Goal: Information Seeking & Learning: Learn about a topic

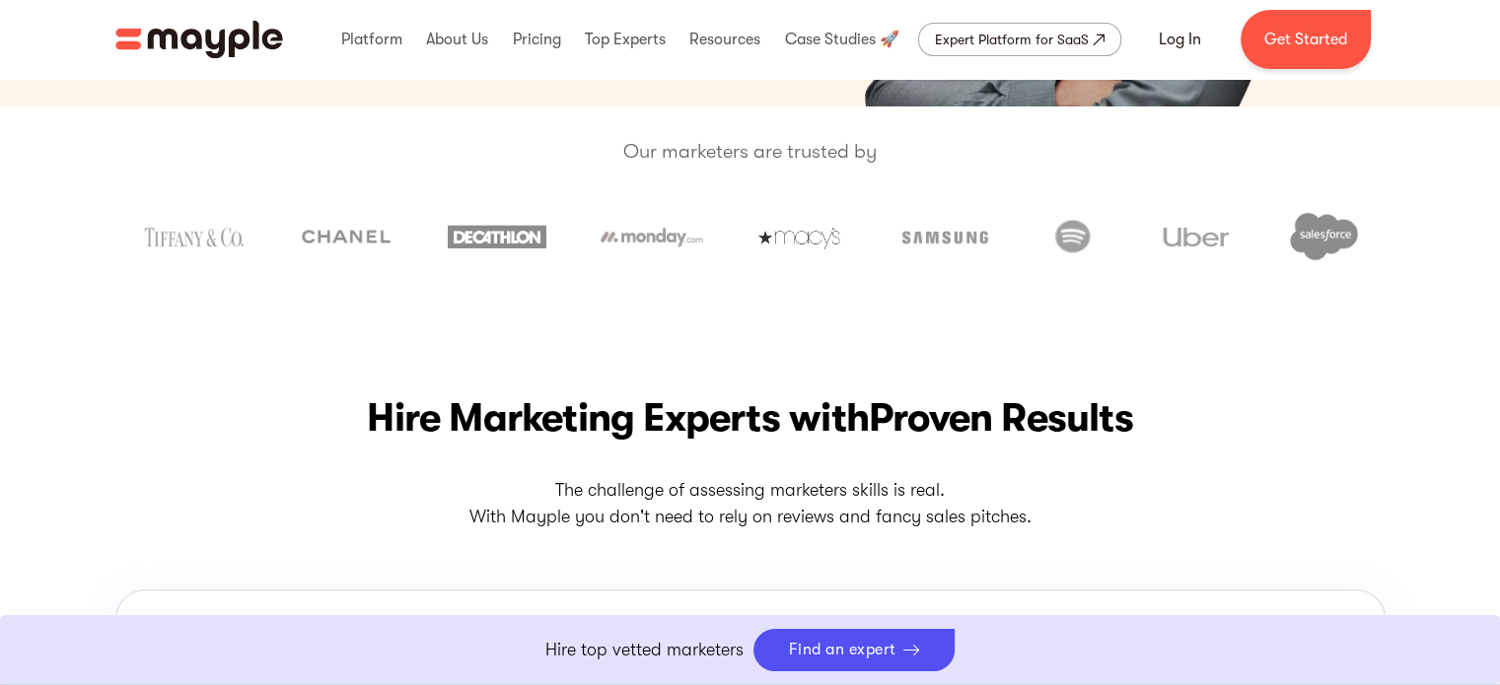
scroll to position [493, 0]
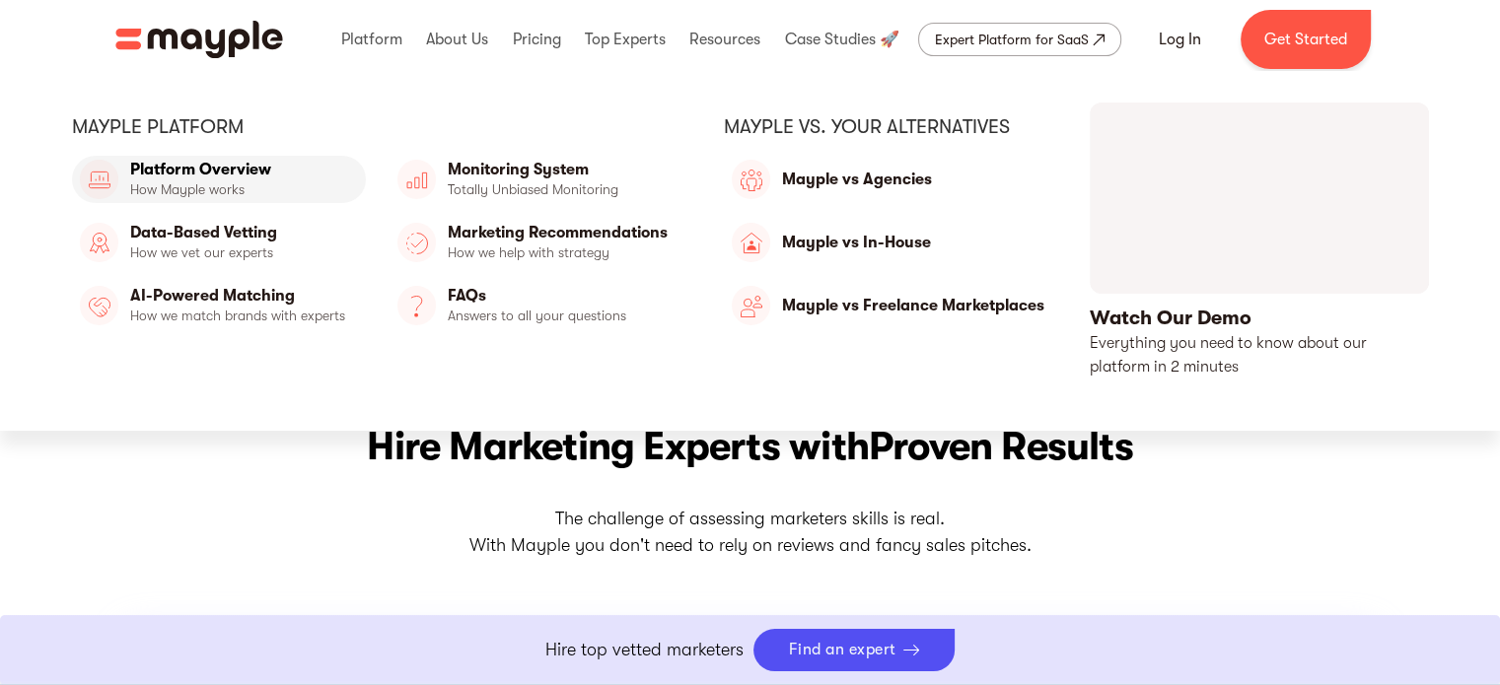
click at [259, 168] on link "Platform Overview" at bounding box center [219, 179] width 294 height 47
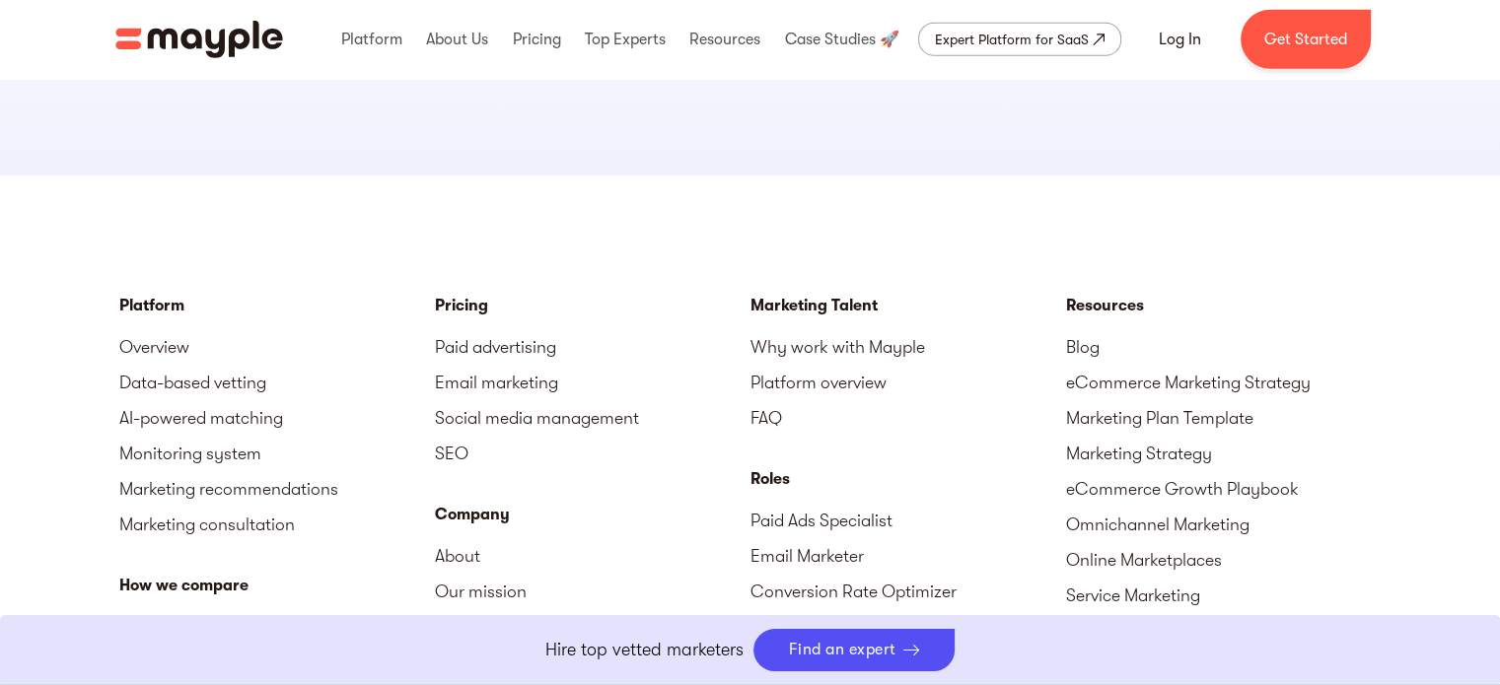
scroll to position [5818, 0]
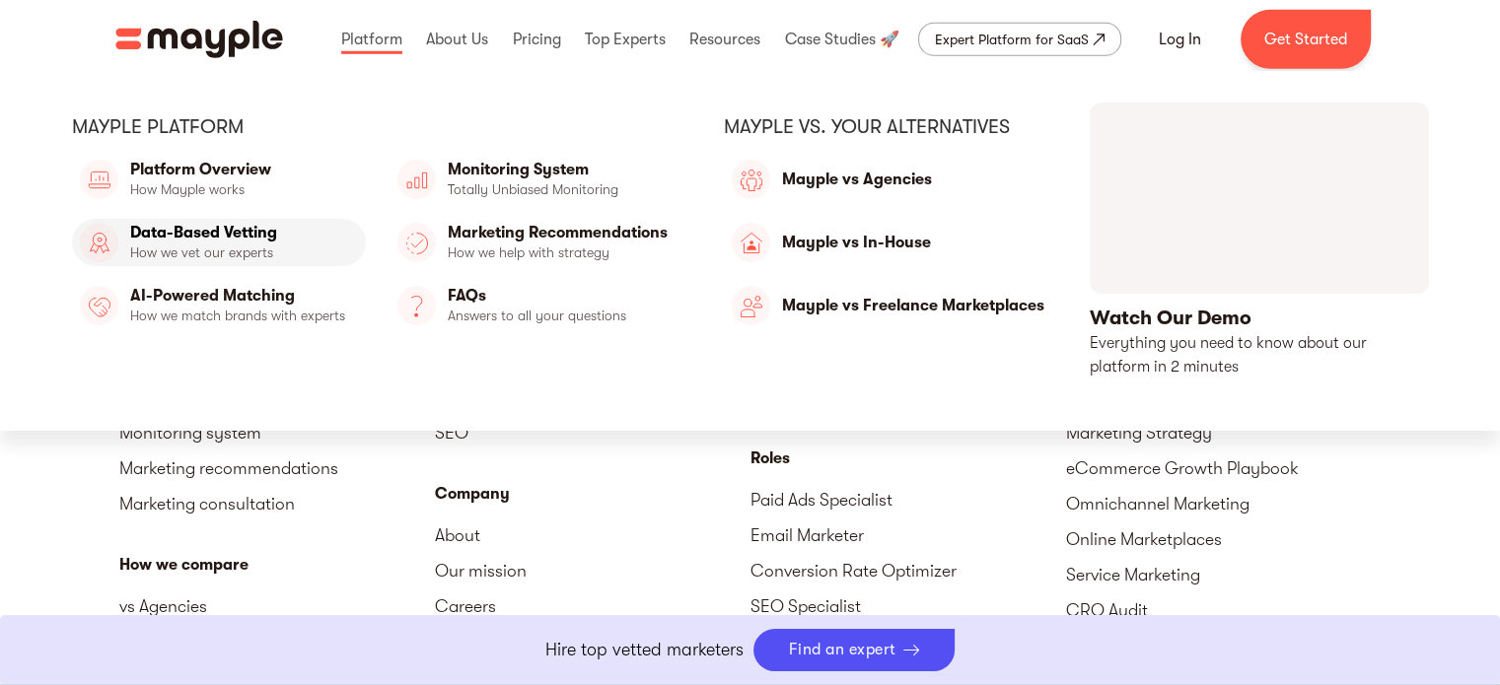
click at [256, 232] on link "Data-Based Vetting" at bounding box center [219, 242] width 294 height 47
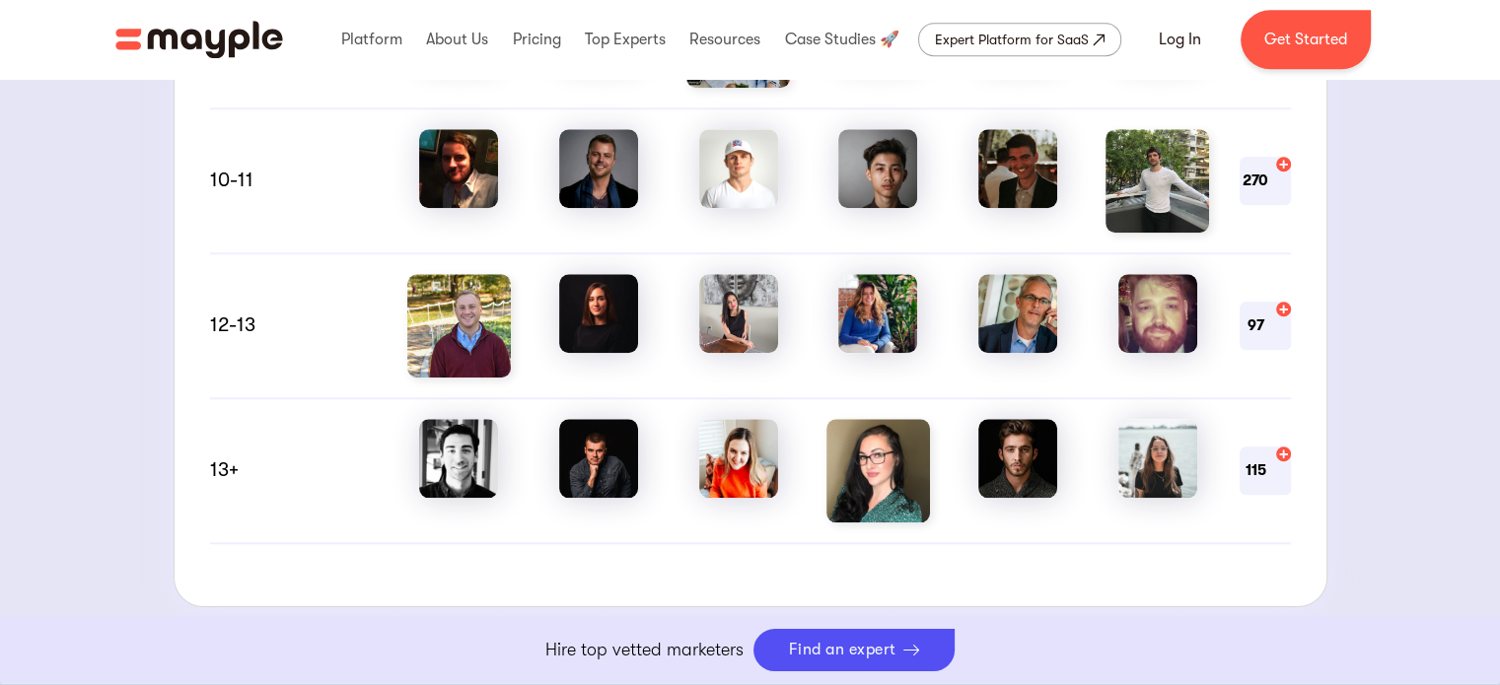
scroll to position [1972, 0]
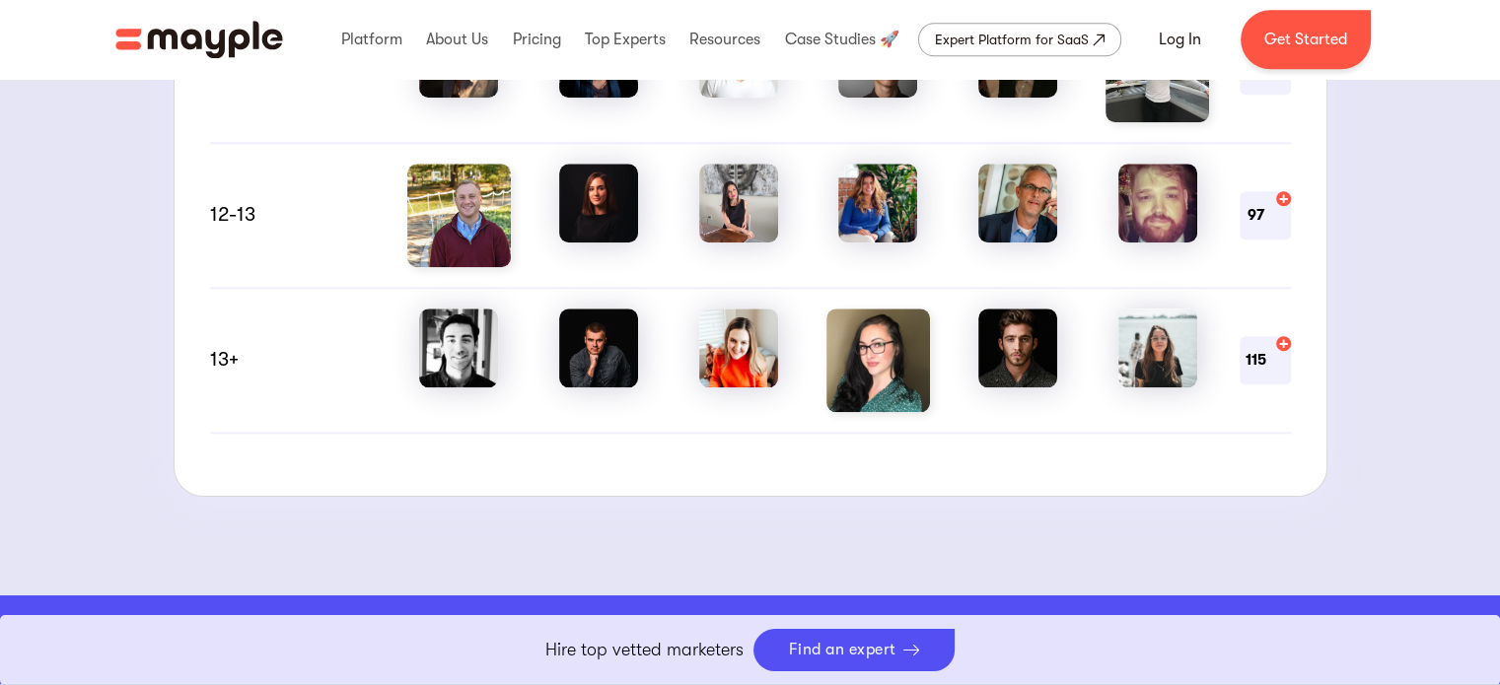
click at [887, 363] on img at bounding box center [878, 361] width 104 height 104
click at [844, 383] on img at bounding box center [878, 361] width 104 height 104
click at [730, 363] on img at bounding box center [738, 348] width 79 height 79
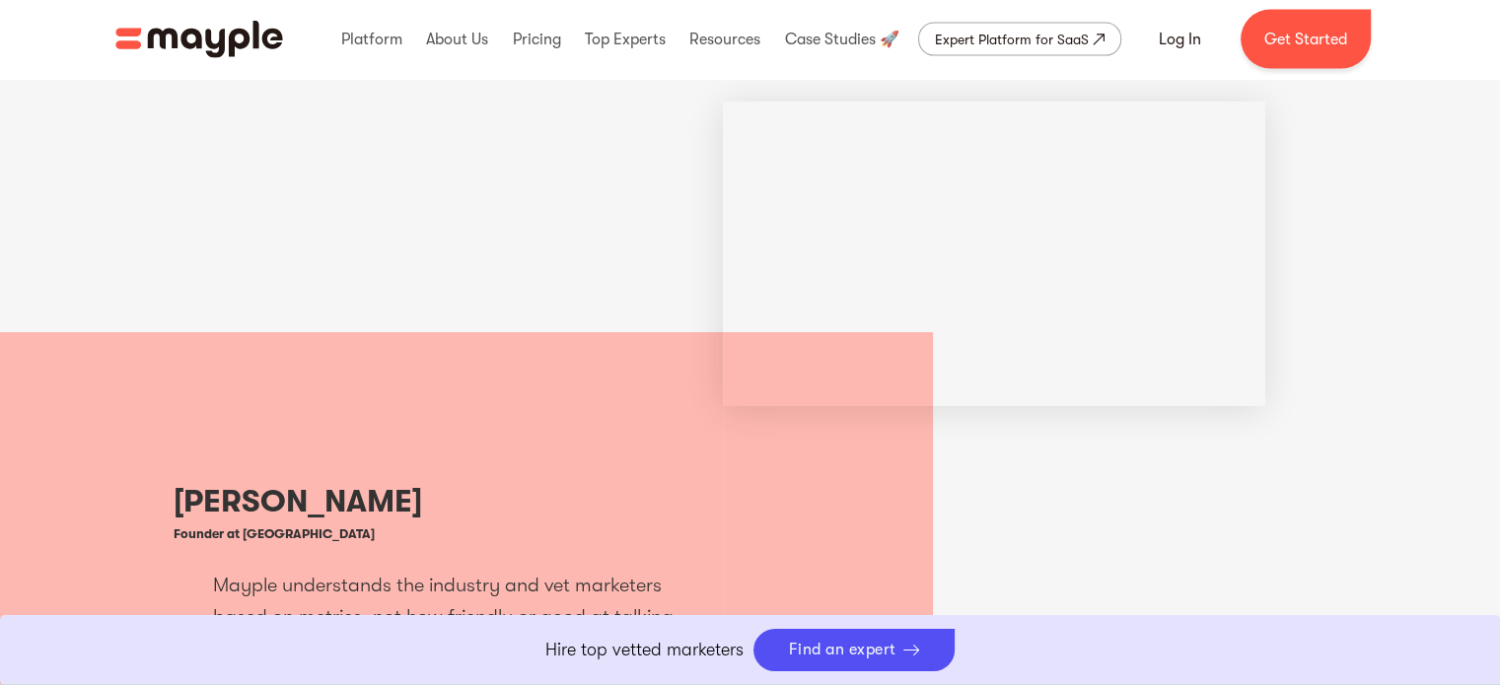
scroll to position [4141, 0]
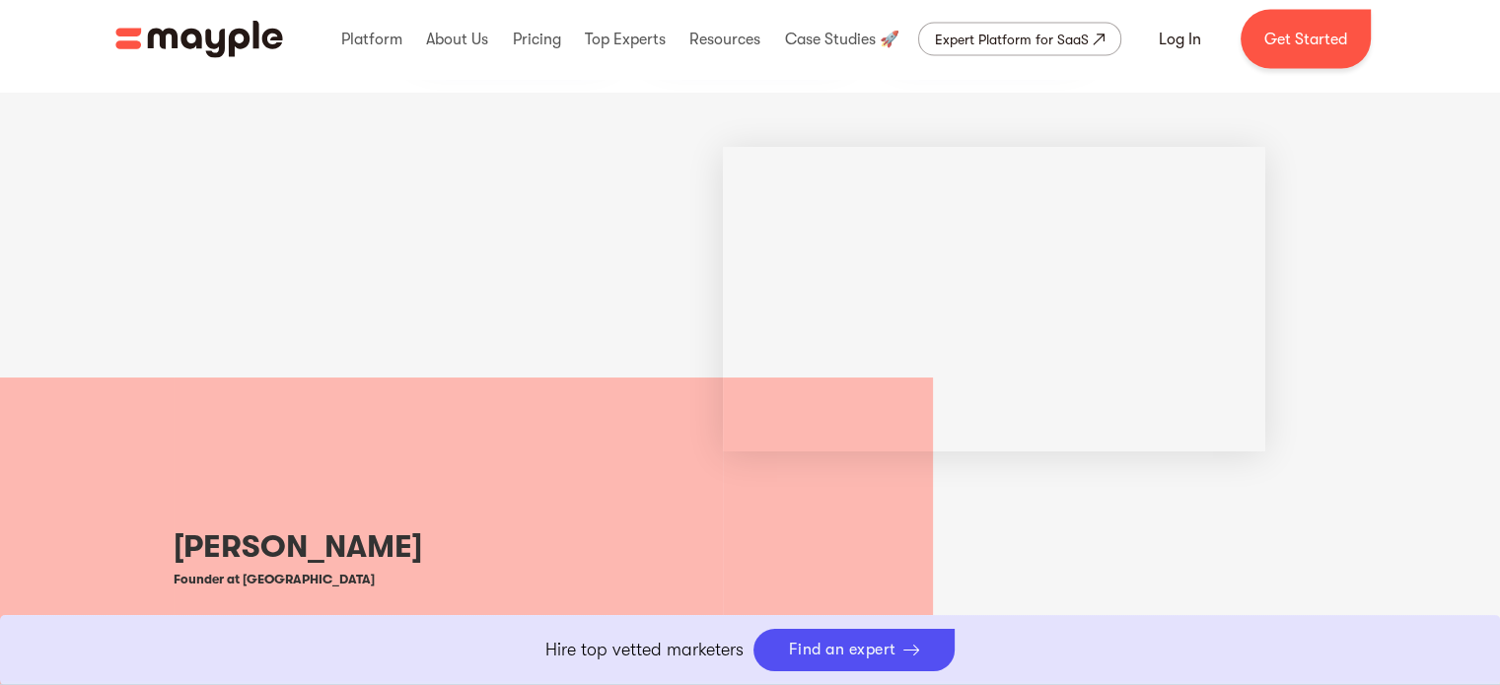
click at [1006, 534] on div "Jack B. Founder at Duradry Mayple understands the industry and vet marketers ba…" at bounding box center [751, 670] width 1154 height 585
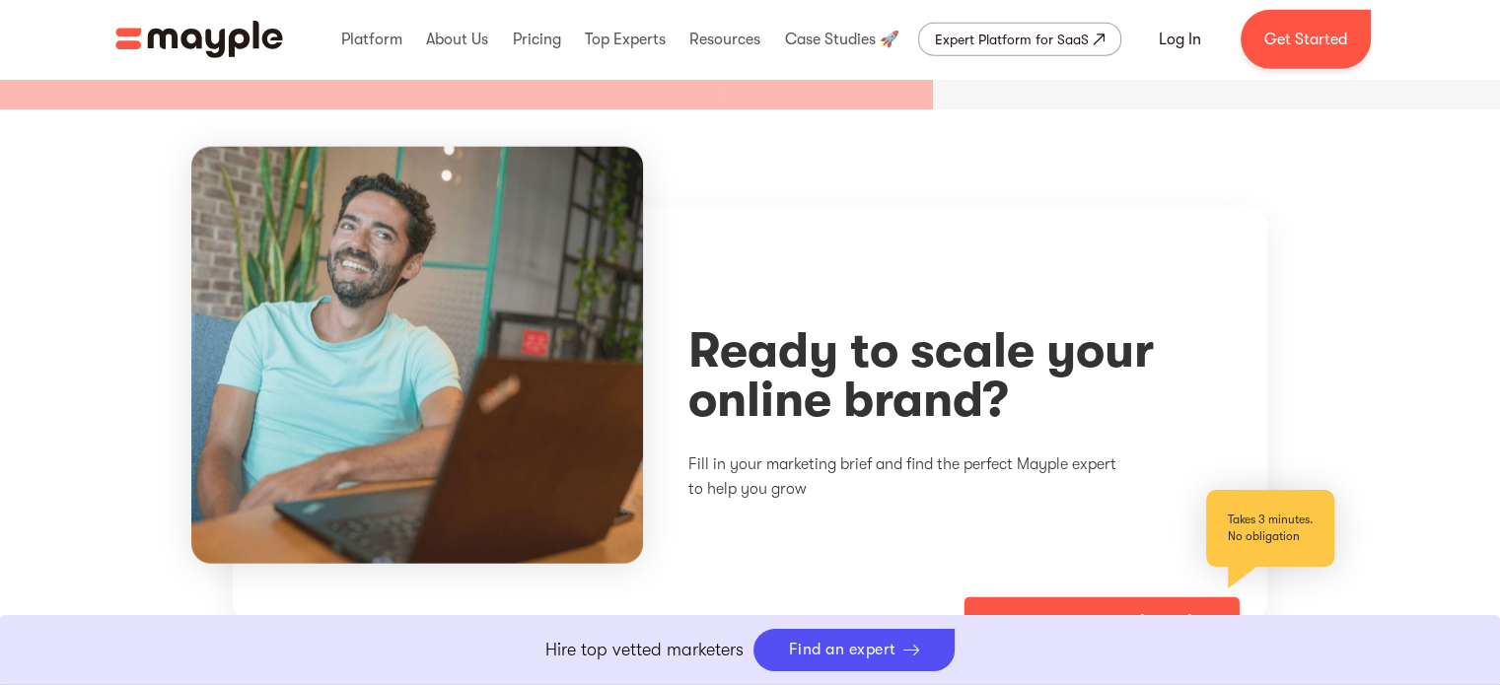
scroll to position [5029, 0]
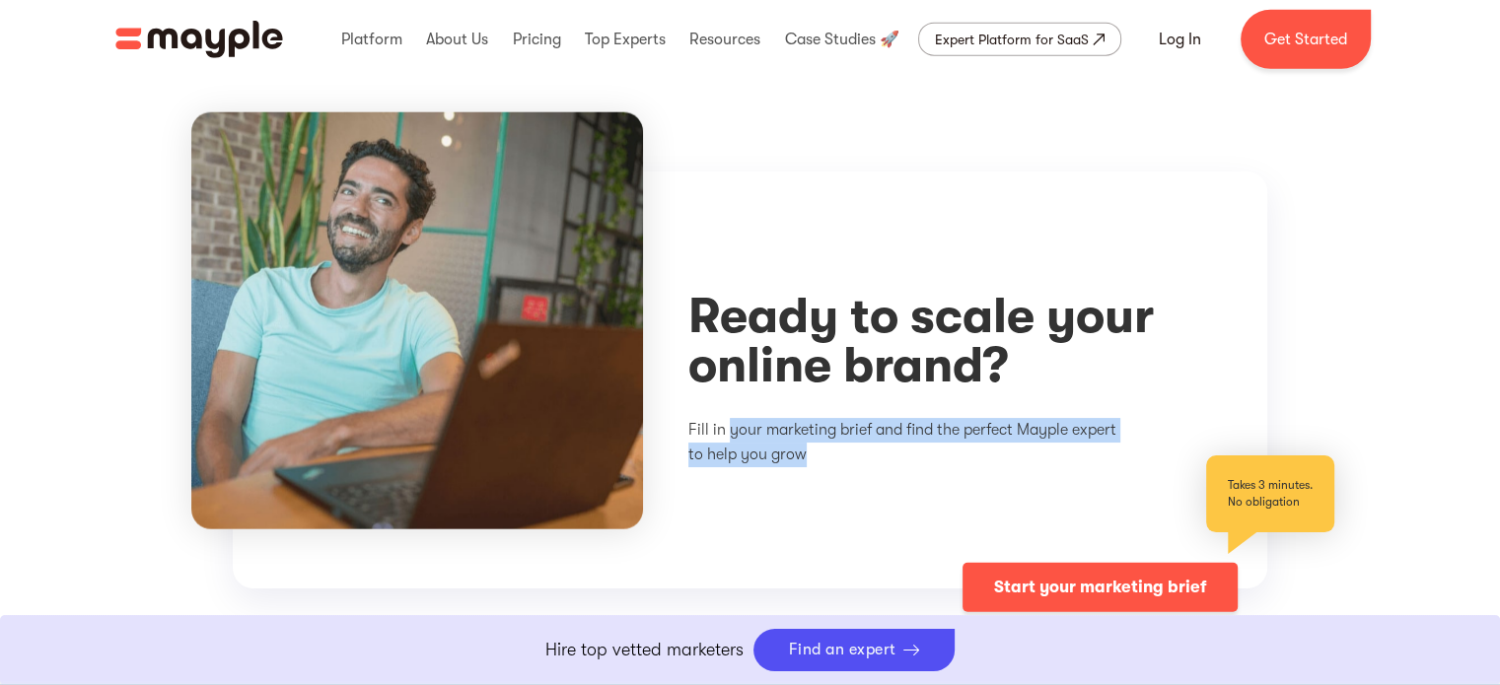
drag, startPoint x: 763, startPoint y: 394, endPoint x: 980, endPoint y: 421, distance: 218.6
click at [980, 421] on p "Fill in your marketing brief and find the perfect Mayple expert to help you grow" at bounding box center [910, 442] width 444 height 49
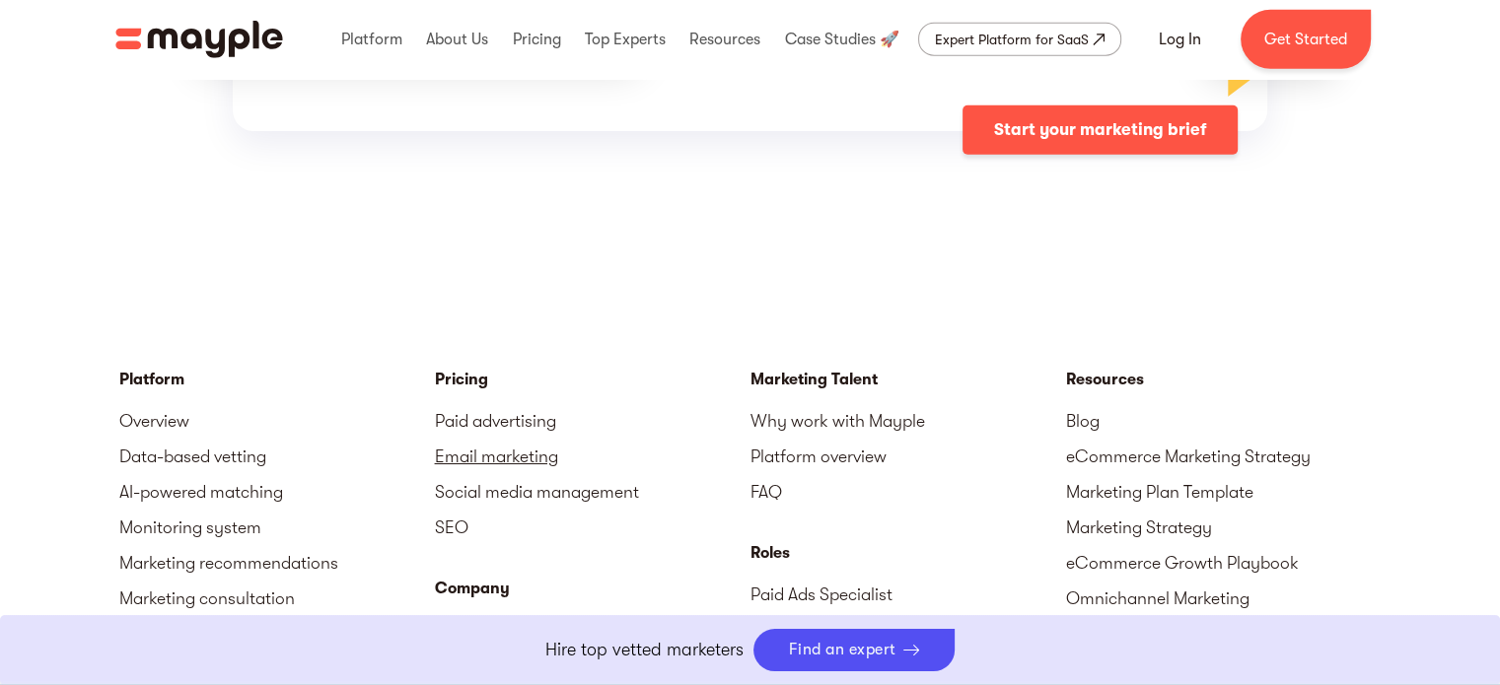
scroll to position [5522, 0]
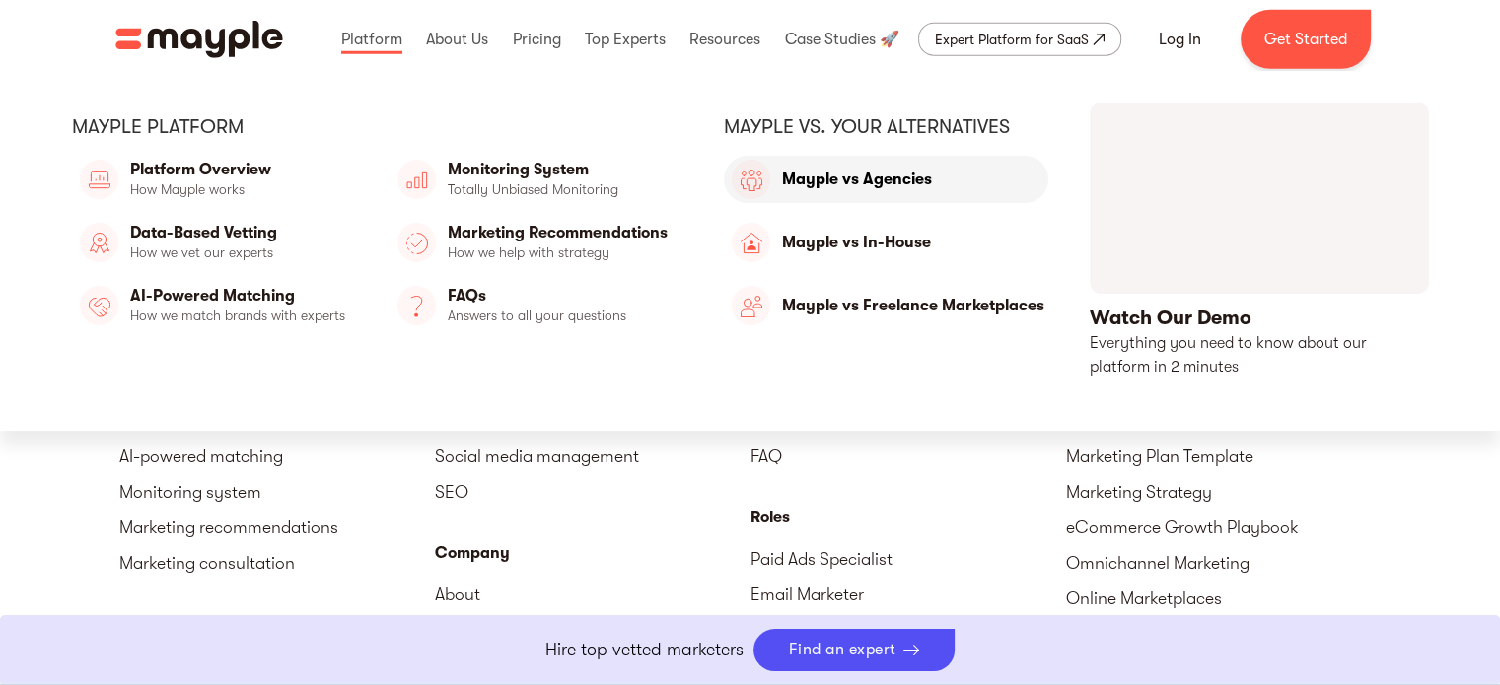
click at [816, 184] on link "Mayple vs Agencies" at bounding box center [886, 179] width 324 height 47
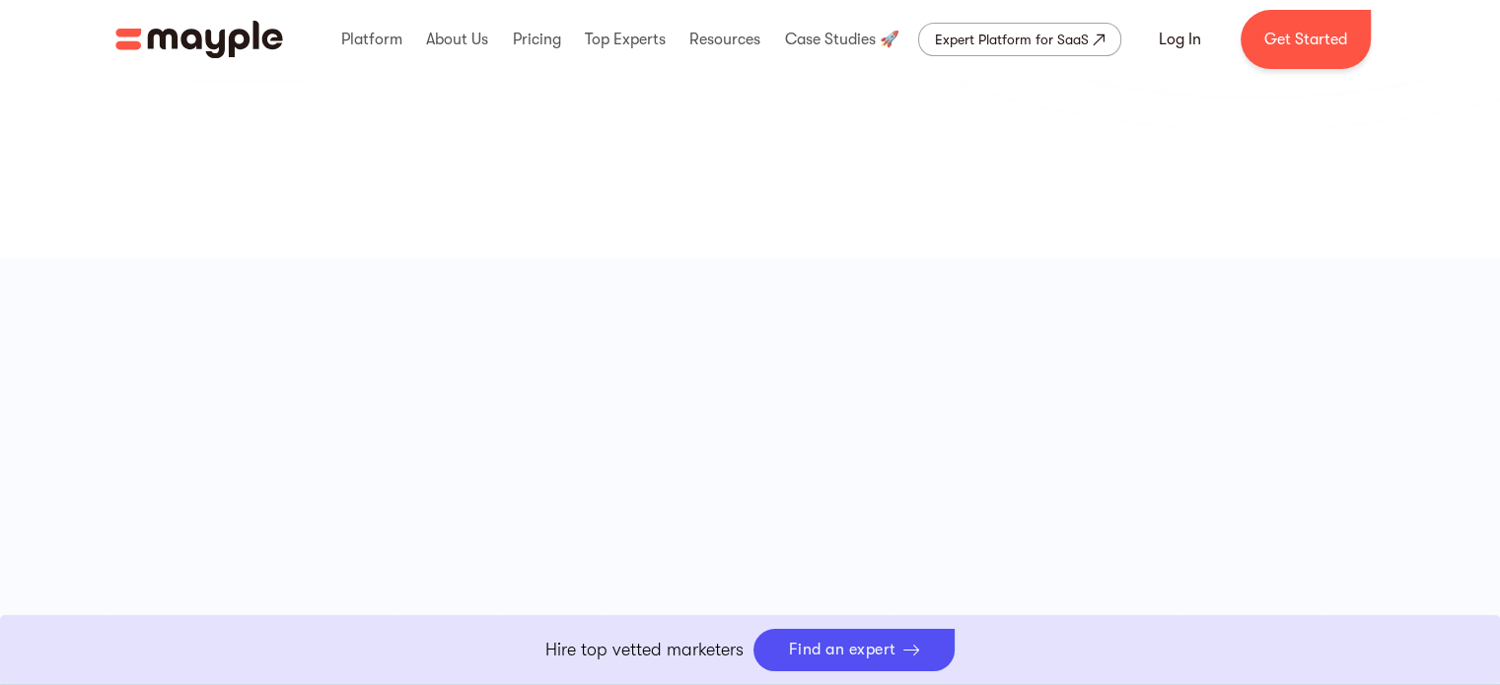
scroll to position [690, 0]
click at [115, 310] on div at bounding box center [750, 186] width 1270 height 538
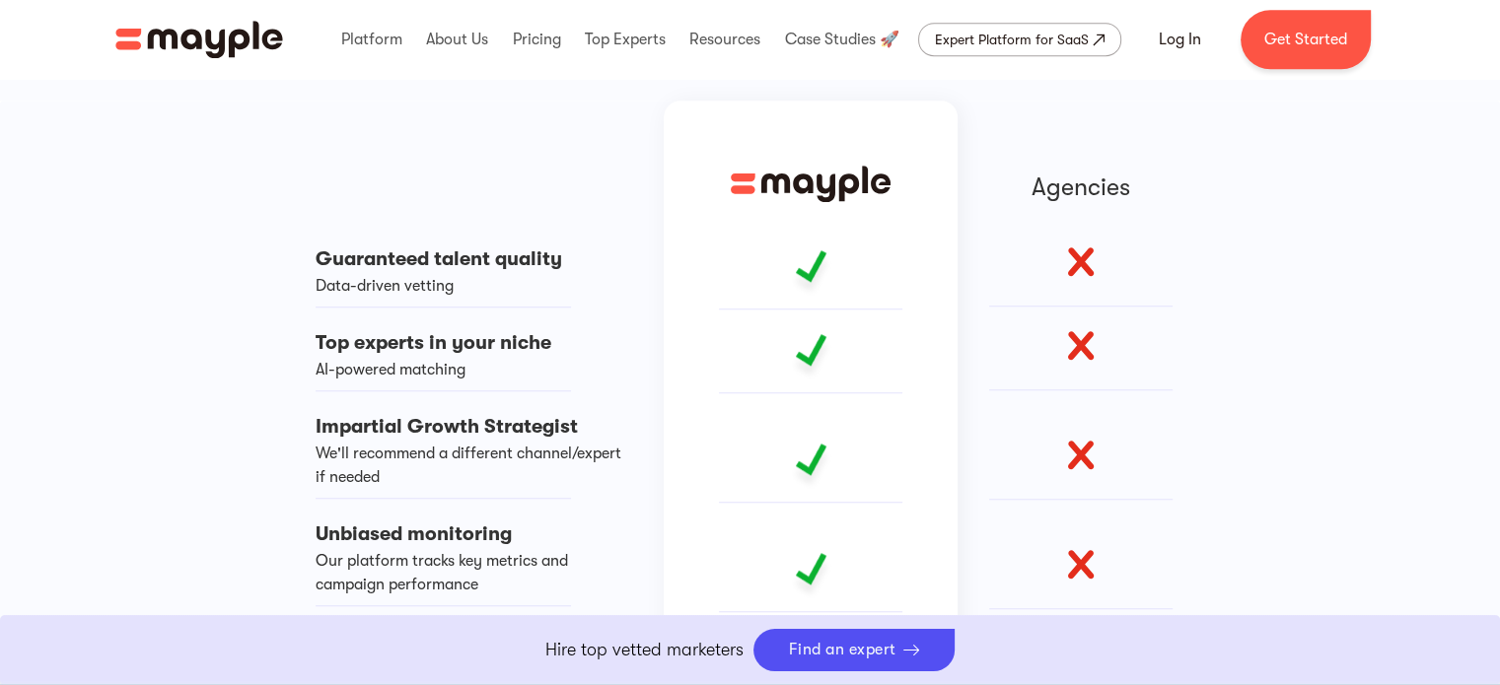
scroll to position [1479, 0]
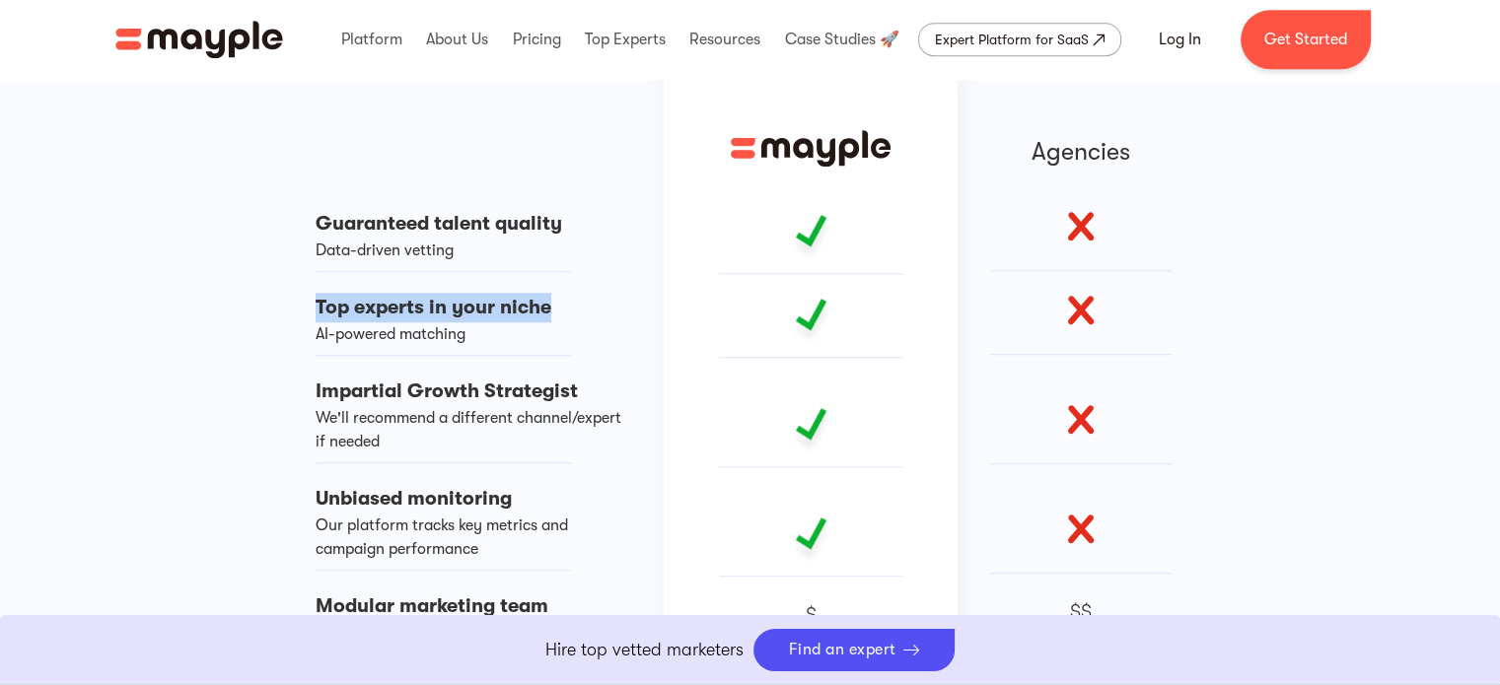
drag, startPoint x: 310, startPoint y: 309, endPoint x: 649, endPoint y: 322, distance: 339.5
click at [579, 319] on div "Guaranteed talent quality Data-driven vetting Top experts in your niche AI-powe…" at bounding box center [480, 440] width 368 height 751
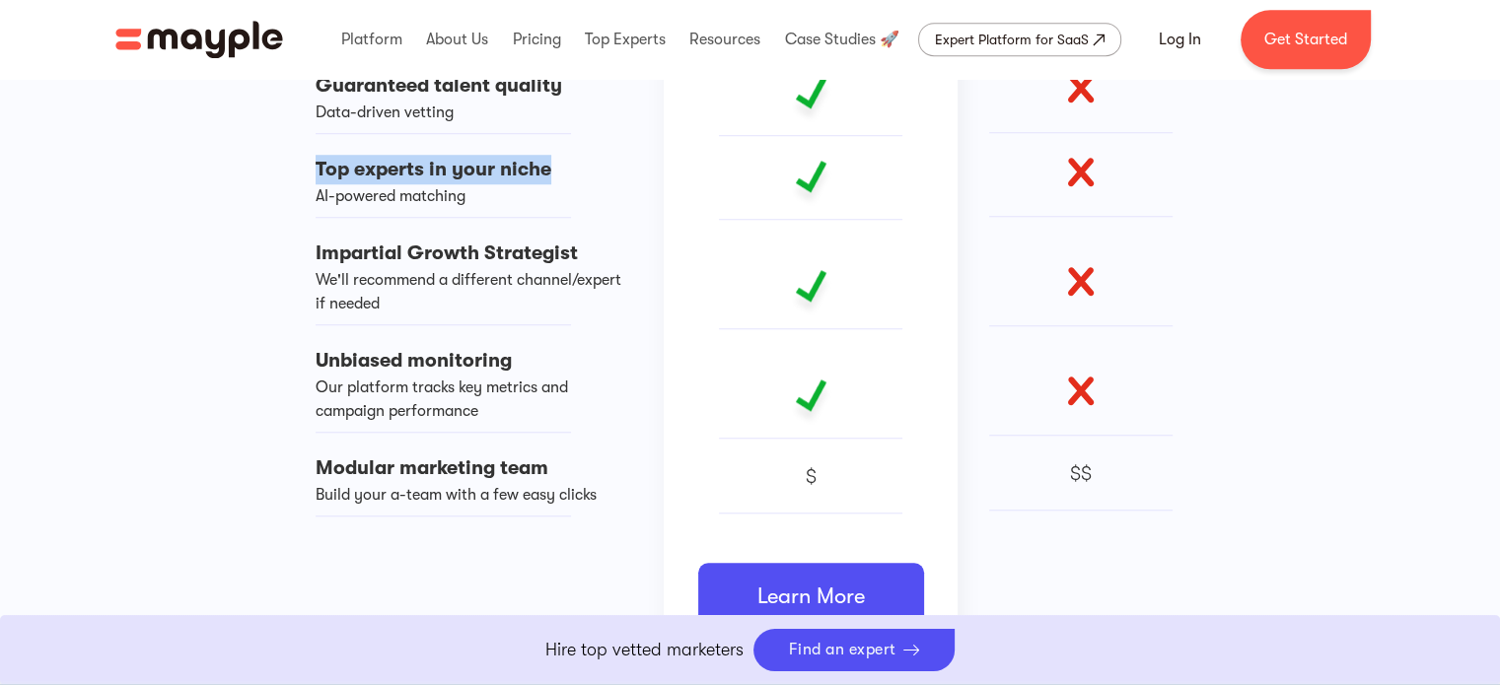
scroll to position [1676, 0]
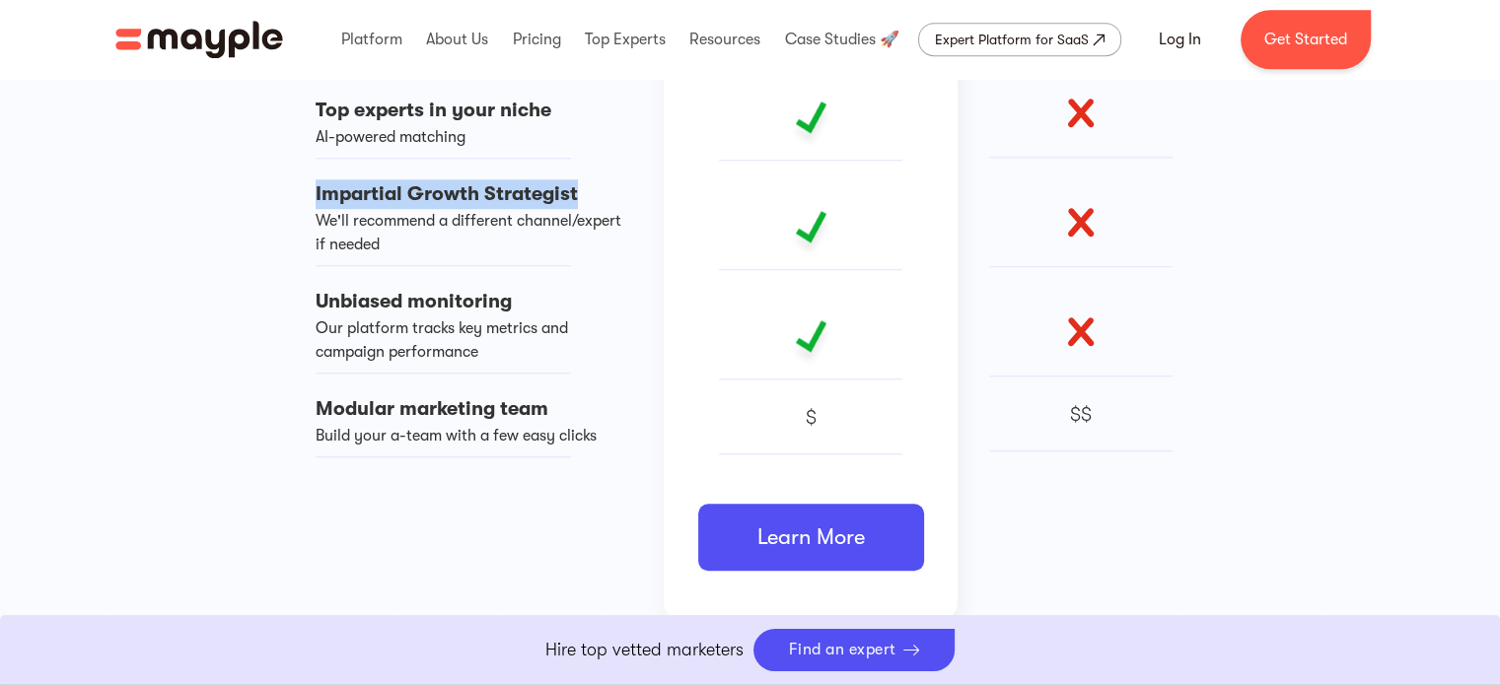
drag, startPoint x: 314, startPoint y: 202, endPoint x: 595, endPoint y: 199, distance: 281.0
click at [595, 199] on div "Guaranteed talent quality Data-driven vetting Top experts in your niche AI-powe…" at bounding box center [480, 243] width 368 height 751
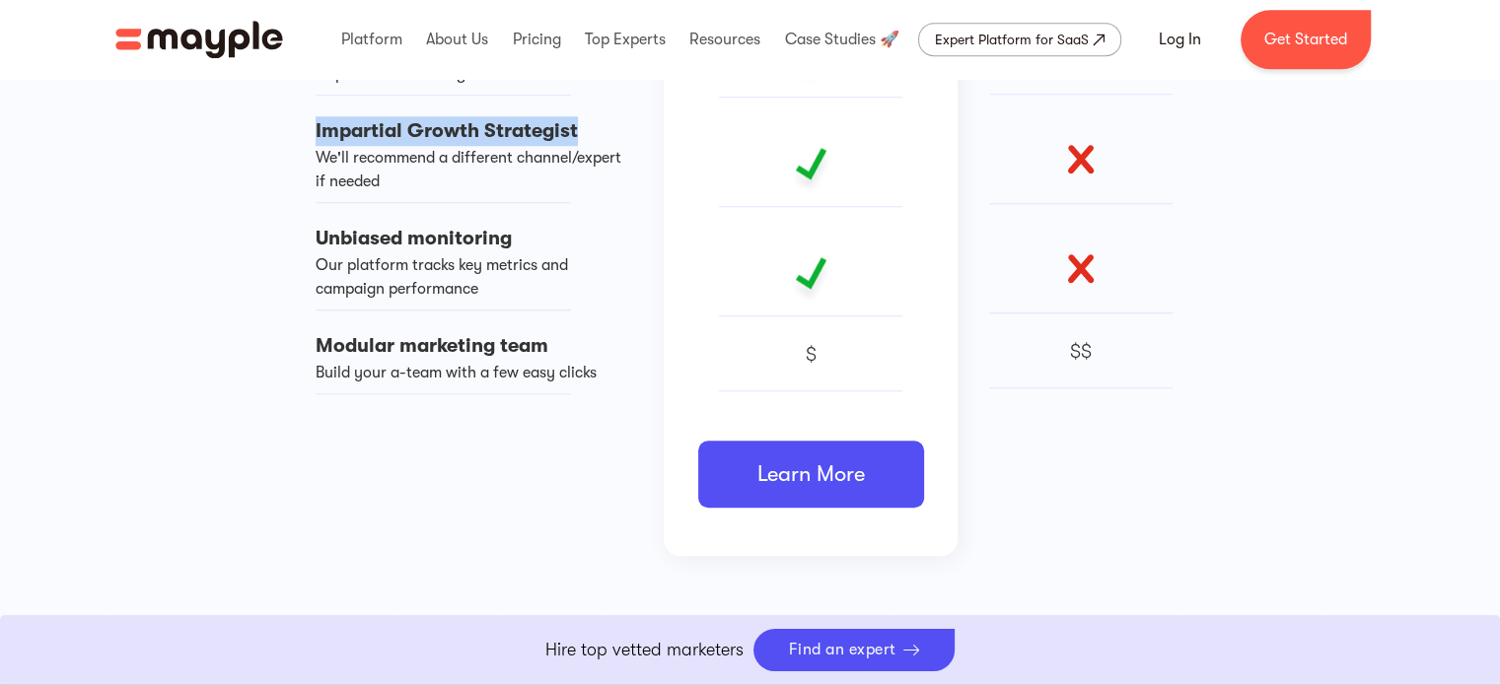
scroll to position [1775, 0]
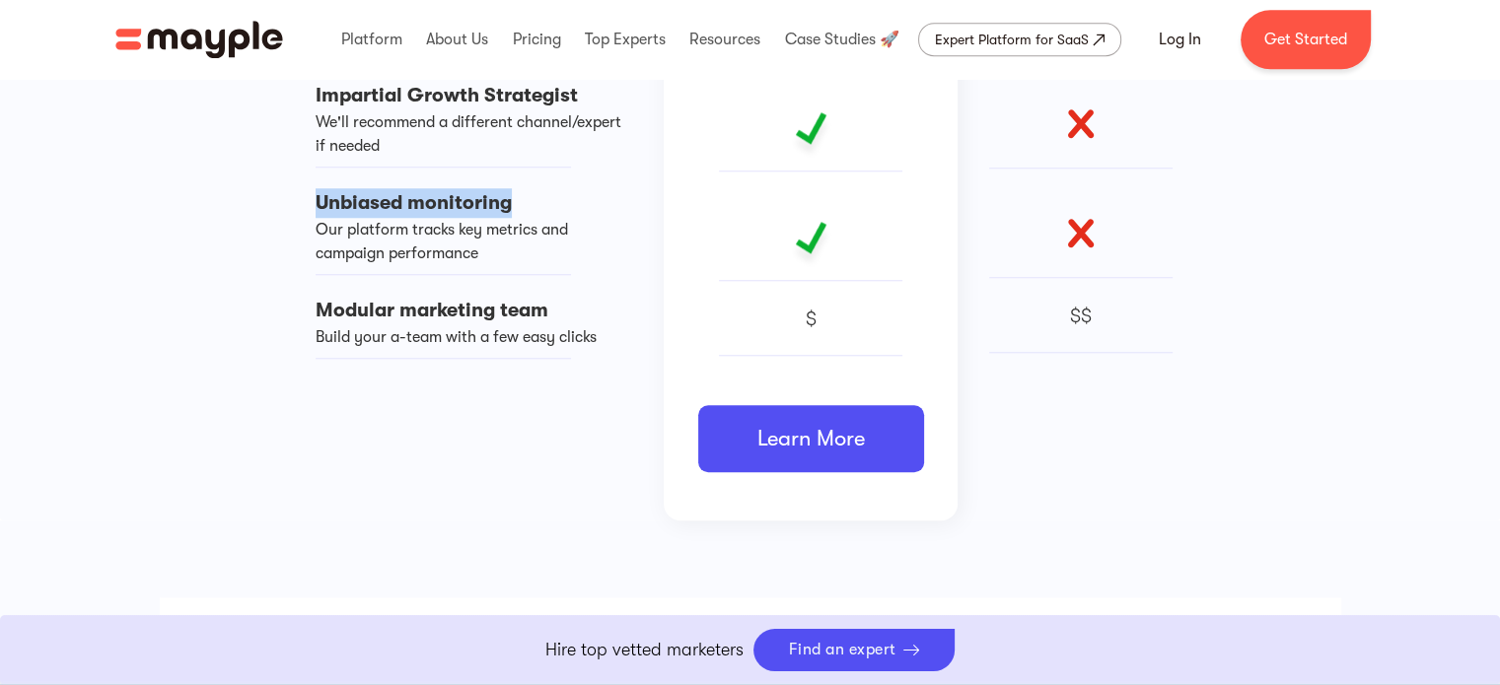
drag, startPoint x: 314, startPoint y: 208, endPoint x: 517, endPoint y: 203, distance: 203.2
click at [517, 203] on div "Guaranteed talent quality Data-driven vetting Top experts in your niche AI-powe…" at bounding box center [480, 144] width 368 height 751
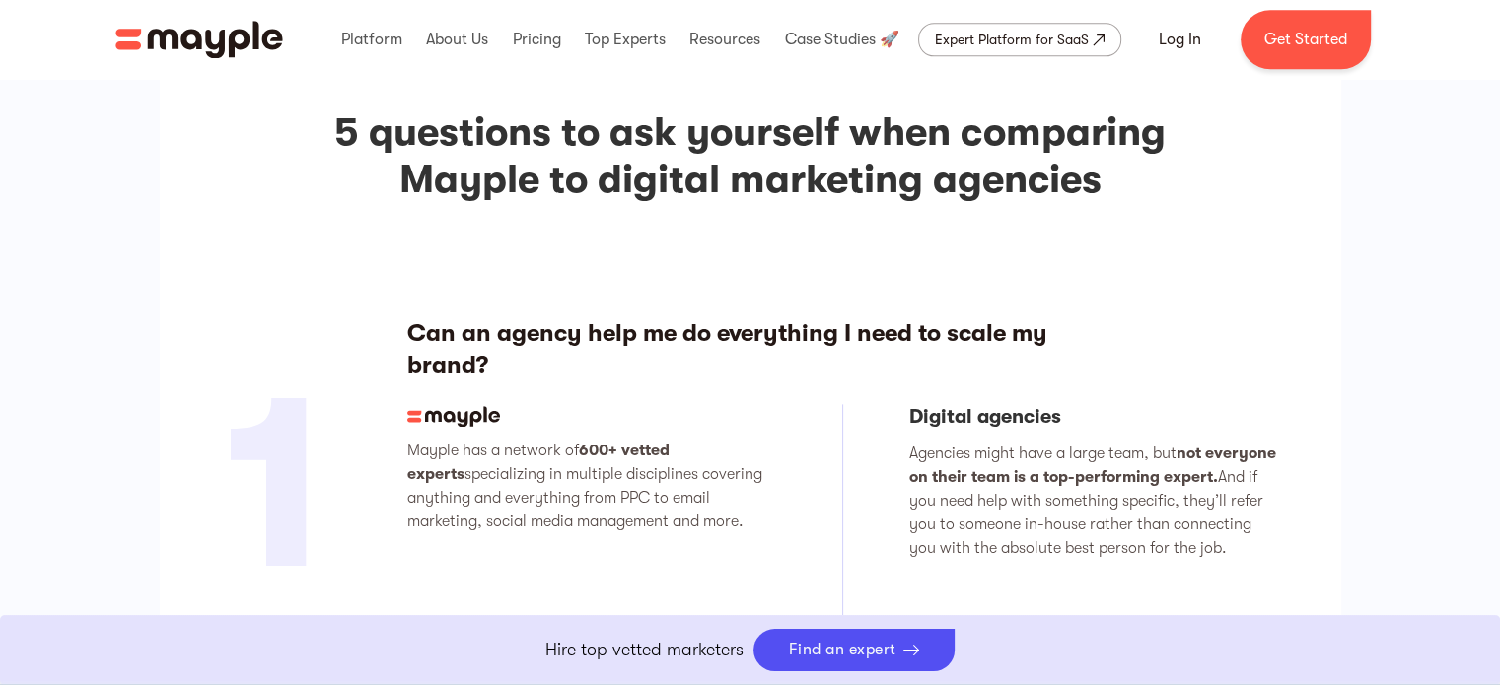
scroll to position [2564, 0]
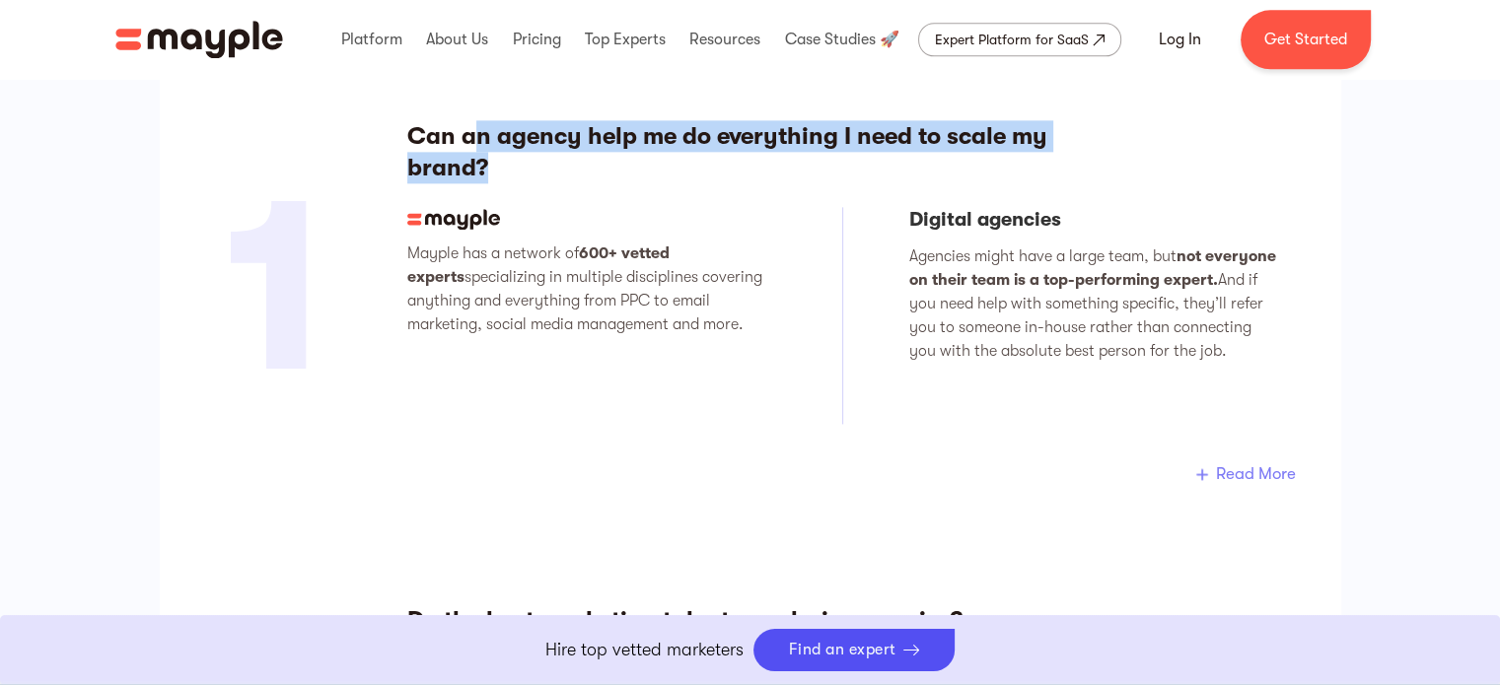
drag, startPoint x: 481, startPoint y: 138, endPoint x: 582, endPoint y: 177, distance: 107.7
click at [582, 177] on h3 "Can an agency help me do everything I need to scale my brand?" at bounding box center [760, 151] width 706 height 63
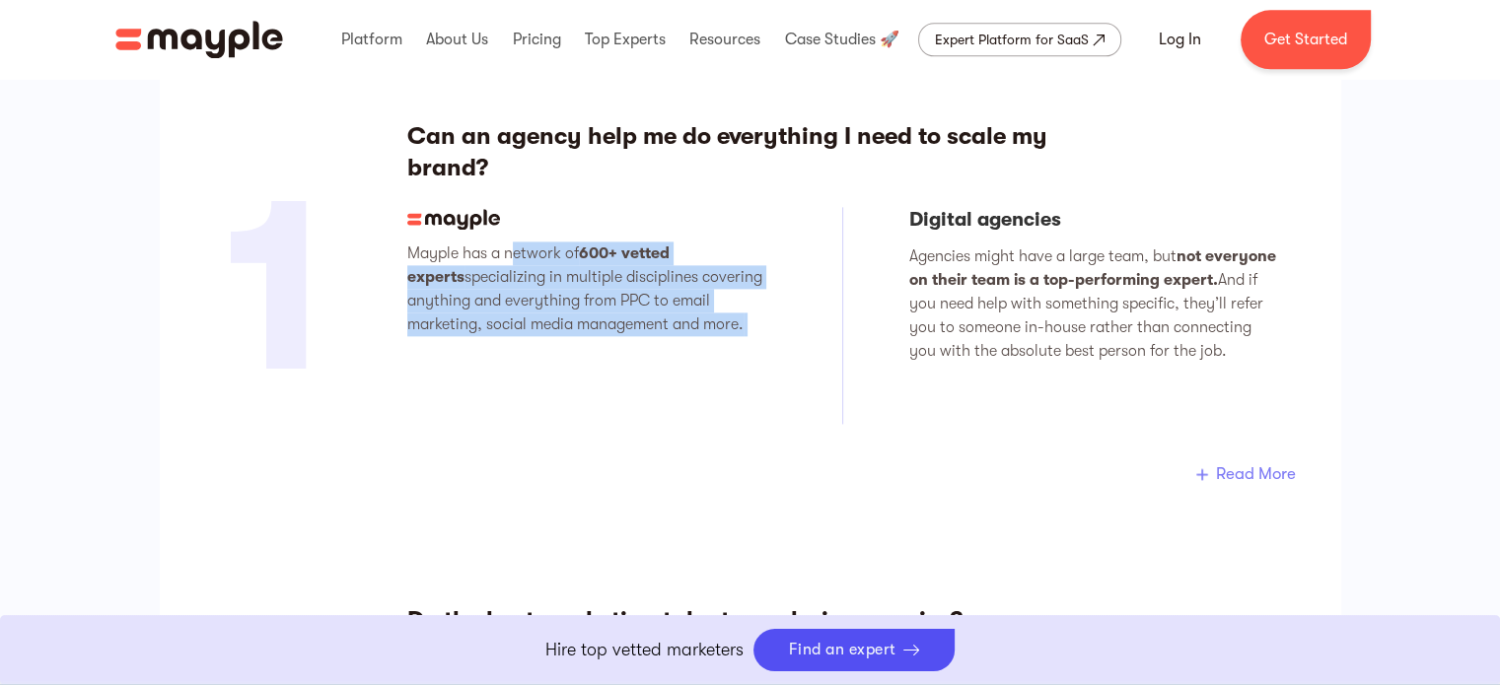
drag, startPoint x: 516, startPoint y: 262, endPoint x: 769, endPoint y: 334, distance: 263.4
click at [769, 334] on p "Mayple has a network of 600+ vetted experts specializing in multiple discipline…" at bounding box center [591, 289] width 368 height 95
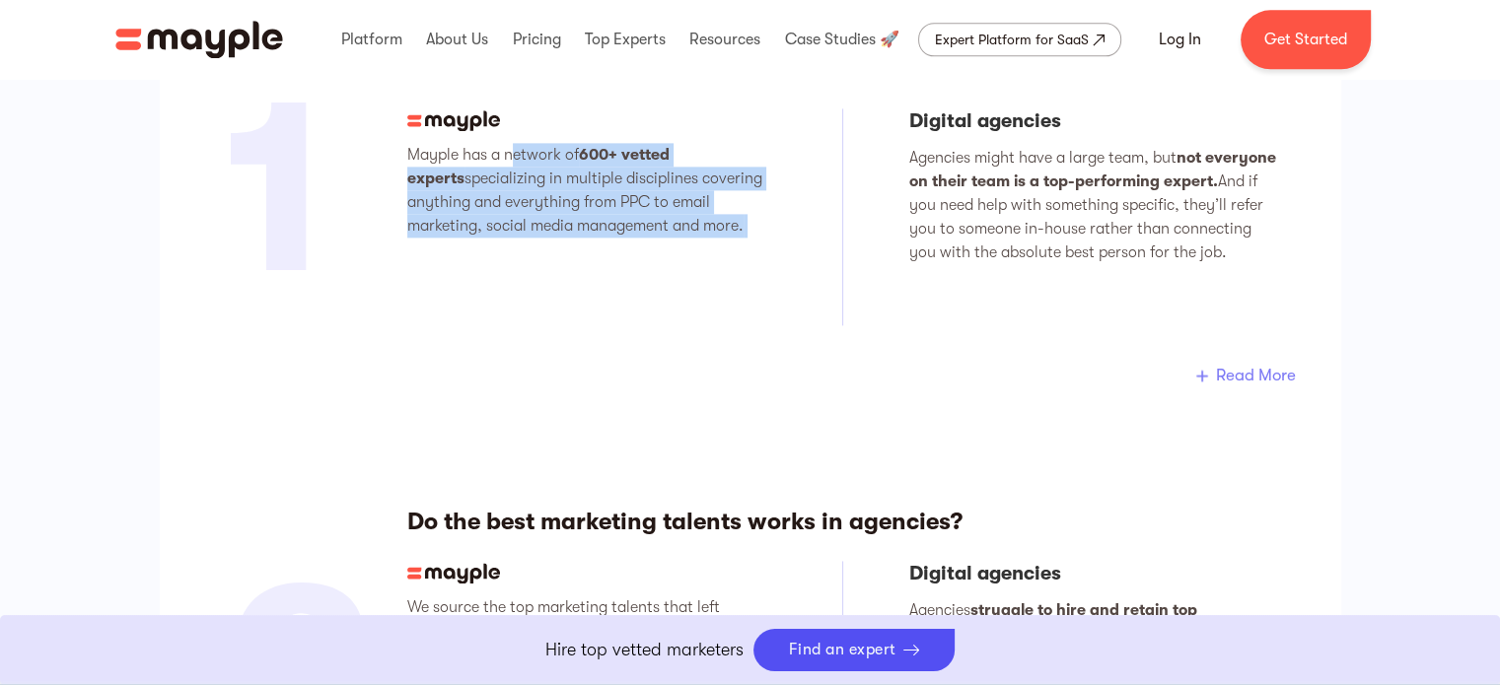
scroll to position [2662, 0]
drag, startPoint x: 953, startPoint y: 177, endPoint x: 1152, endPoint y: 280, distance: 224.5
click at [1152, 264] on p "Agencies might have a large team, but not everyone on their team is a top-perfo…" at bounding box center [1093, 205] width 368 height 118
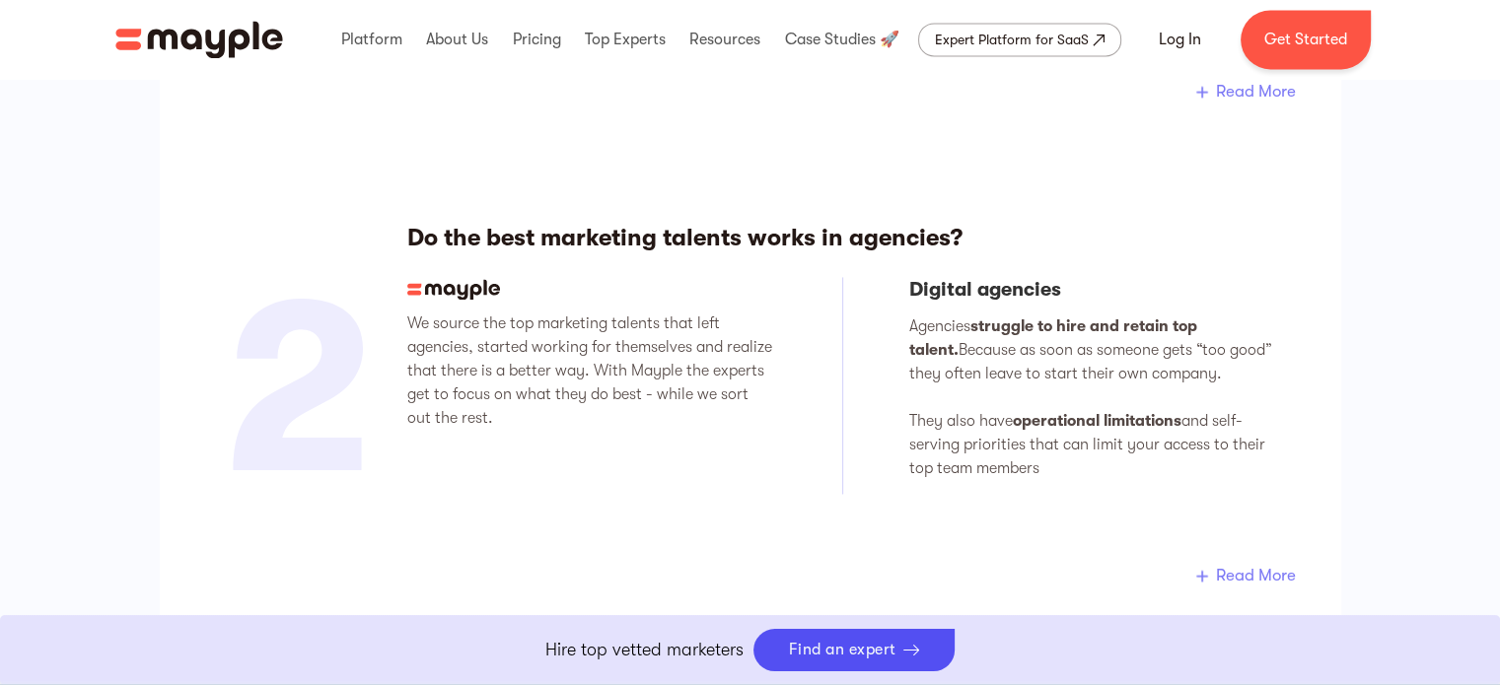
scroll to position [2958, 0]
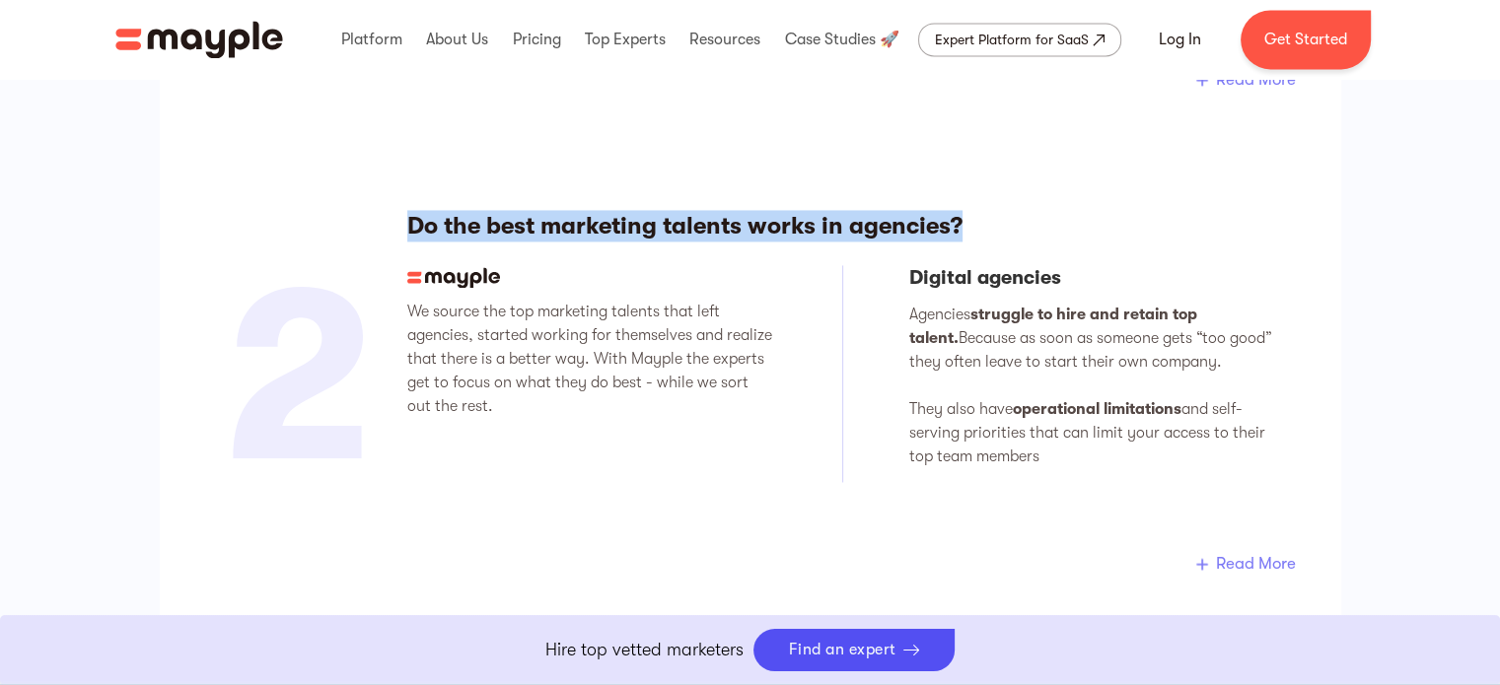
drag, startPoint x: 453, startPoint y: 218, endPoint x: 992, endPoint y: 228, distance: 539.5
click at [983, 224] on h3 "Do the best marketing talents works in agencies?" at bounding box center [760, 226] width 706 height 32
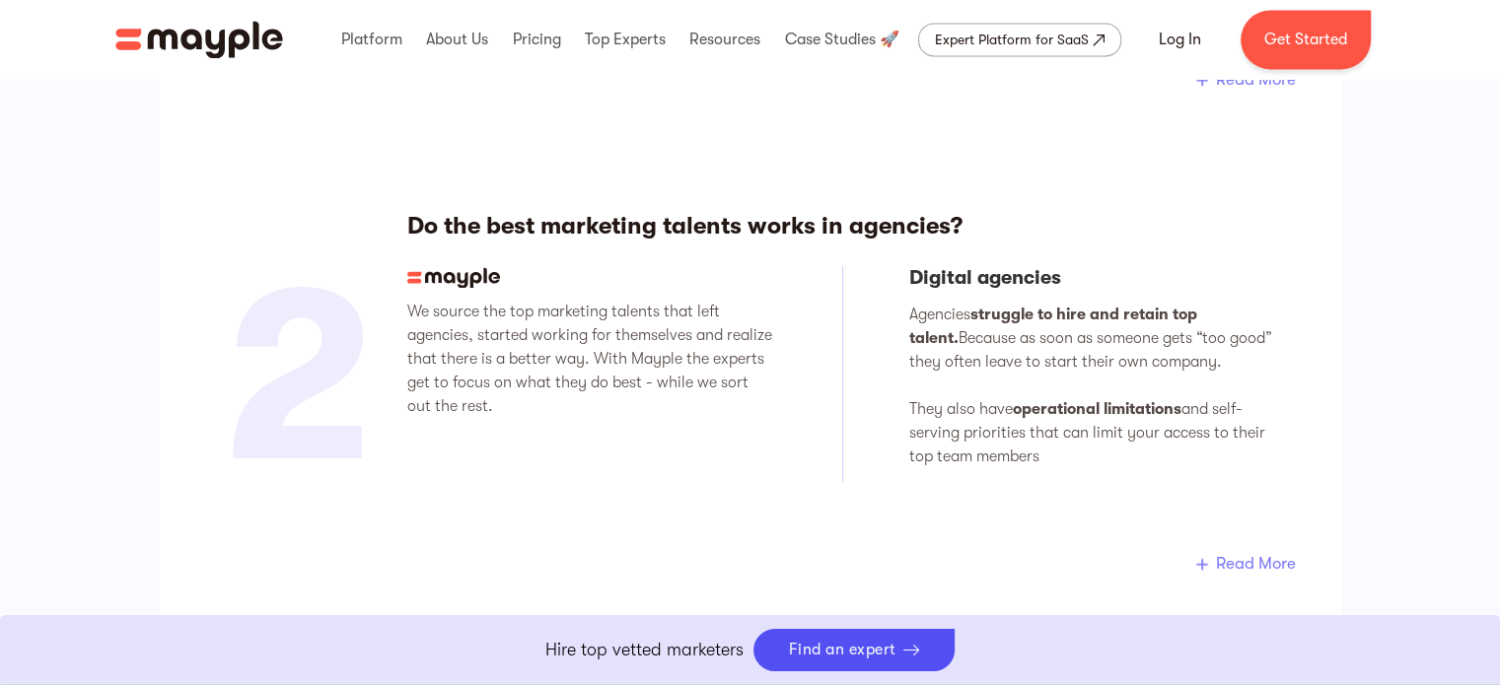
click at [818, 412] on div "We source the top marketing talents that left agencies, started working for the…" at bounding box center [842, 374] width 870 height 219
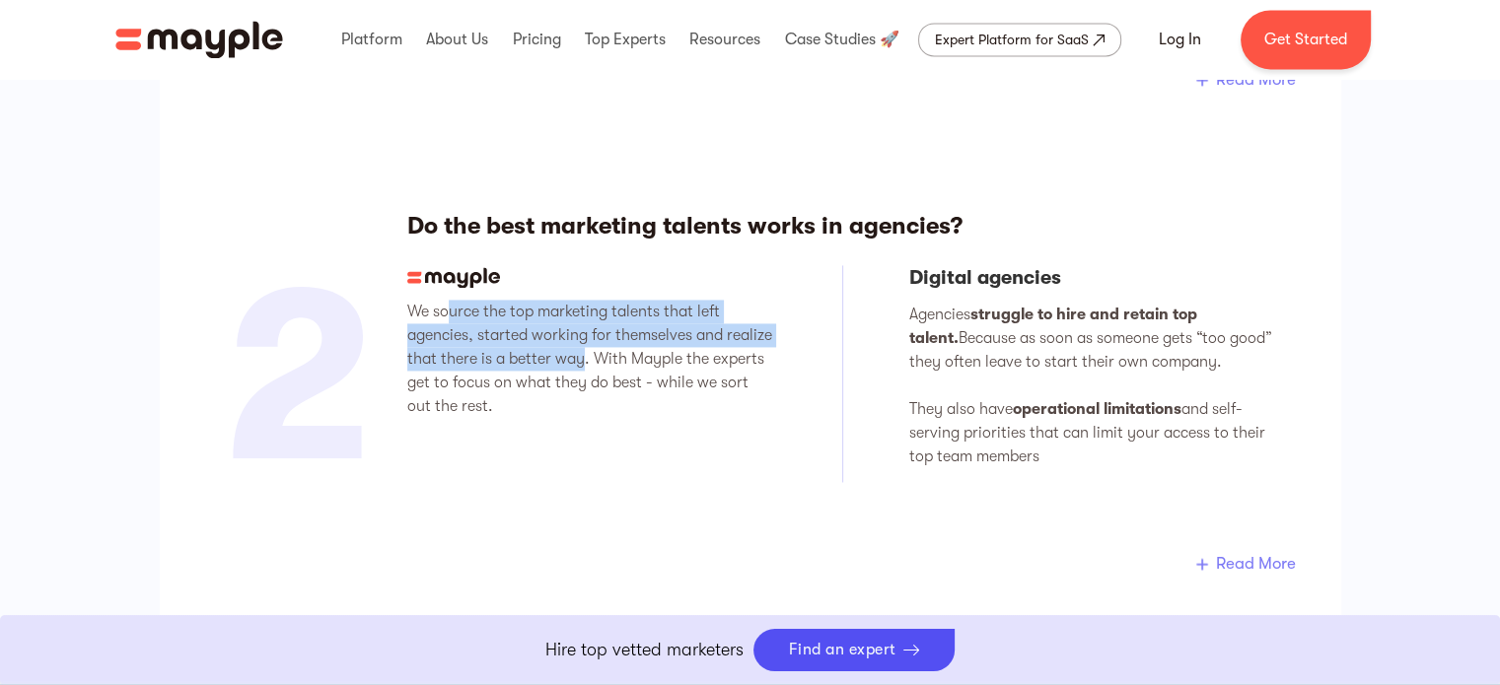
drag, startPoint x: 450, startPoint y: 313, endPoint x: 585, endPoint y: 357, distance: 142.2
click at [585, 357] on p "We source the top marketing talents that left agencies, started working for the…" at bounding box center [591, 359] width 368 height 118
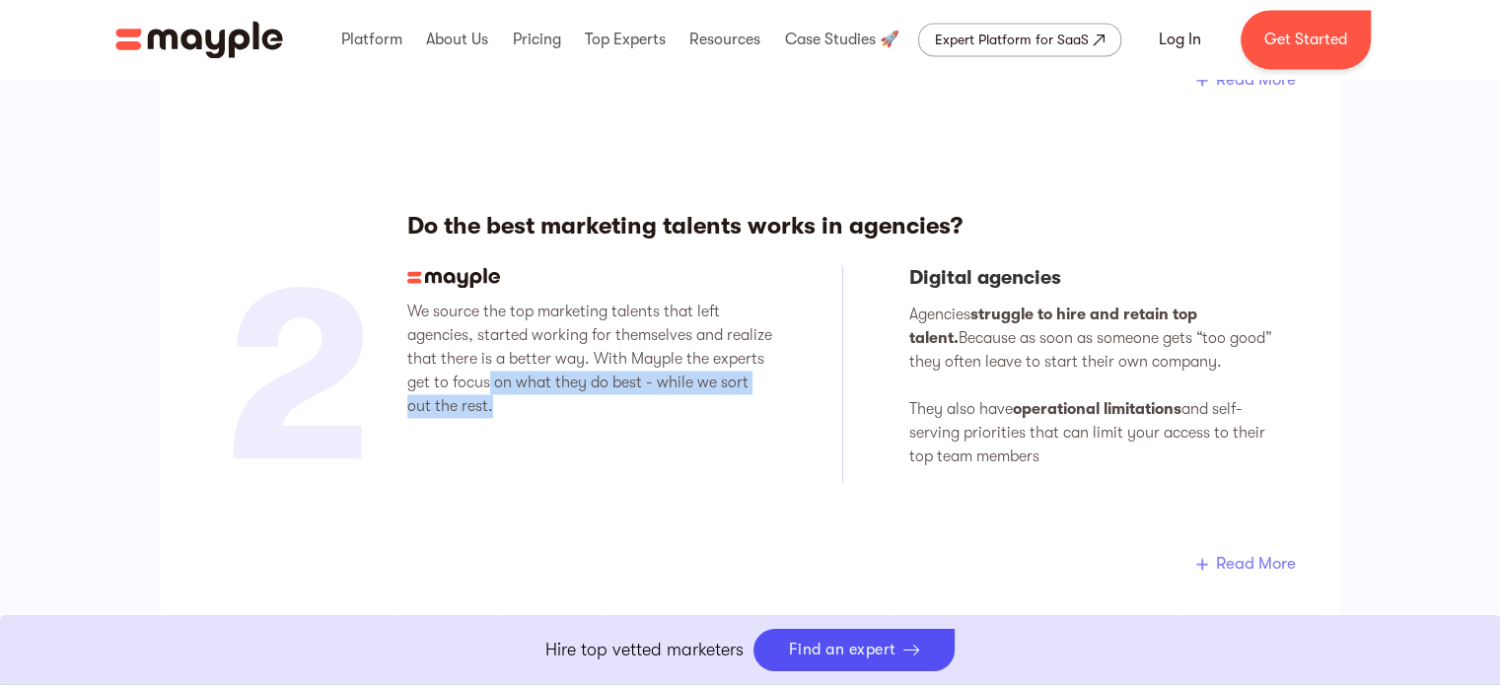
drag, startPoint x: 486, startPoint y: 377, endPoint x: 602, endPoint y: 407, distance: 120.3
click at [602, 407] on p "We source the top marketing talents that left agencies, started working for the…" at bounding box center [591, 359] width 368 height 118
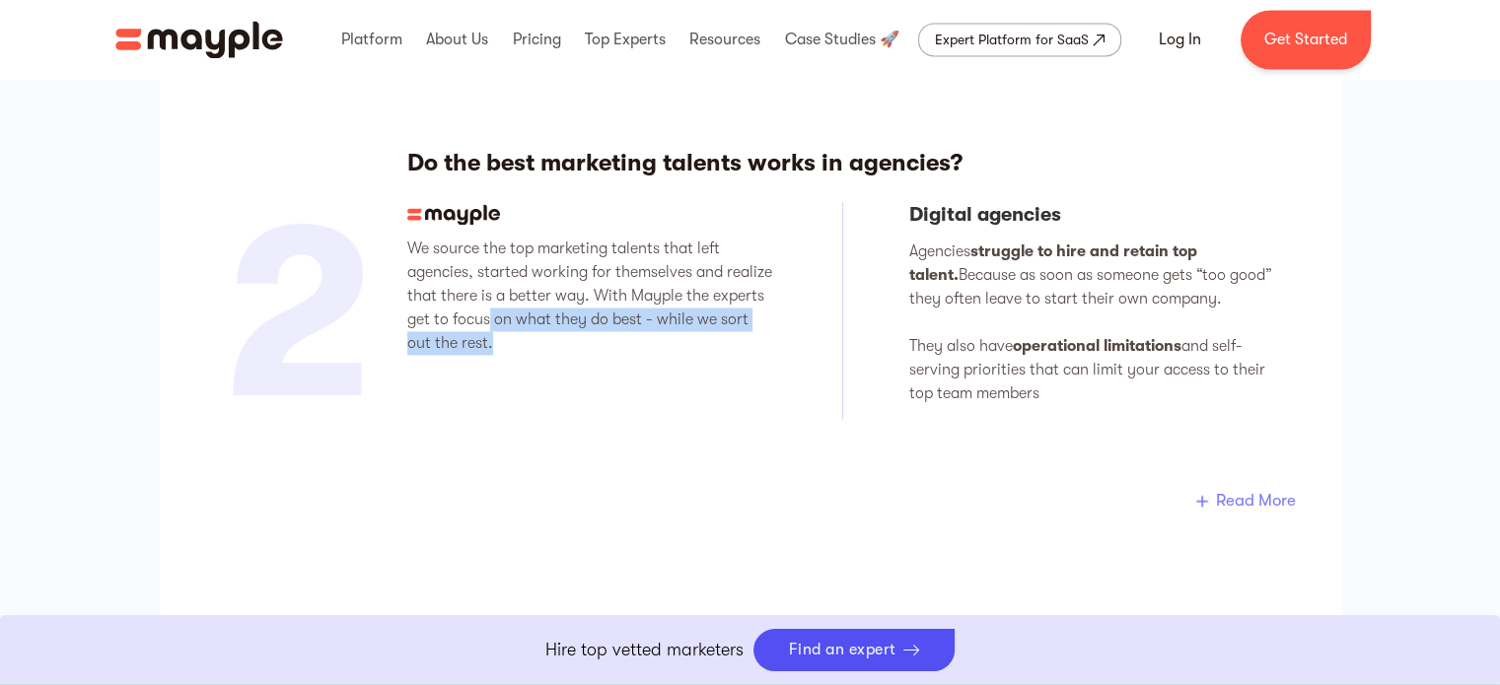
scroll to position [3057, 0]
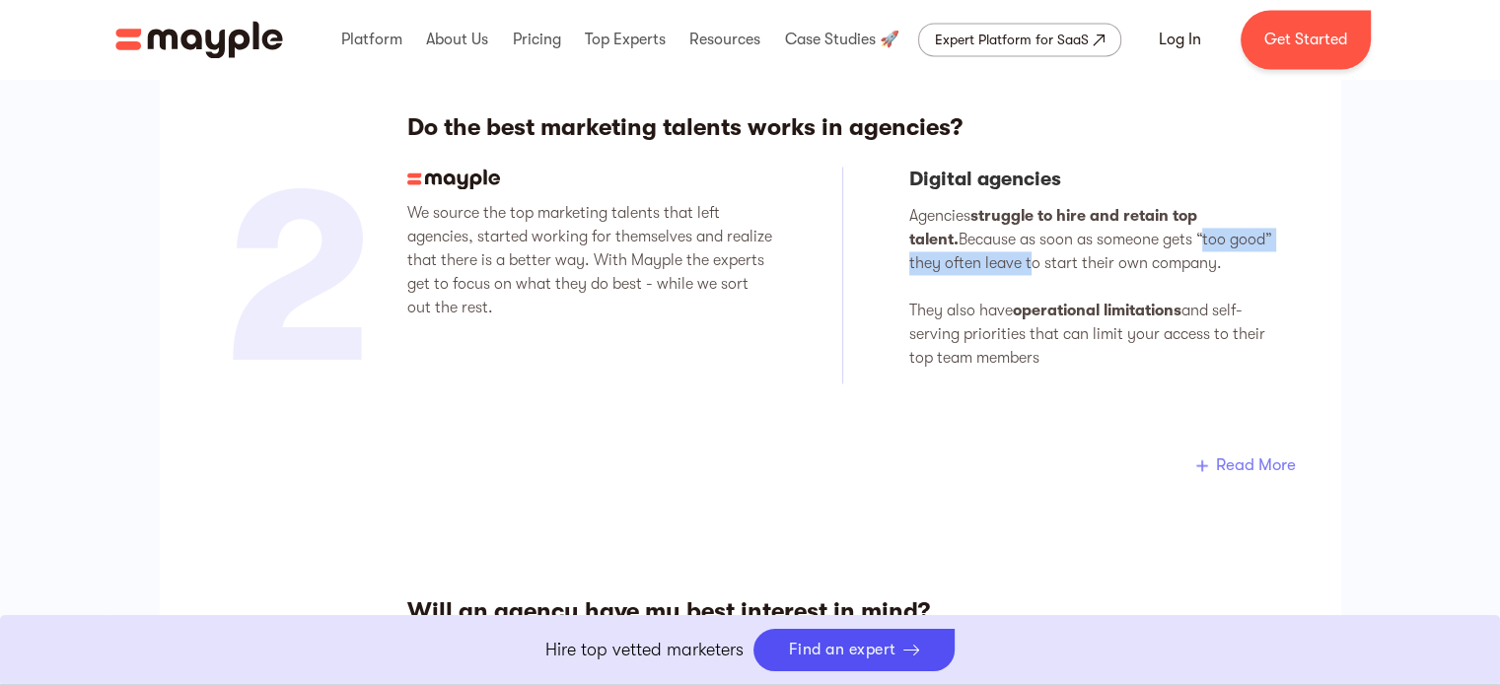
drag, startPoint x: 994, startPoint y: 253, endPoint x: 1157, endPoint y: 240, distance: 163.3
click at [1157, 240] on p "Agencies struggle to hire and retain top talent. Because as soon as someone get…" at bounding box center [1093, 287] width 368 height 166
click at [1170, 265] on p "Agencies struggle to hire and retain top talent. Because as soon as someone get…" at bounding box center [1093, 287] width 368 height 166
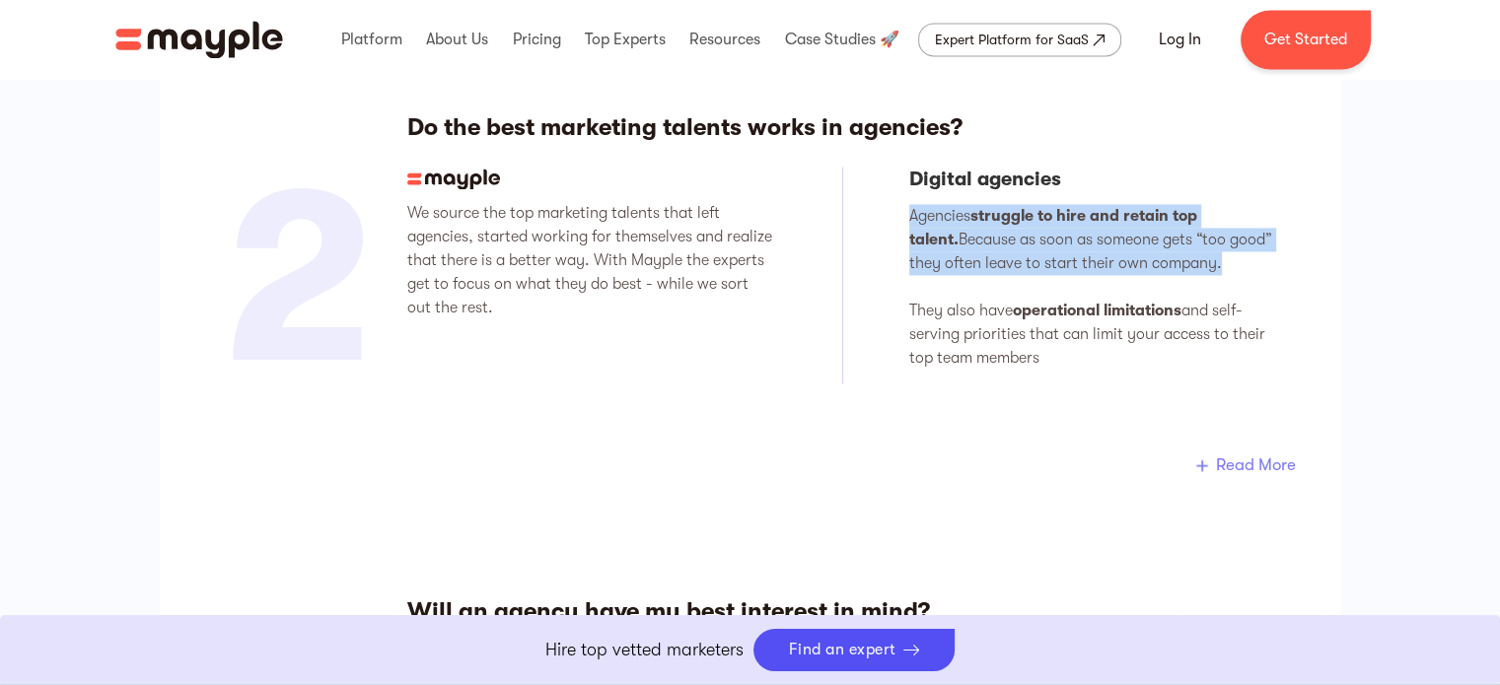
drag, startPoint x: 1183, startPoint y: 260, endPoint x: 902, endPoint y: 221, distance: 283.8
click at [902, 221] on div "We source the top marketing talents that left agencies, started working for the…" at bounding box center [842, 276] width 870 height 219
copy p "Agencies struggle to hire and retain top talent. Because as soon as someone get…"
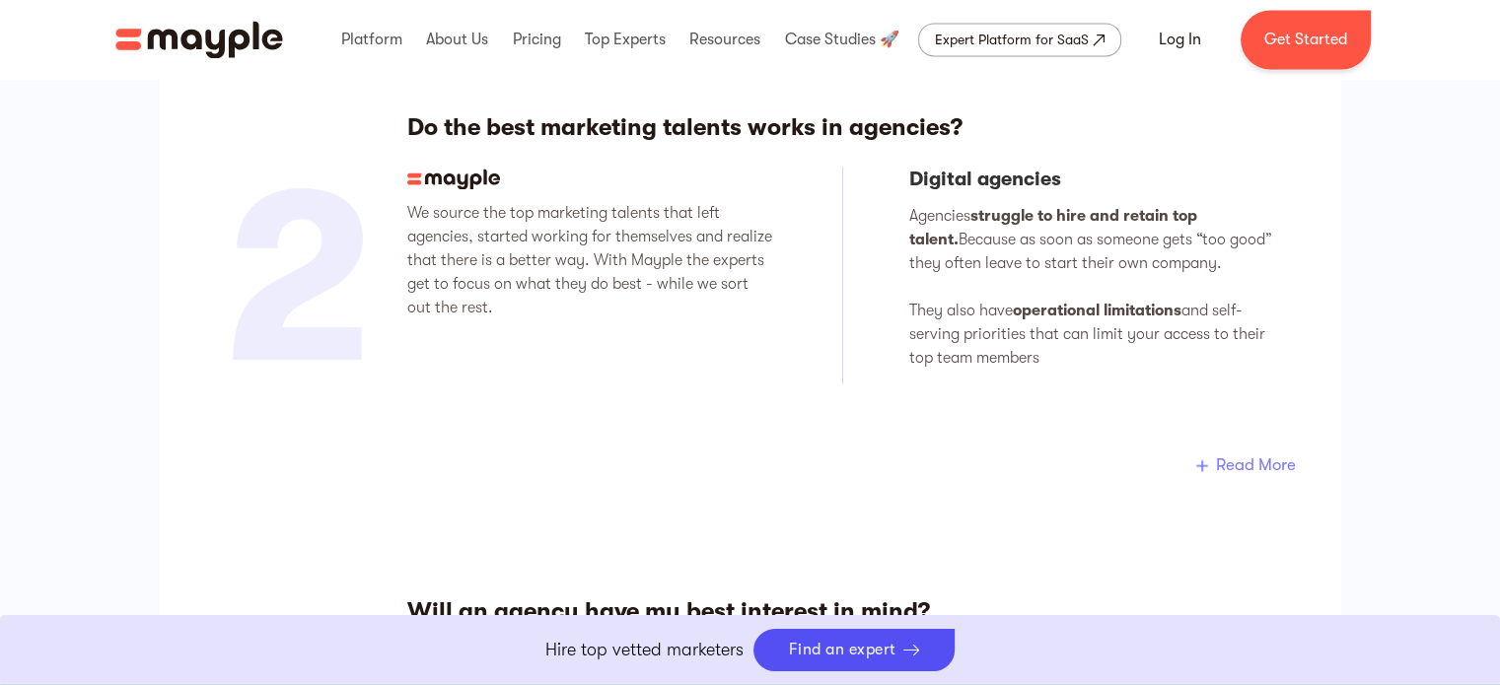
click at [1314, 362] on div "5 questions to ask yourself when comparing Mayple to digital marketing agencies…" at bounding box center [750, 633] width 1181 height 2634
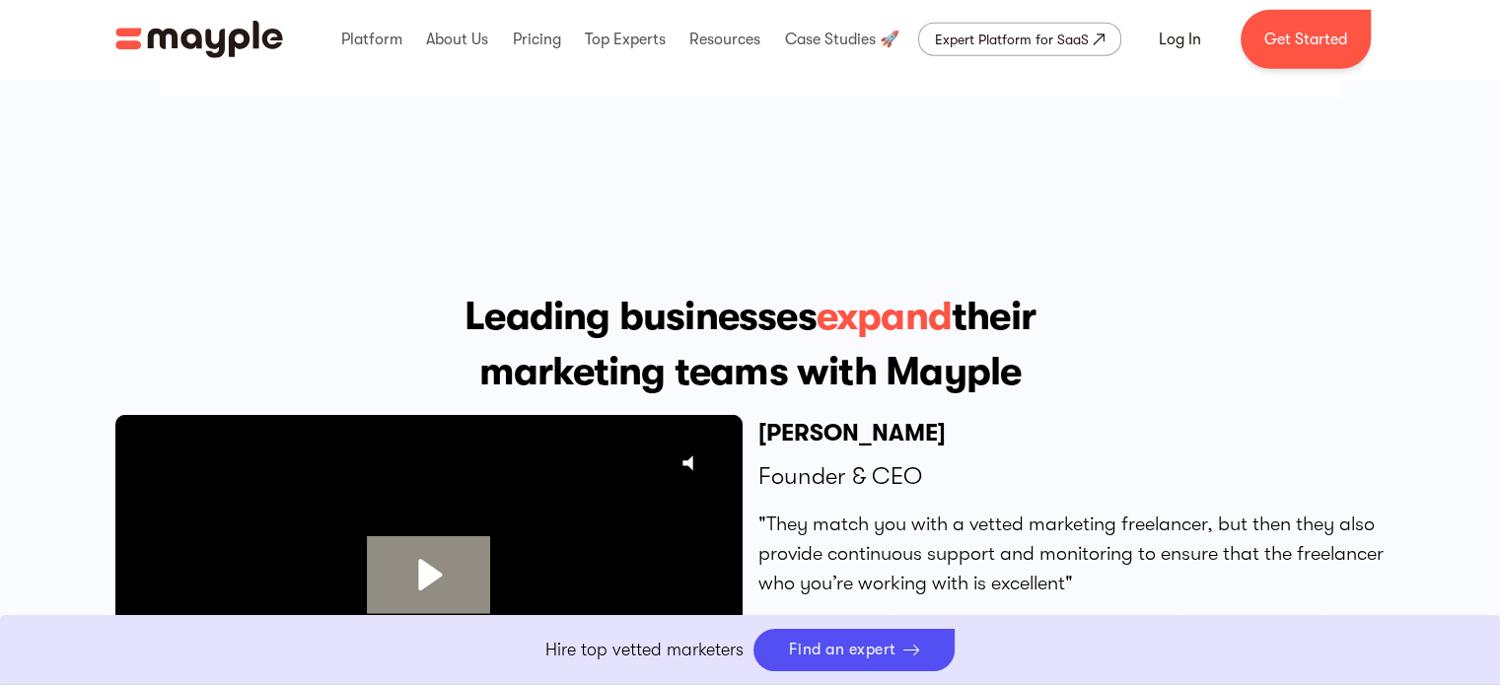
scroll to position [5127, 0]
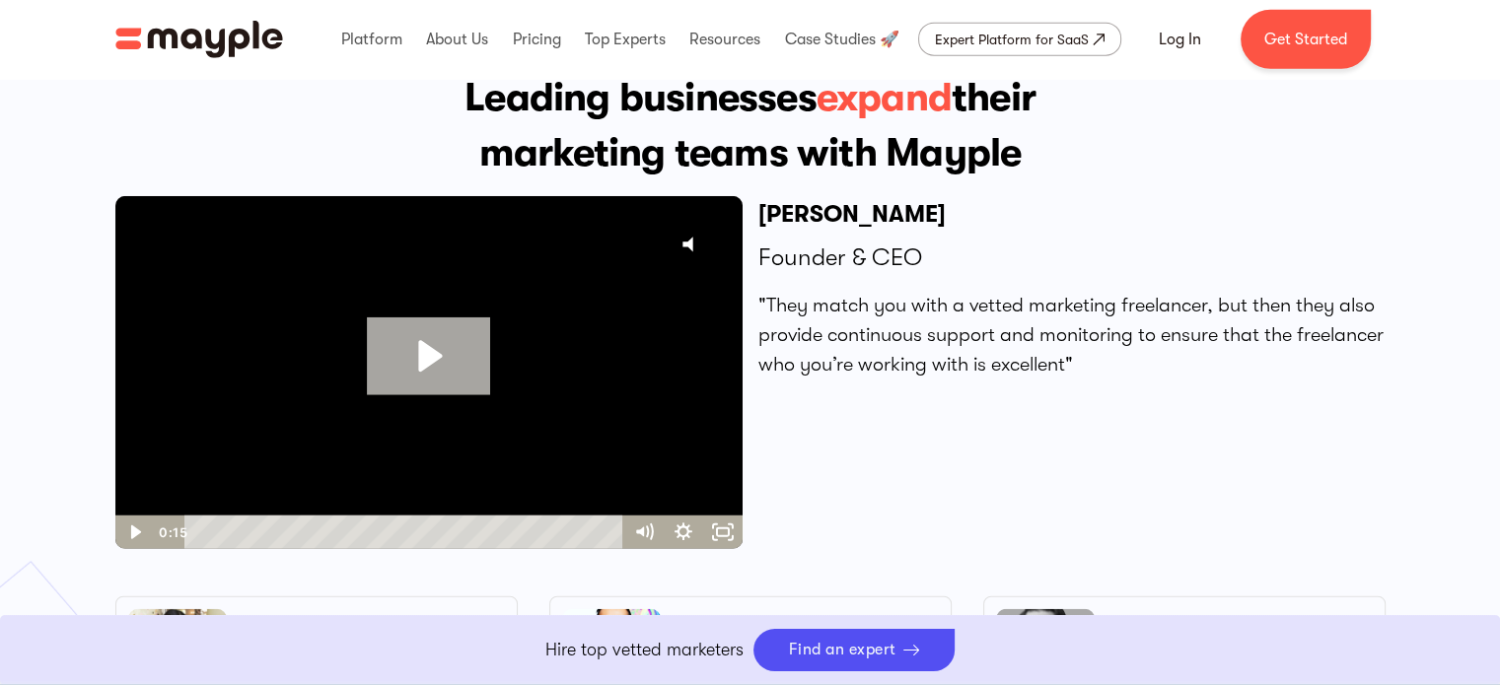
click at [406, 363] on icon "Play Video: Influncer_1_4" at bounding box center [428, 357] width 122 height 79
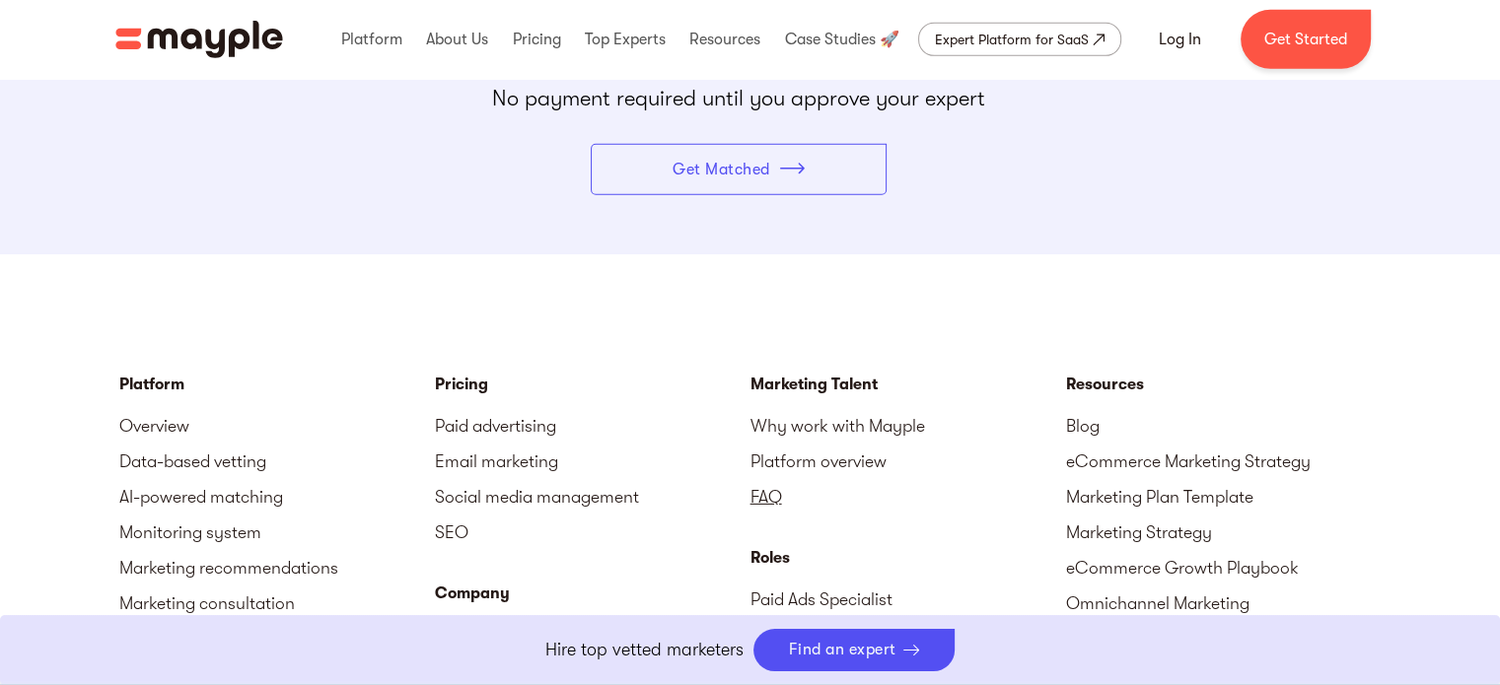
scroll to position [5916, 0]
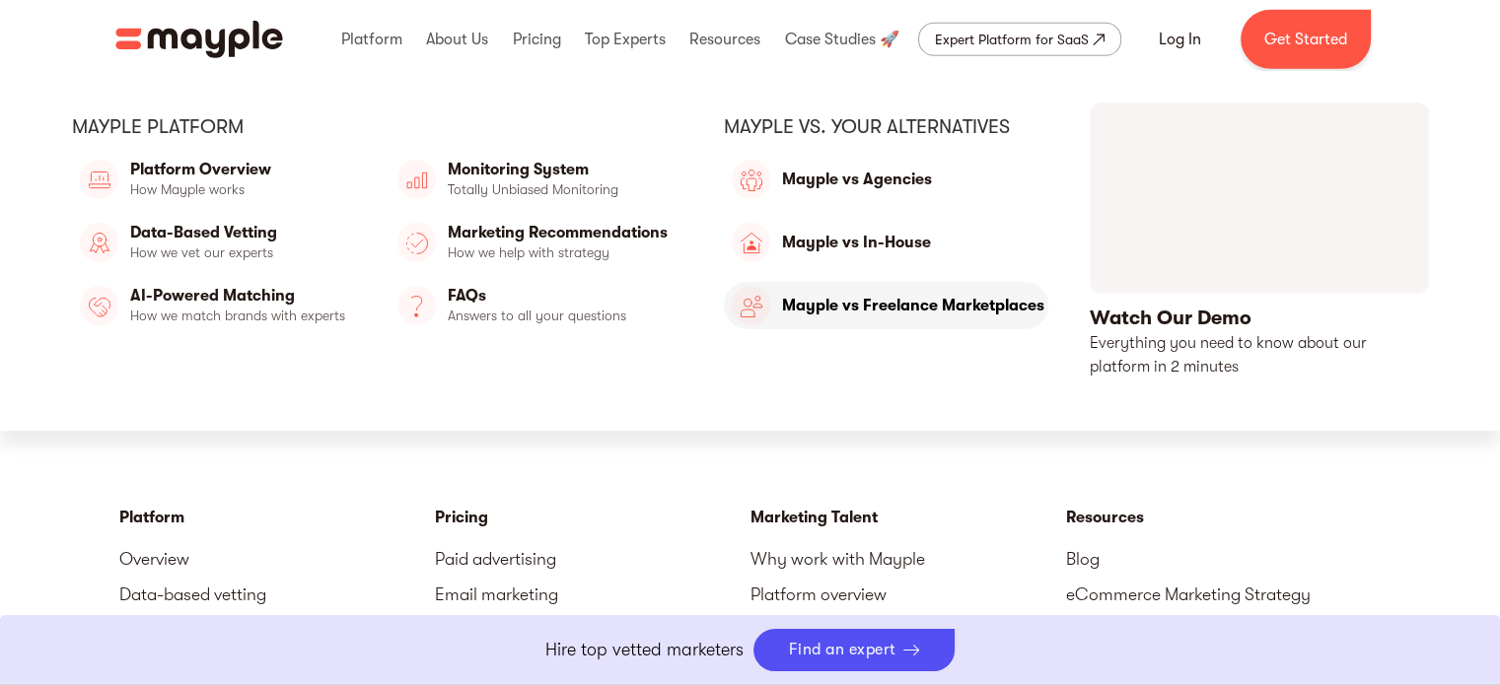
click at [950, 312] on link "Mayple vs Freelance Marketplaces" at bounding box center [886, 305] width 324 height 47
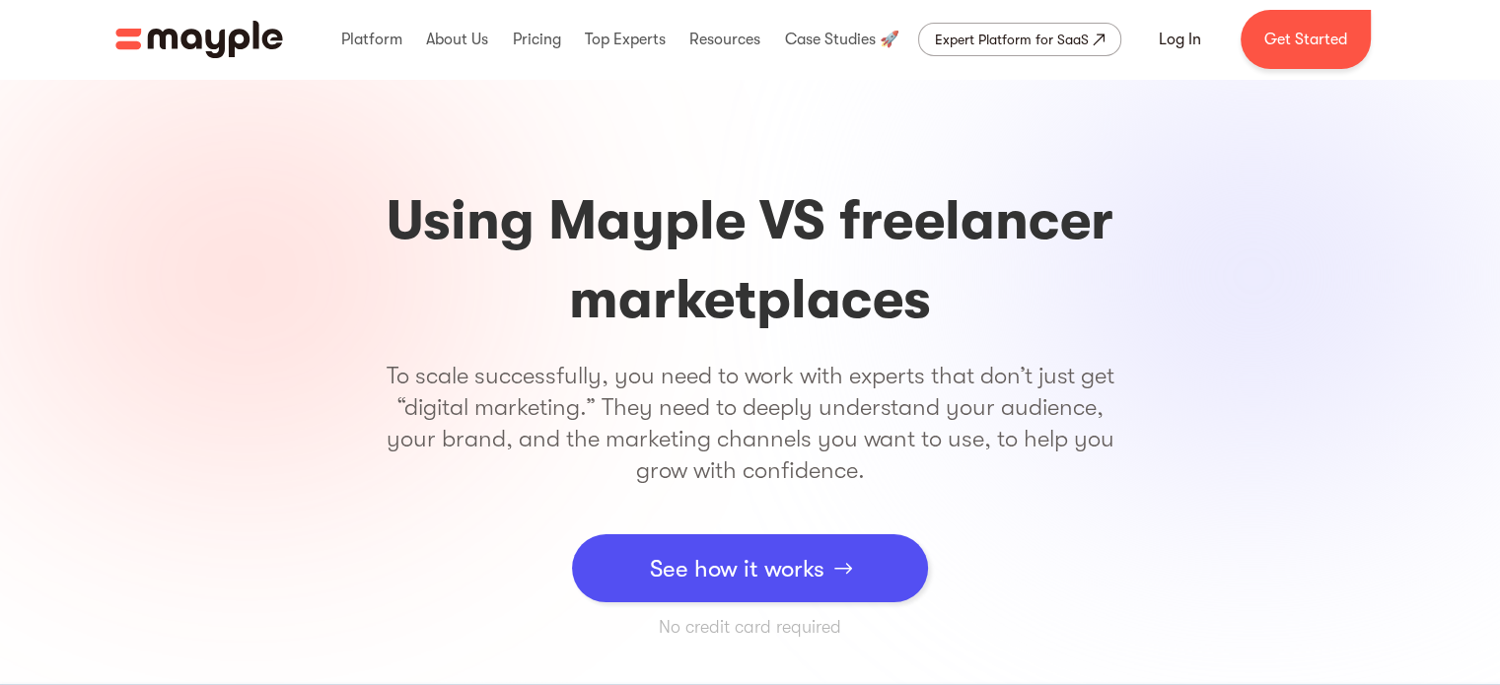
scroll to position [99, 0]
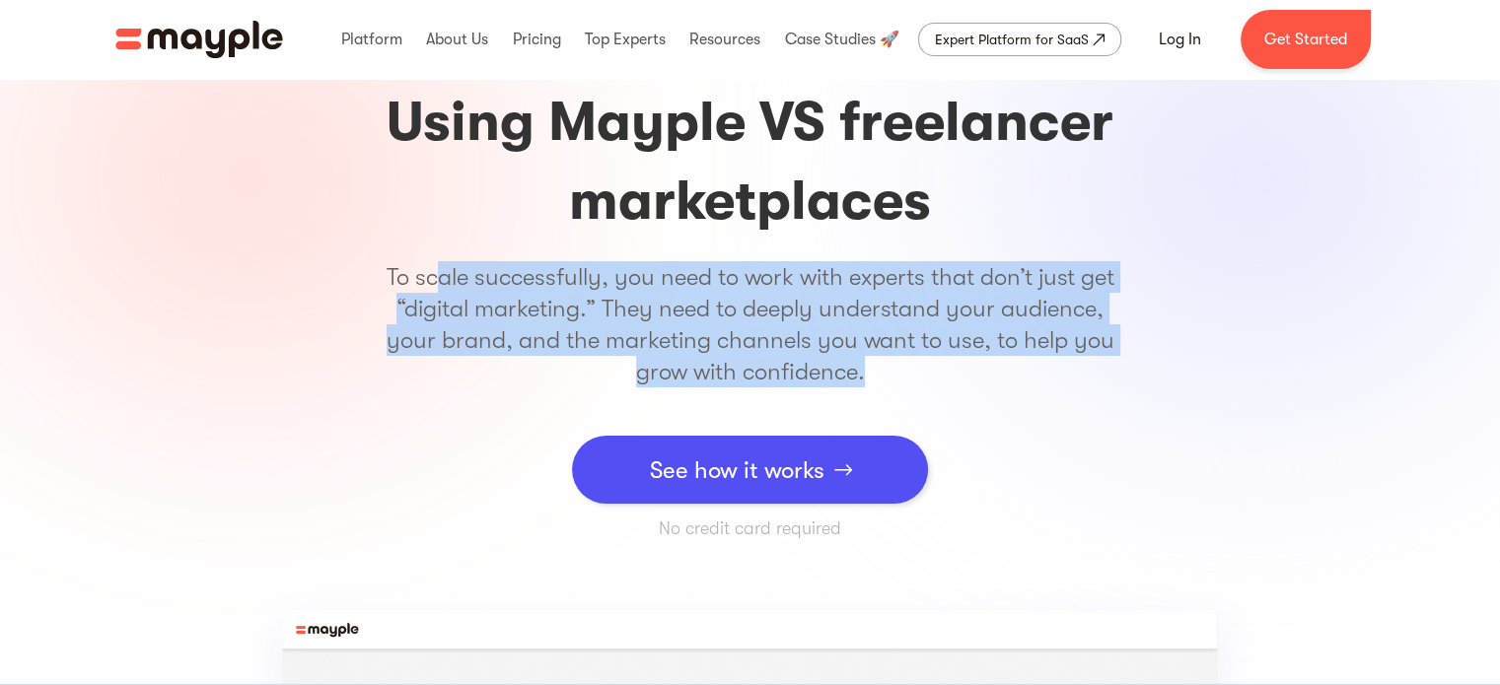
drag, startPoint x: 437, startPoint y: 281, endPoint x: 895, endPoint y: 388, distance: 470.7
click at [895, 388] on div "Using Mayple VS freelancer marketplaces To scale successfully, you need to work…" at bounding box center [750, 312] width 759 height 458
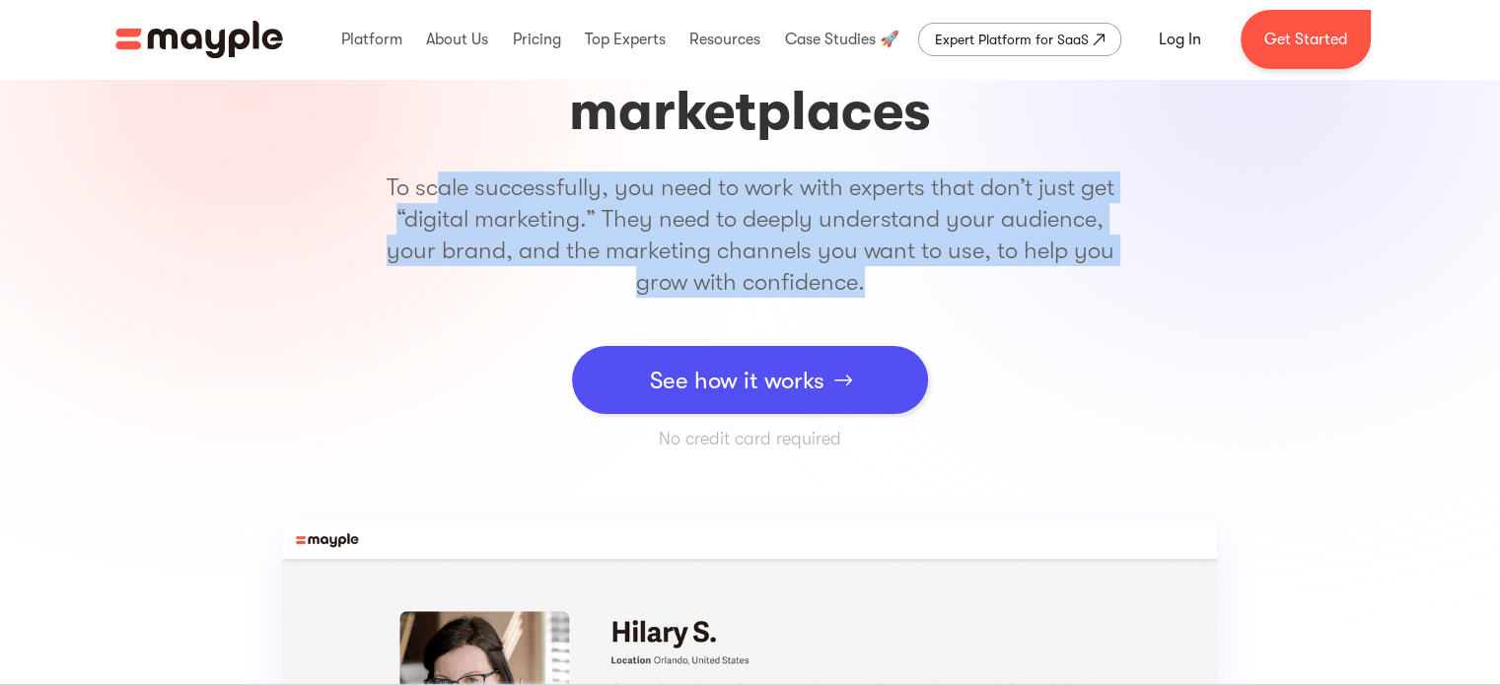
scroll to position [296, 0]
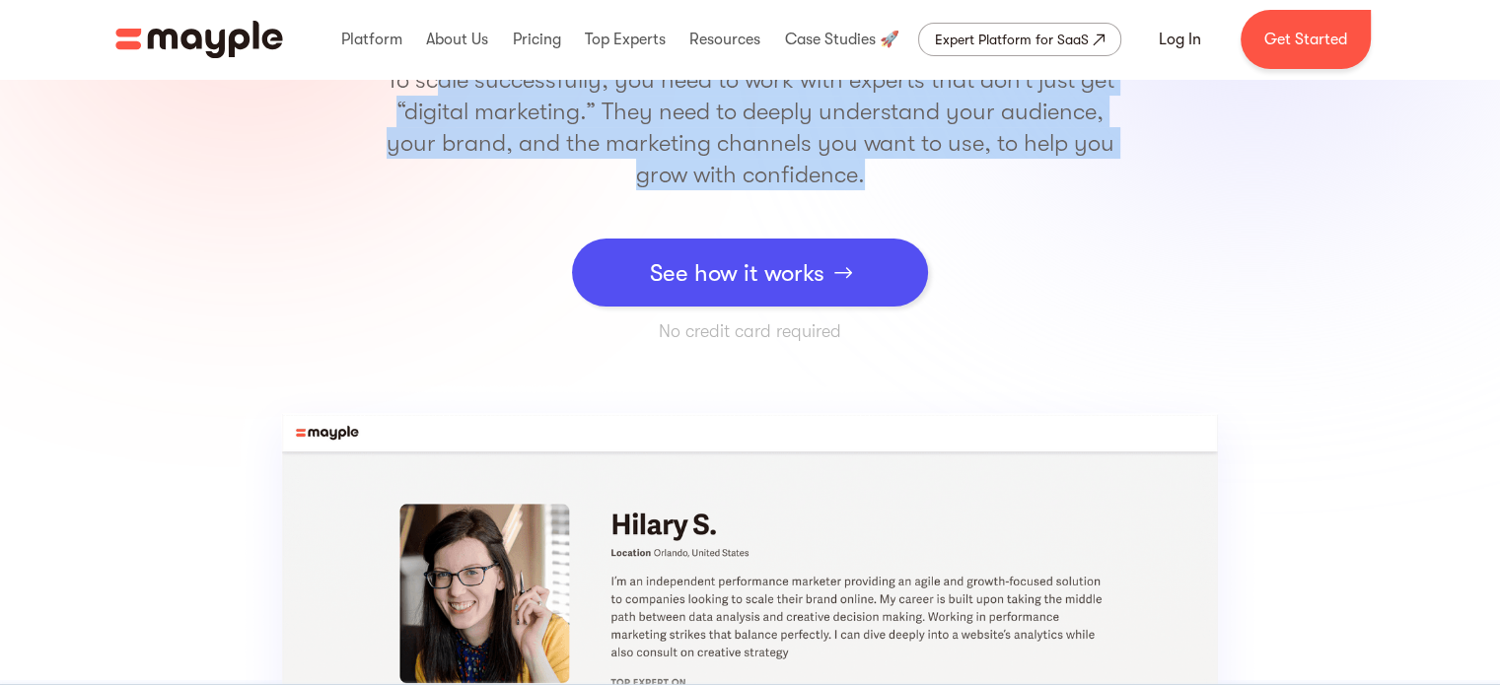
click at [805, 288] on div "See how it works" at bounding box center [737, 273] width 175 height 59
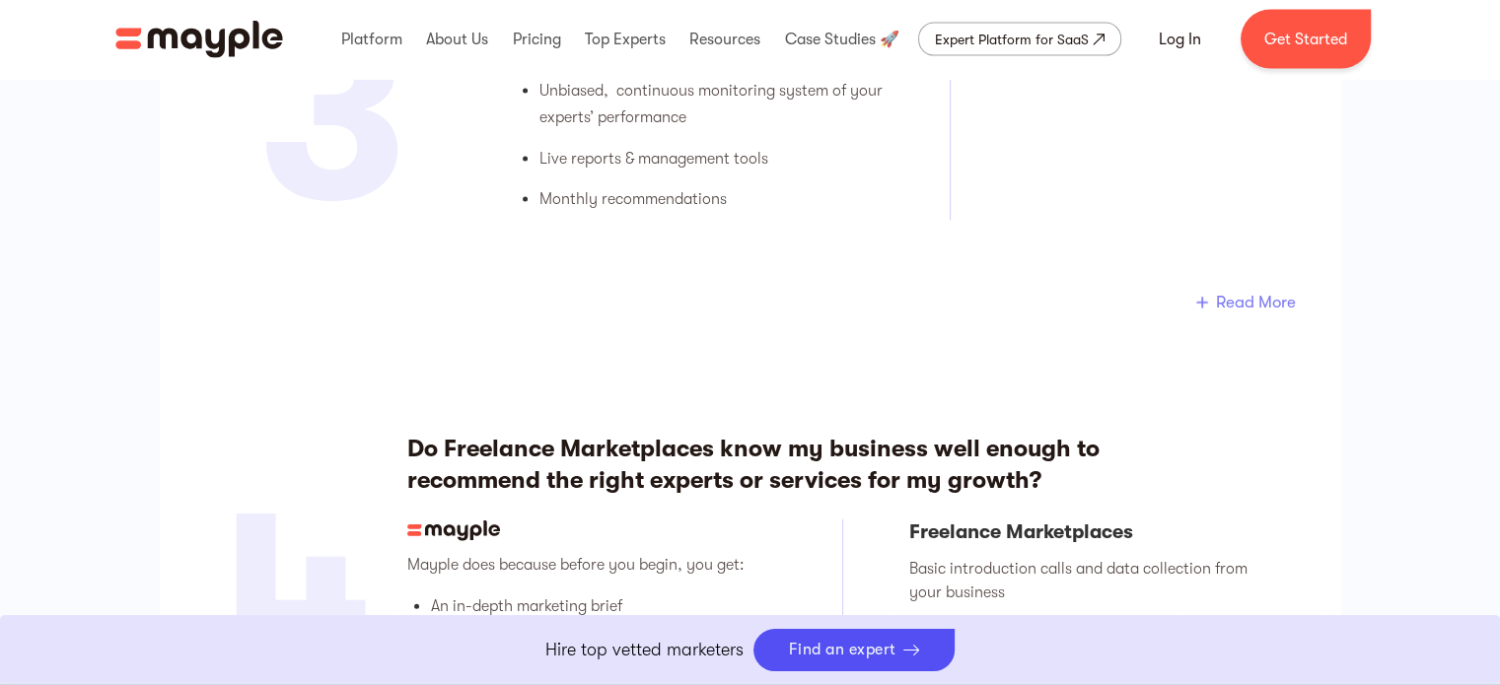
scroll to position [3944, 0]
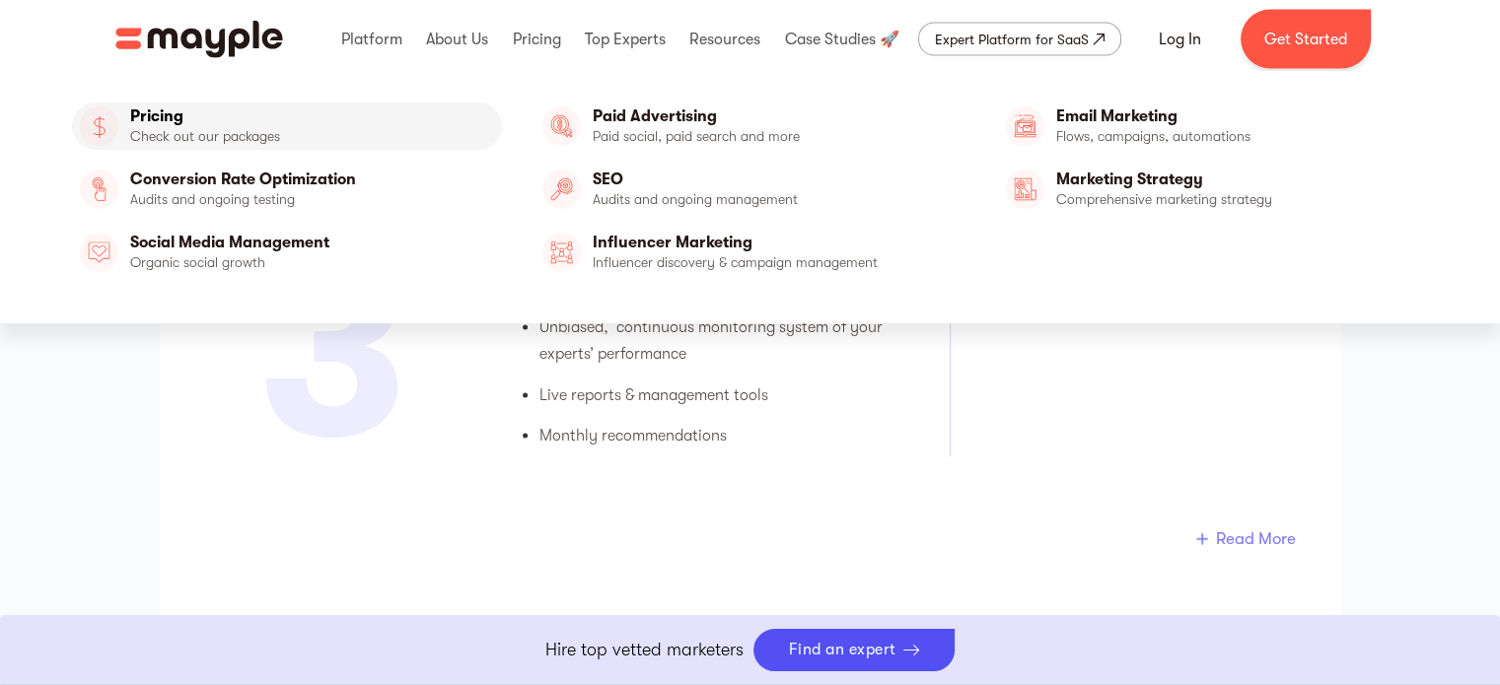
click at [185, 128] on link "Pricing" at bounding box center [287, 126] width 431 height 47
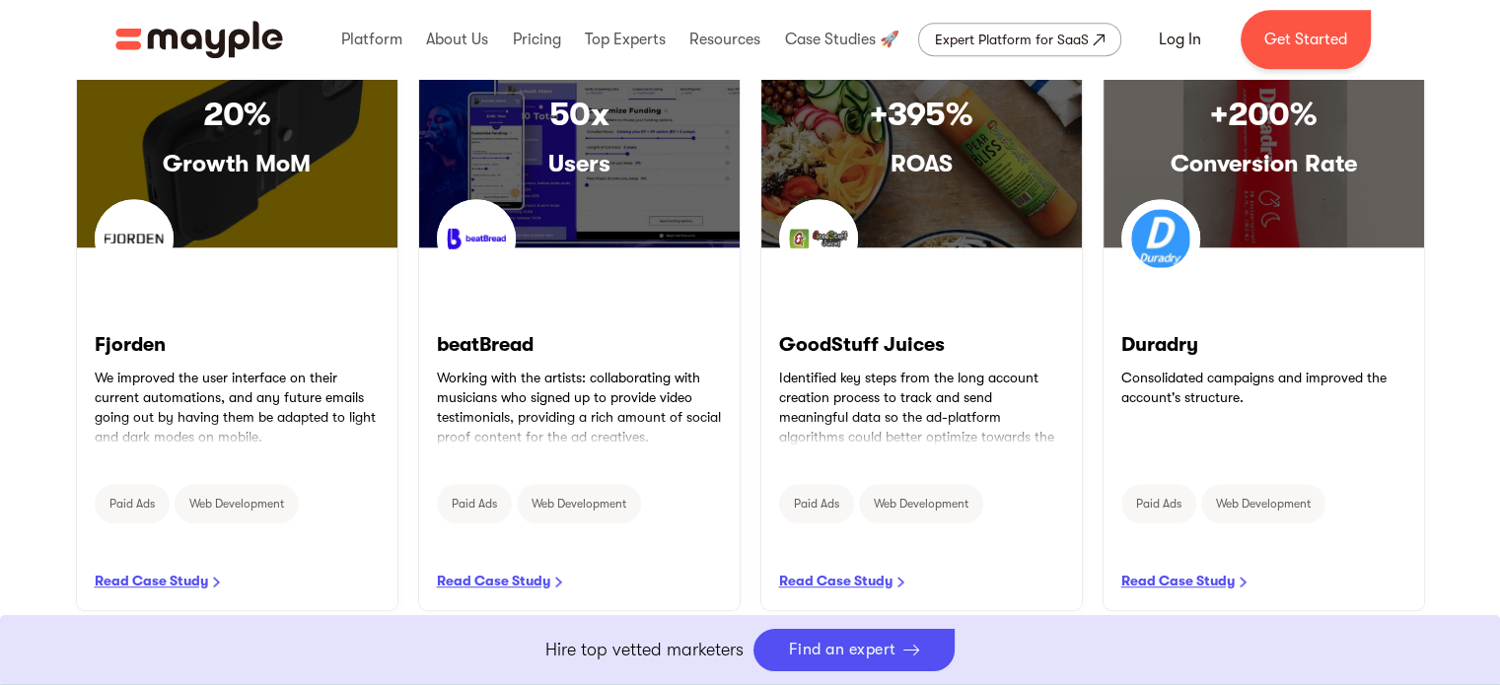
scroll to position [1282, 0]
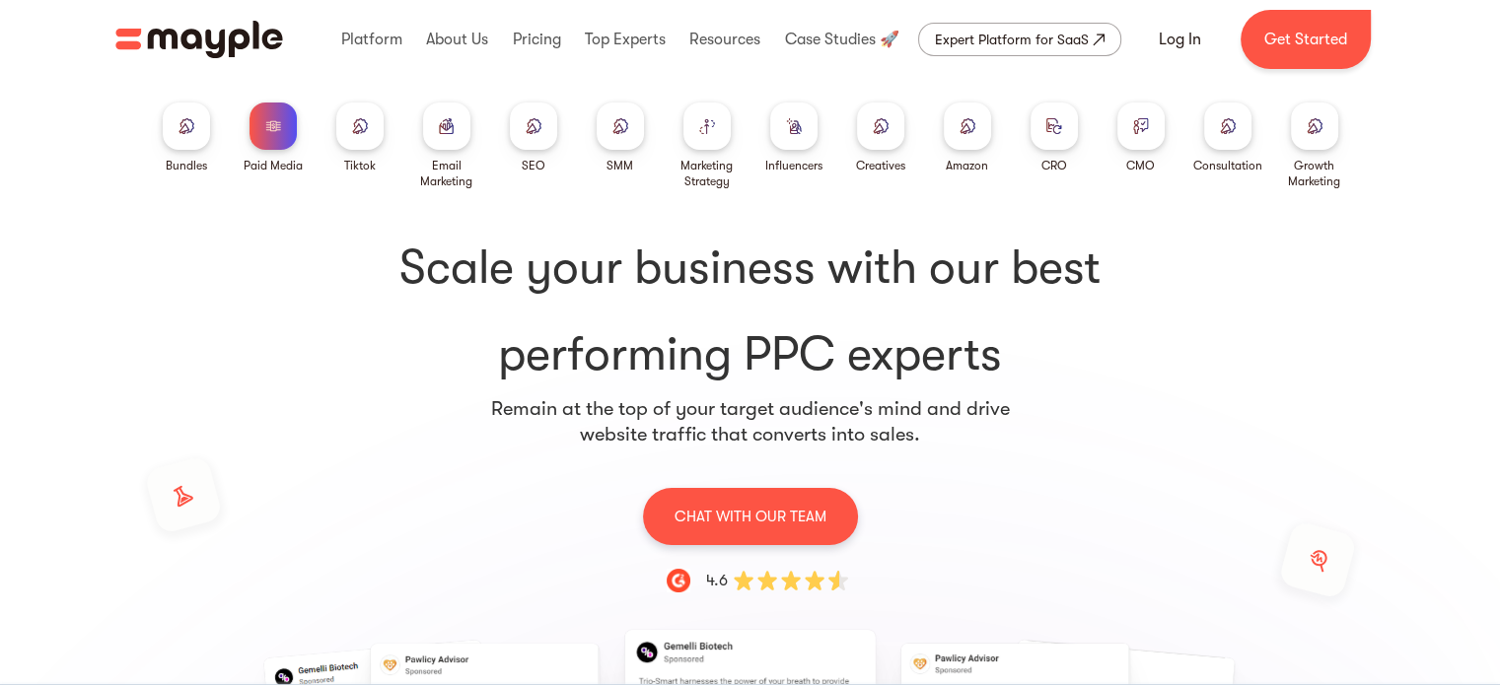
click at [704, 121] on img at bounding box center [707, 126] width 16 height 16
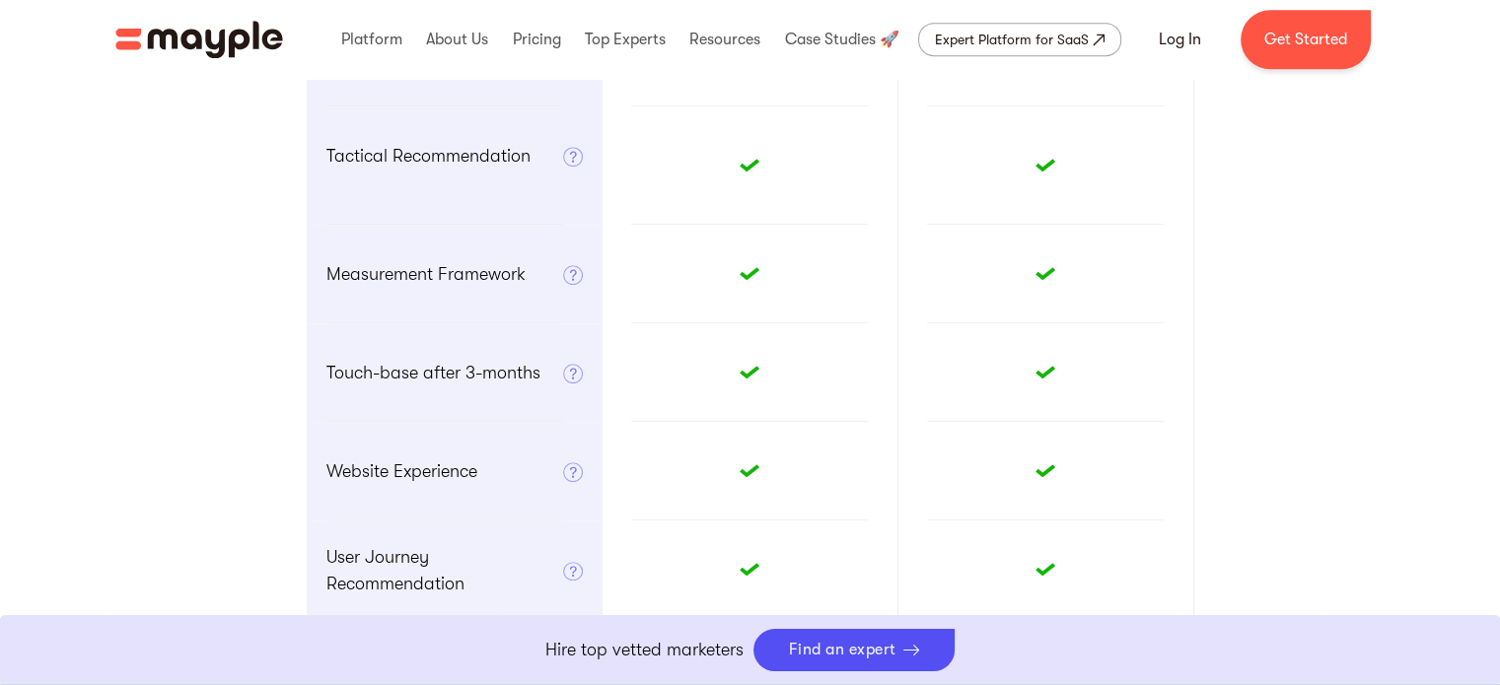
scroll to position [1282, 0]
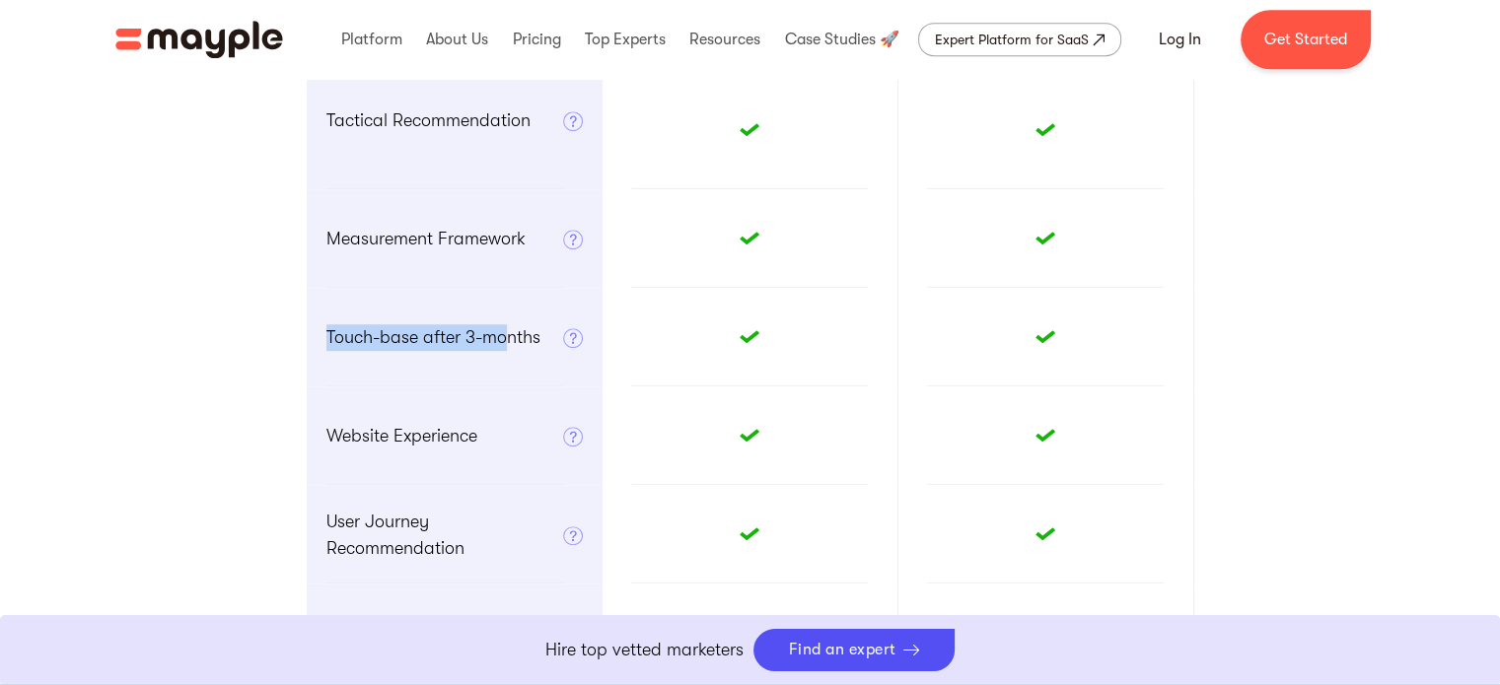
drag, startPoint x: 322, startPoint y: 340, endPoint x: 505, endPoint y: 338, distance: 182.4
click at [505, 338] on div "Touch-base after 3-months Follow-up with Mayple's dedicated Growth Strategist t…" at bounding box center [455, 337] width 296 height 99
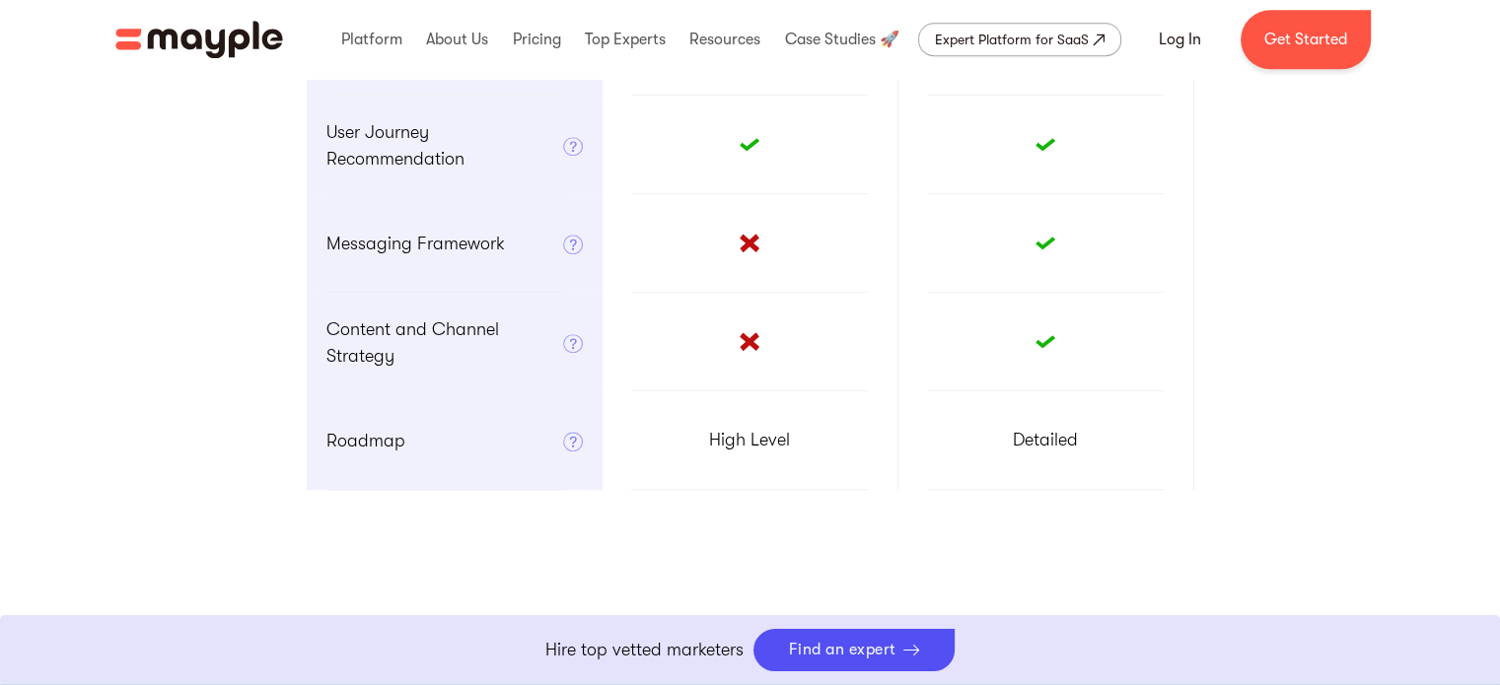
scroll to position [1676, 0]
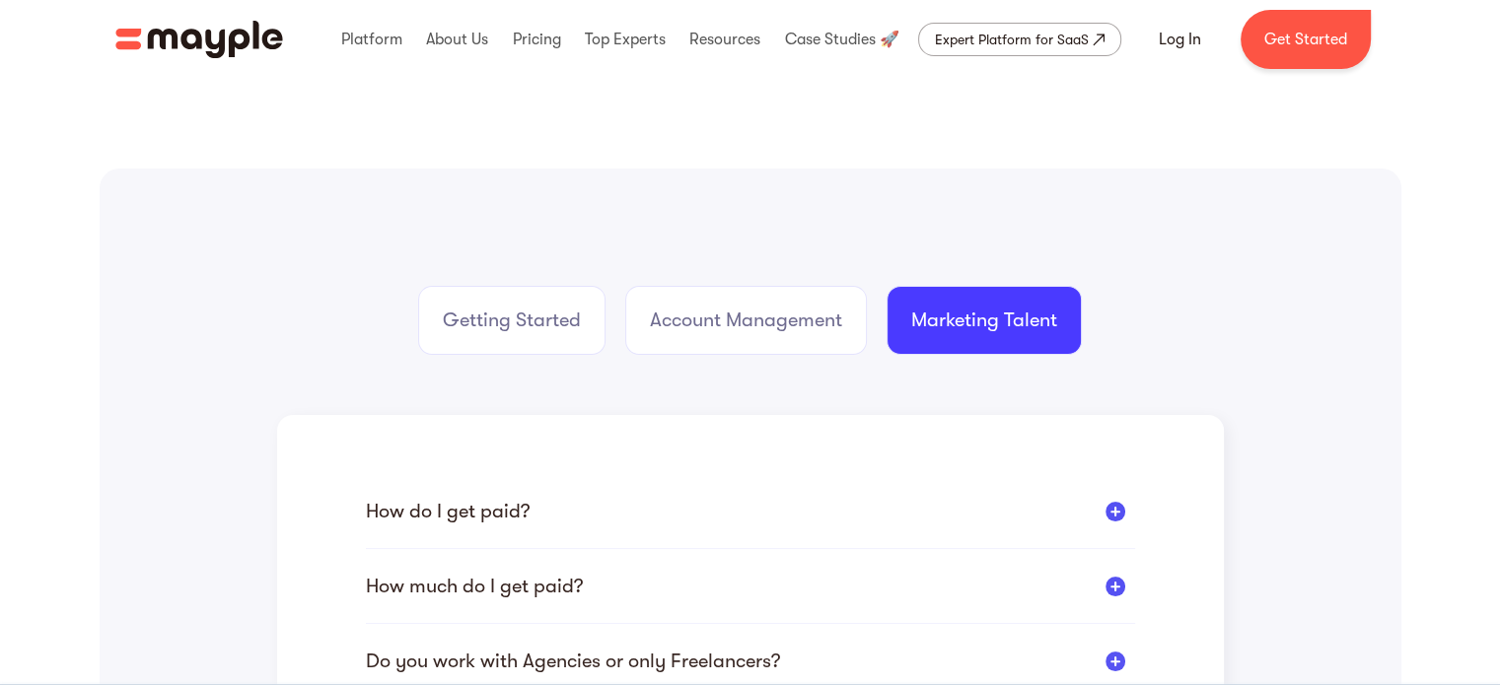
scroll to position [394, 0]
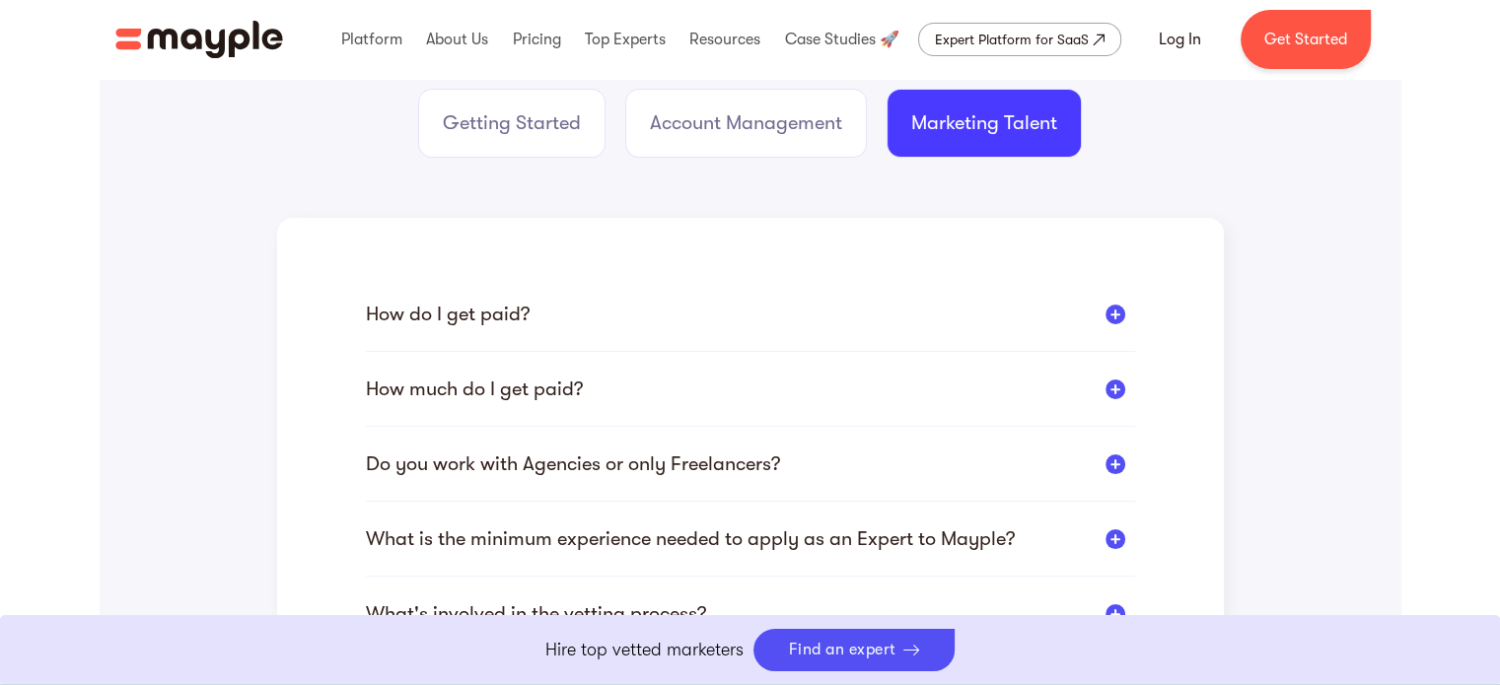
click at [1114, 315] on div at bounding box center [1115, 315] width 20 height 20
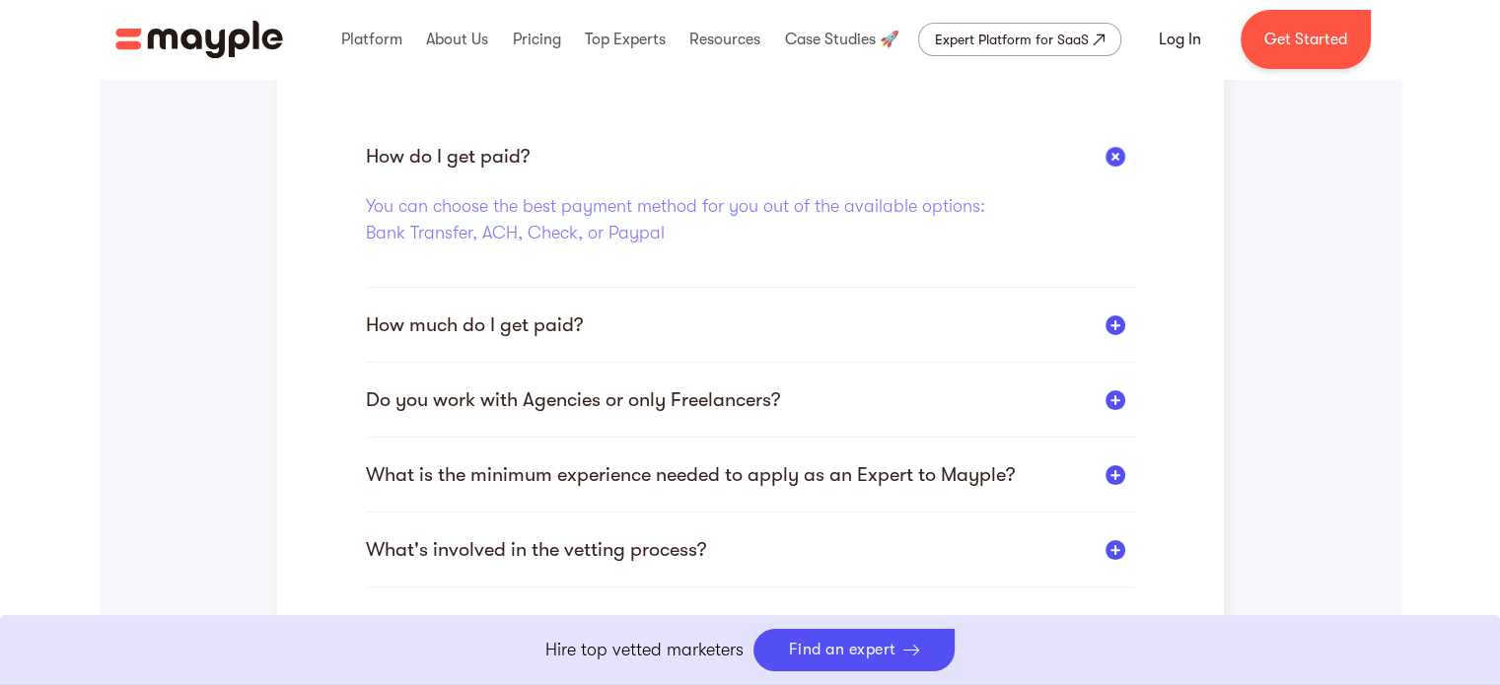
scroll to position [592, 0]
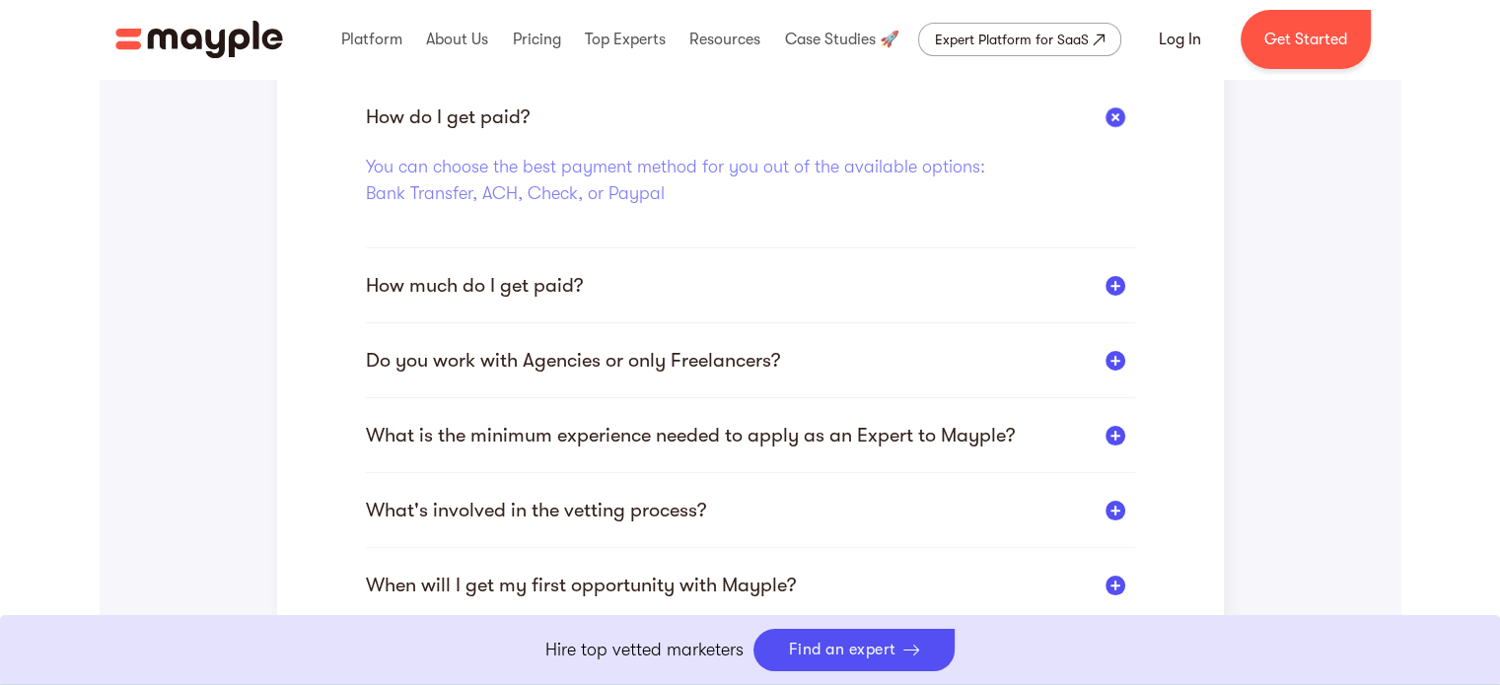
click at [1113, 287] on div at bounding box center [1115, 286] width 20 height 20
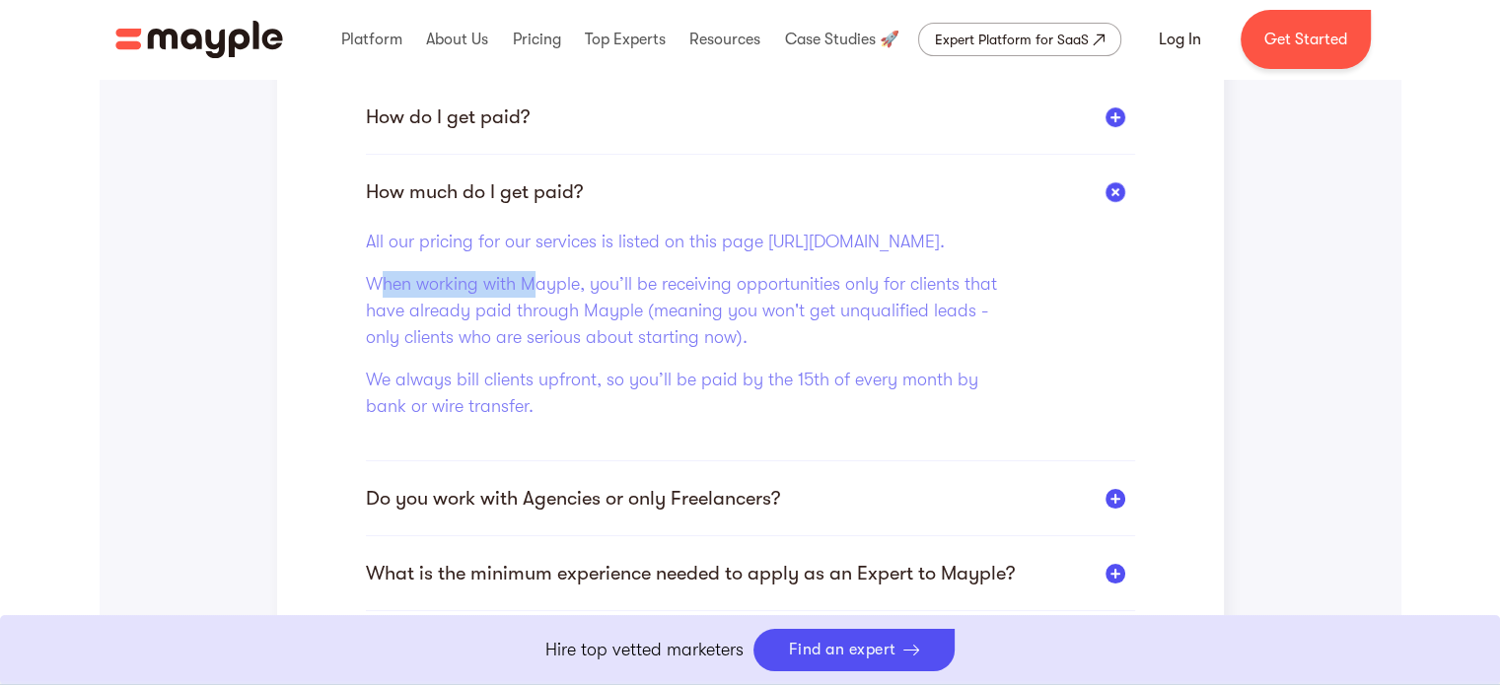
drag, startPoint x: 513, startPoint y: 287, endPoint x: 380, endPoint y: 280, distance: 133.3
click at [380, 285] on div "All our pricing for our services is listed on this page https://www.mayple.com/…" at bounding box center [681, 332] width 631 height 207
drag, startPoint x: 645, startPoint y: 267, endPoint x: 358, endPoint y: 267, distance: 286.9
click at [358, 267] on div "Who is my main point of contact? And how would we communicate moving forward? Y…" at bounding box center [750, 430] width 947 height 819
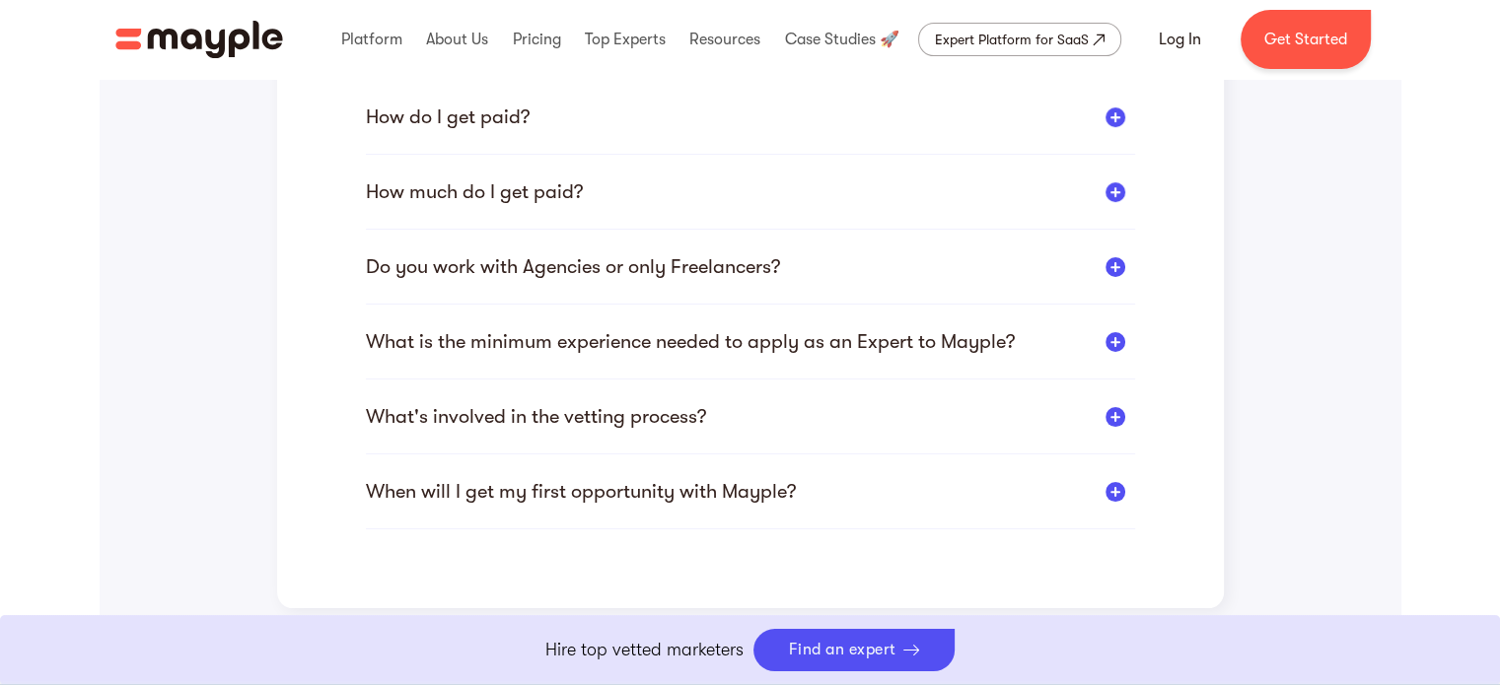
click at [1108, 188] on div at bounding box center [1115, 192] width 20 height 20
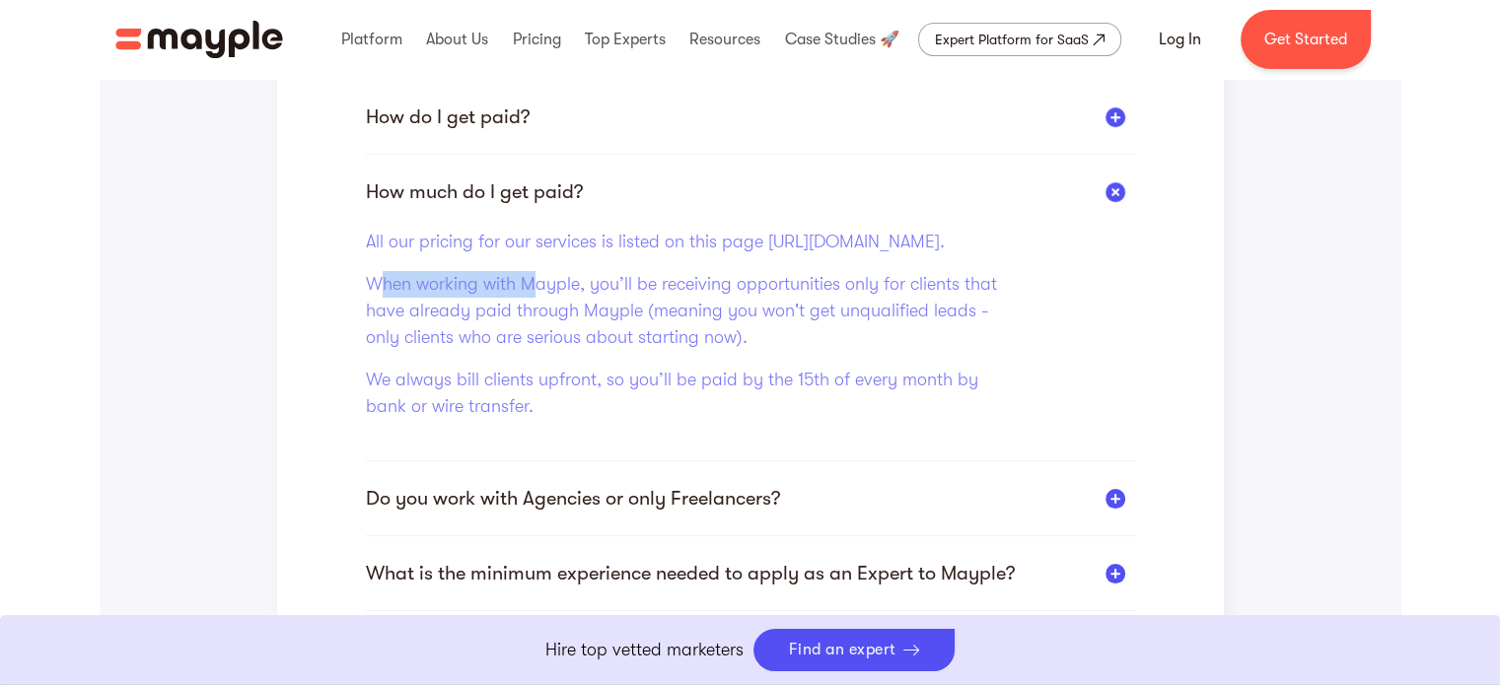
click at [335, 269] on div "Who is my main point of contact? And how would we communicate moving forward? Y…" at bounding box center [750, 430] width 947 height 819
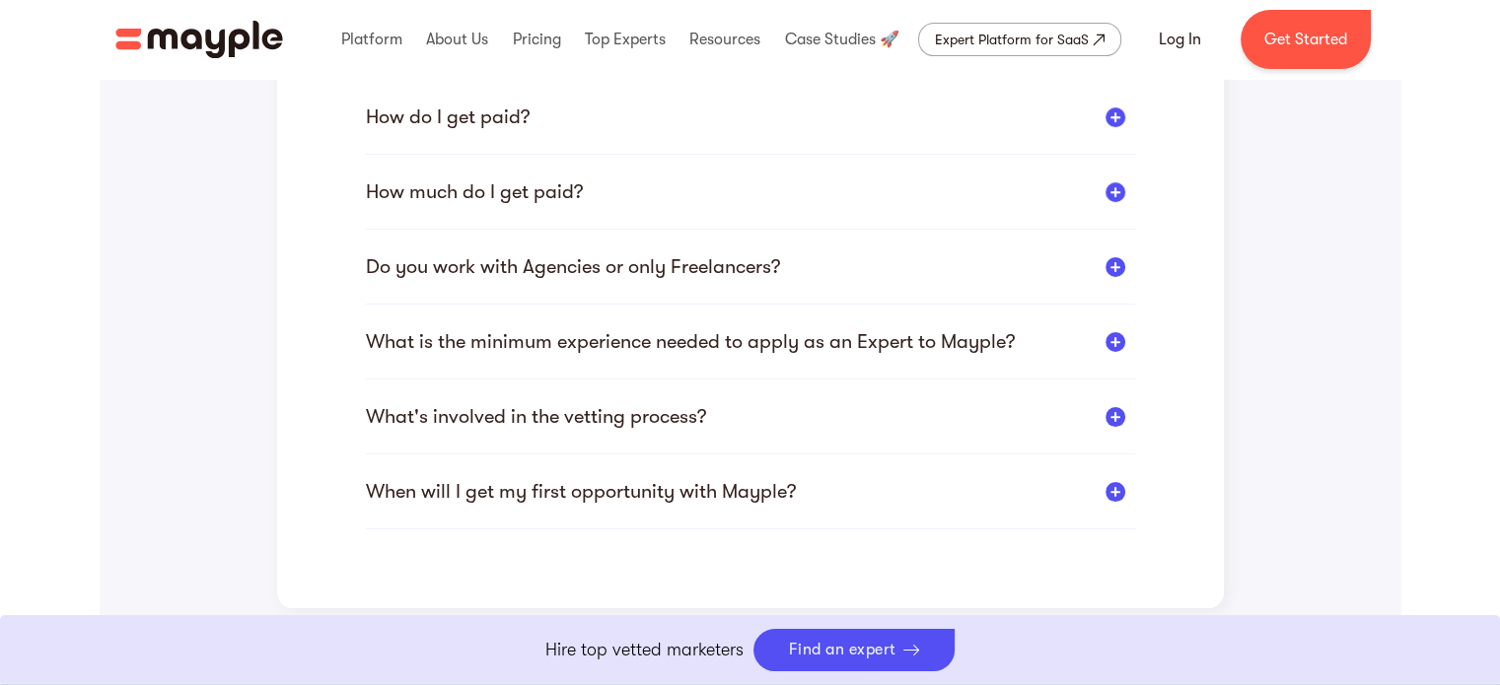
click at [1128, 180] on div "How much do I get paid?" at bounding box center [750, 191] width 769 height 25
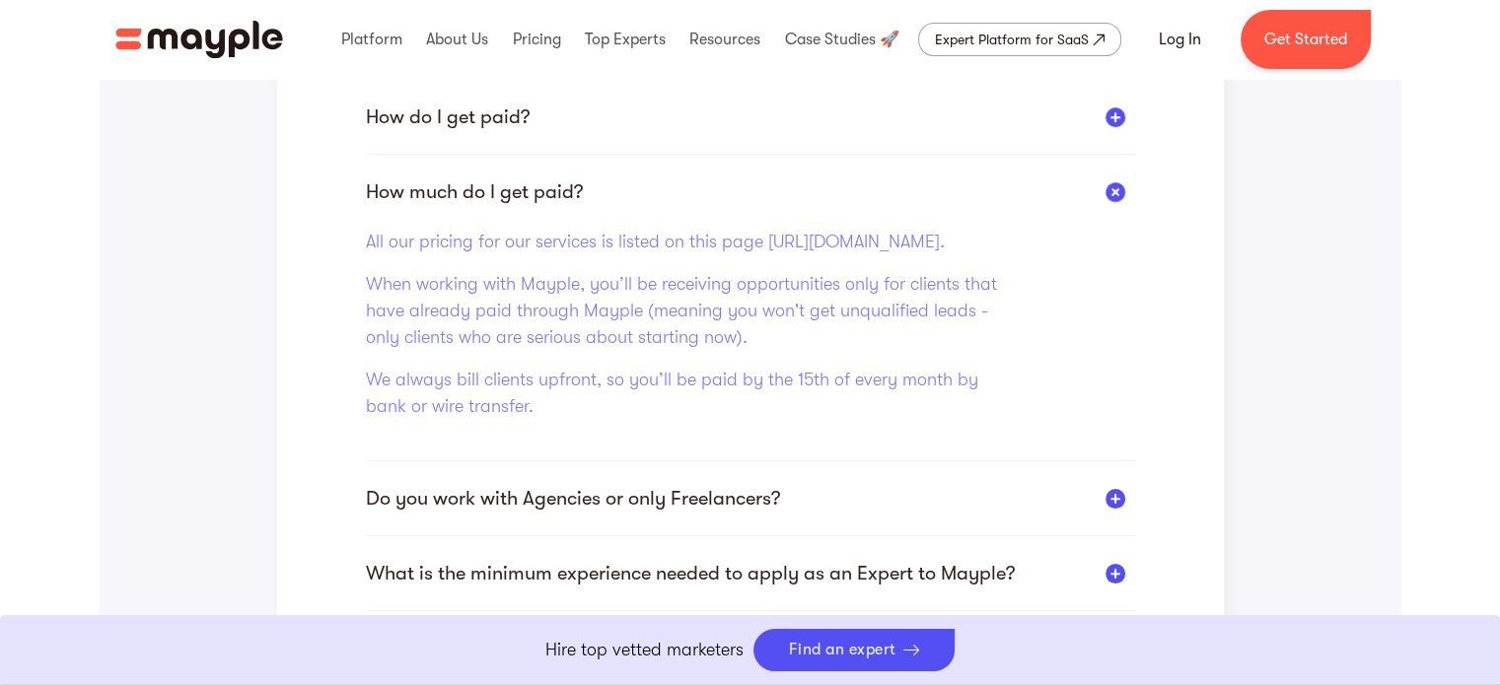
drag, startPoint x: 668, startPoint y: 266, endPoint x: 368, endPoint y: 269, distance: 299.8
click at [368, 255] on p "All our pricing for our services is listed on this page https://www.mayple.com/…" at bounding box center [681, 242] width 631 height 27
copy p "https://www.mayple.com/pricing."
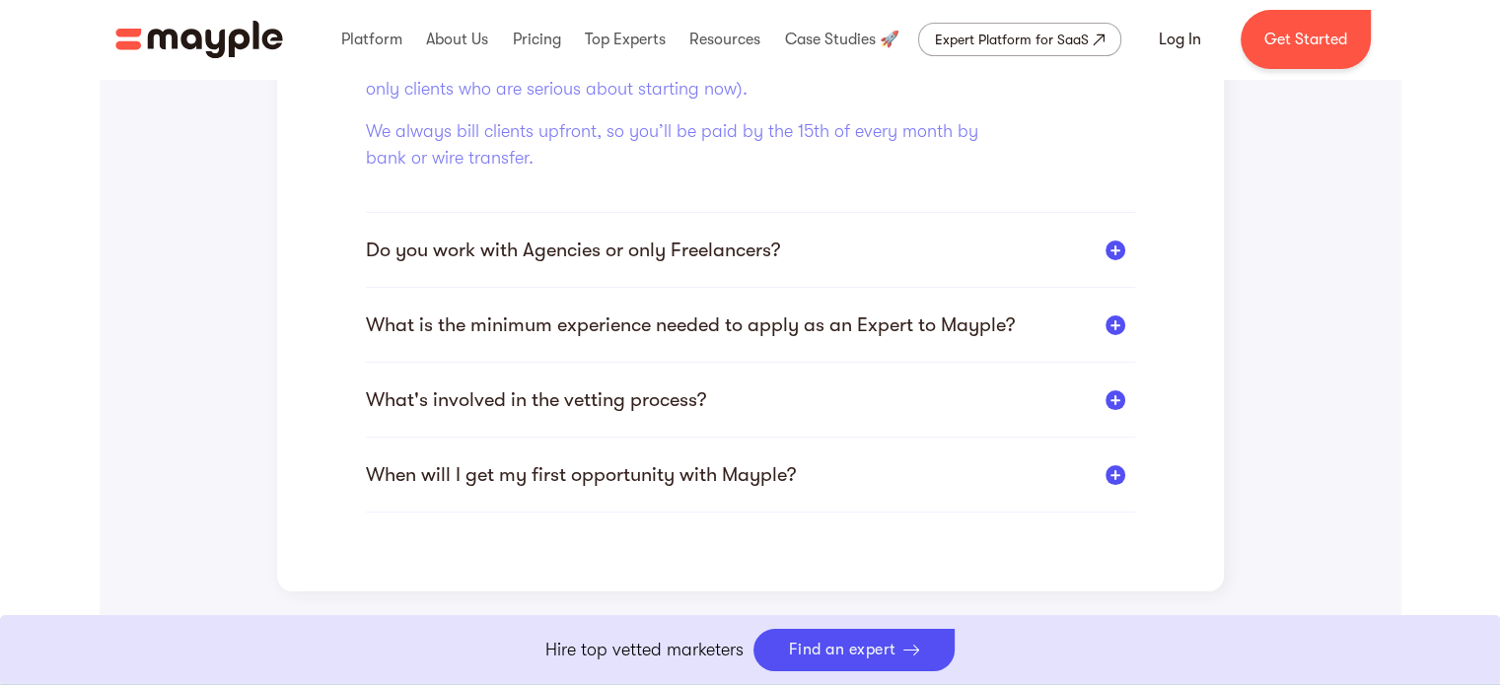
scroll to position [887, 0]
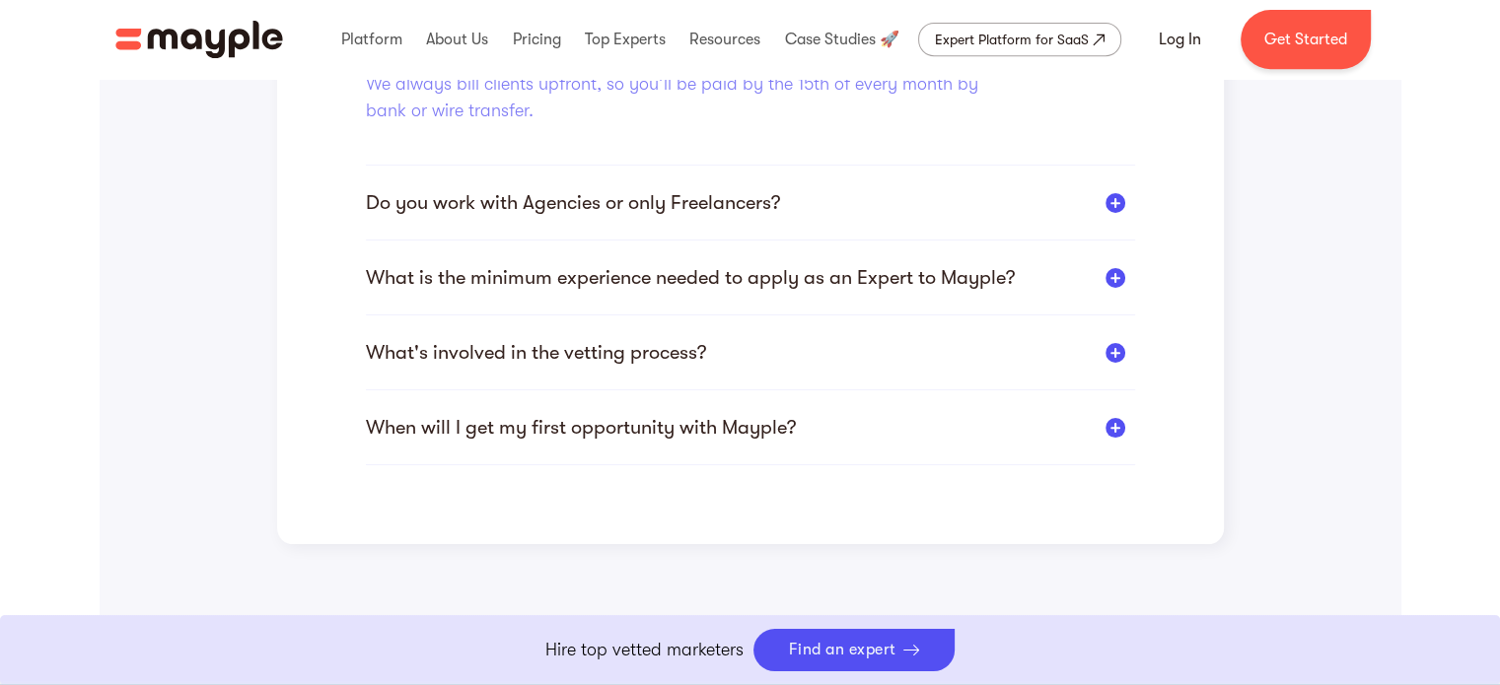
click at [1118, 288] on div at bounding box center [1115, 278] width 20 height 20
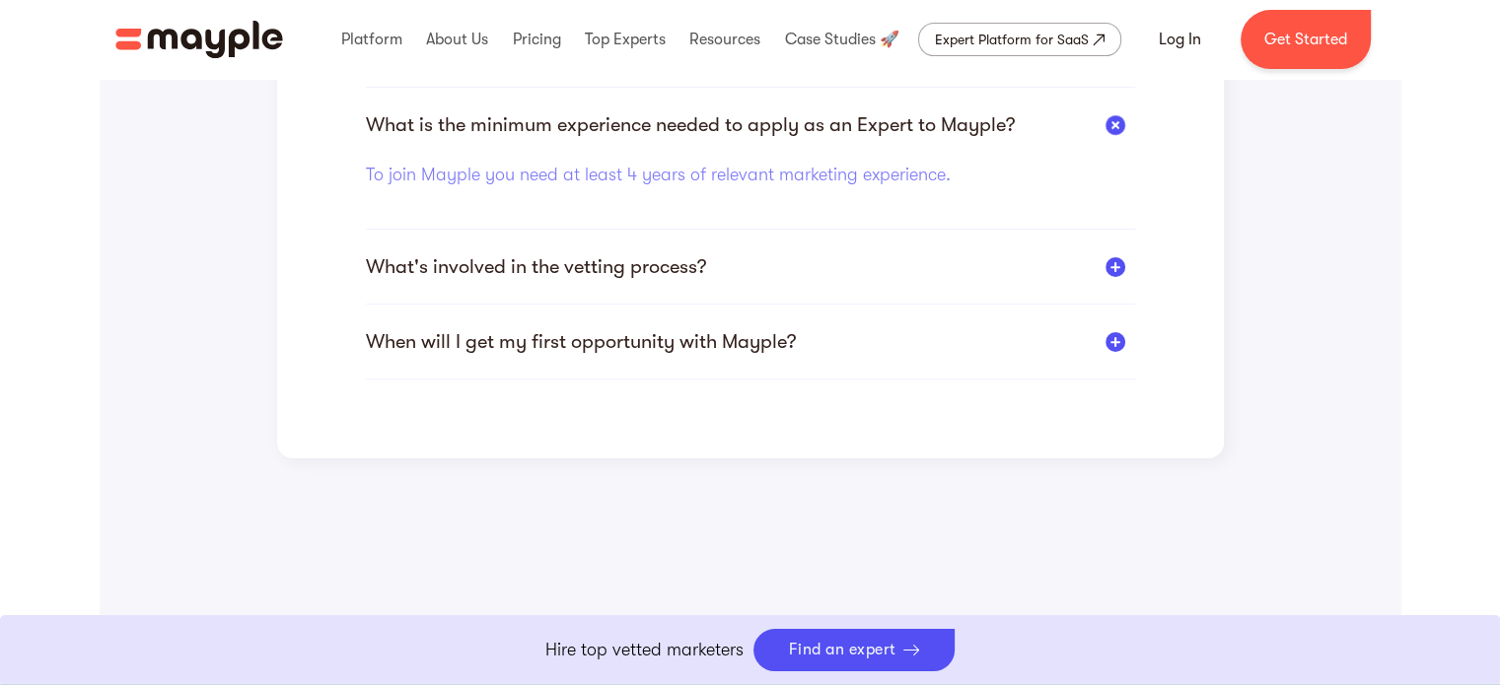
scroll to position [764, 0]
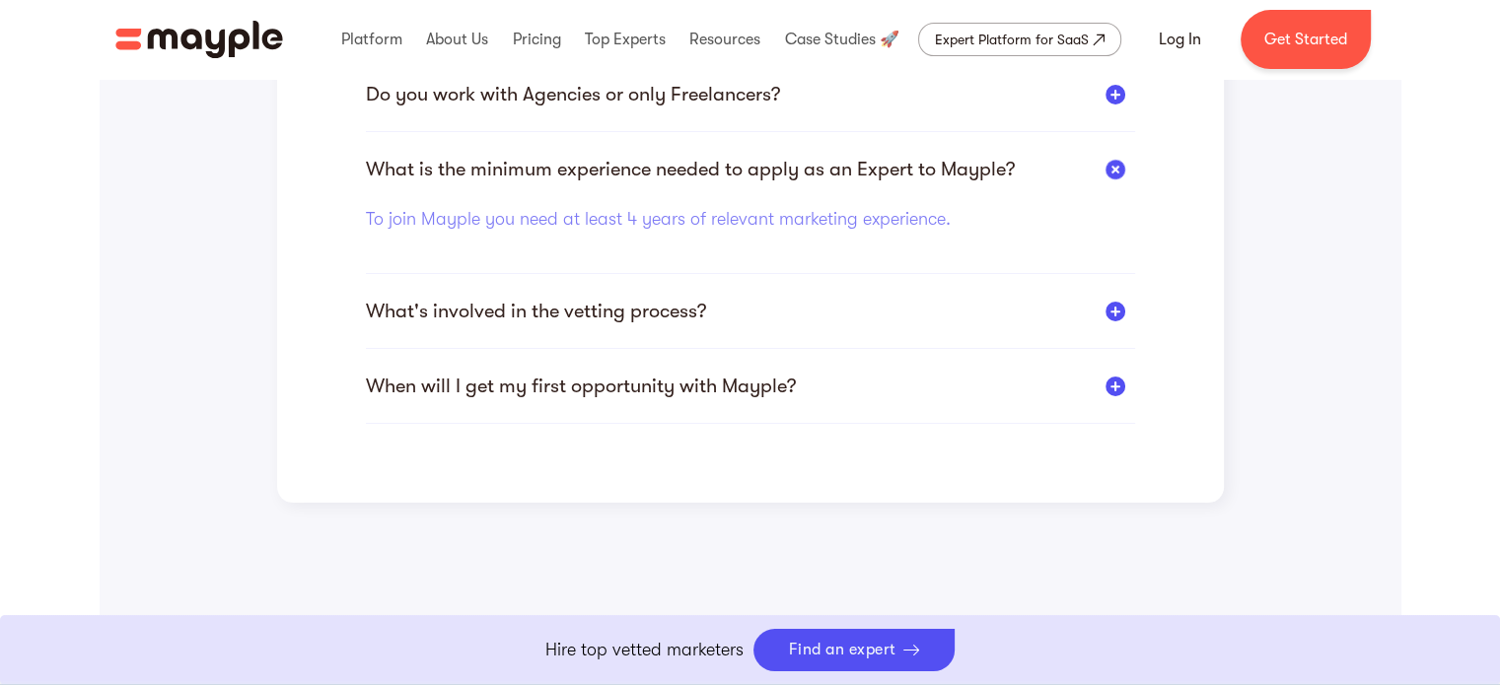
click at [1126, 314] on div "What's involved in the vetting process?" at bounding box center [750, 311] width 769 height 25
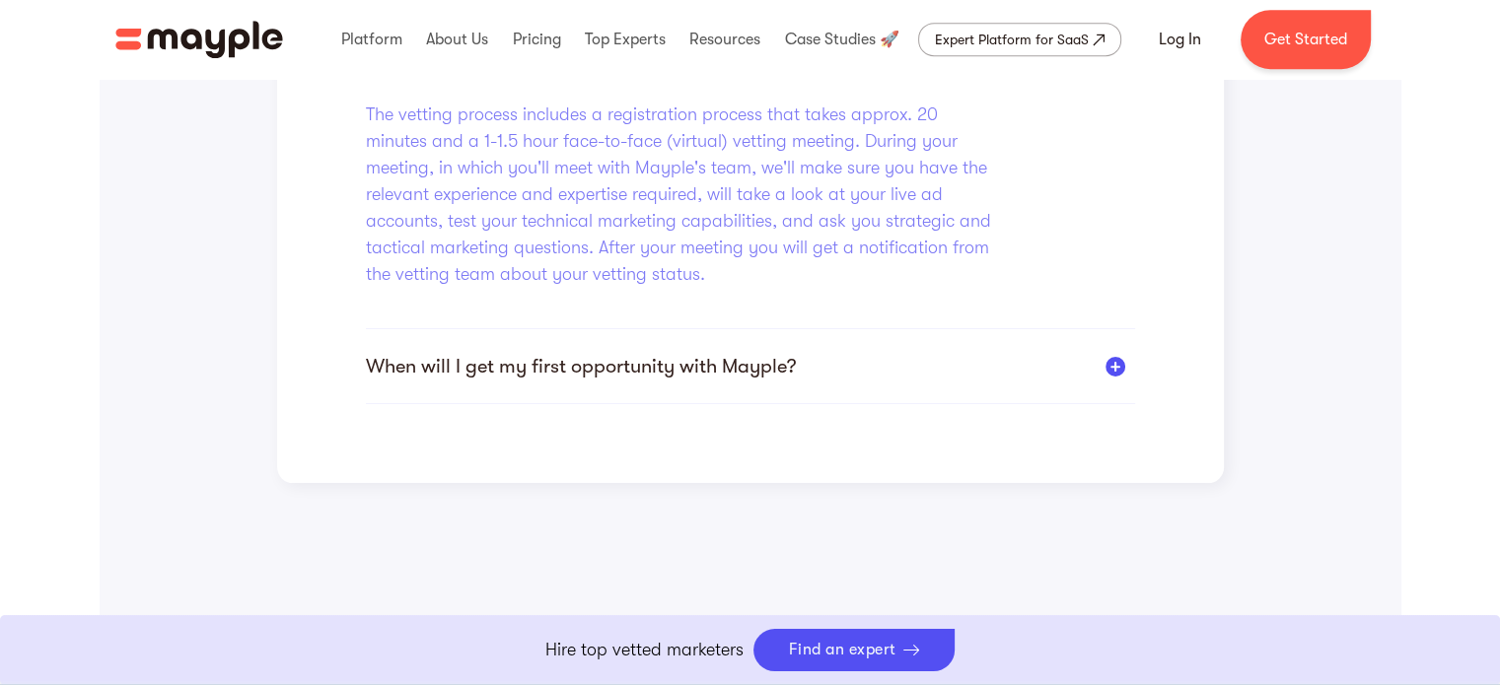
scroll to position [961, 0]
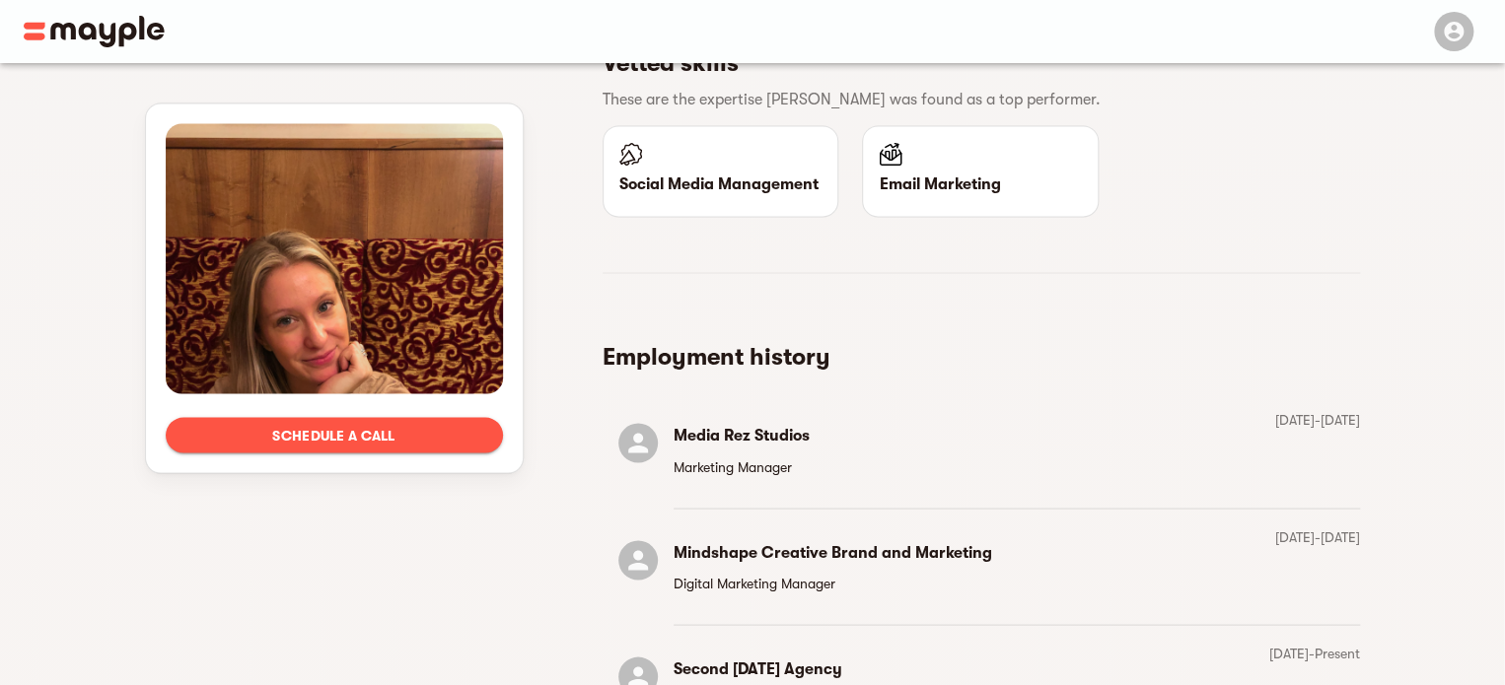
scroll to position [1874, 0]
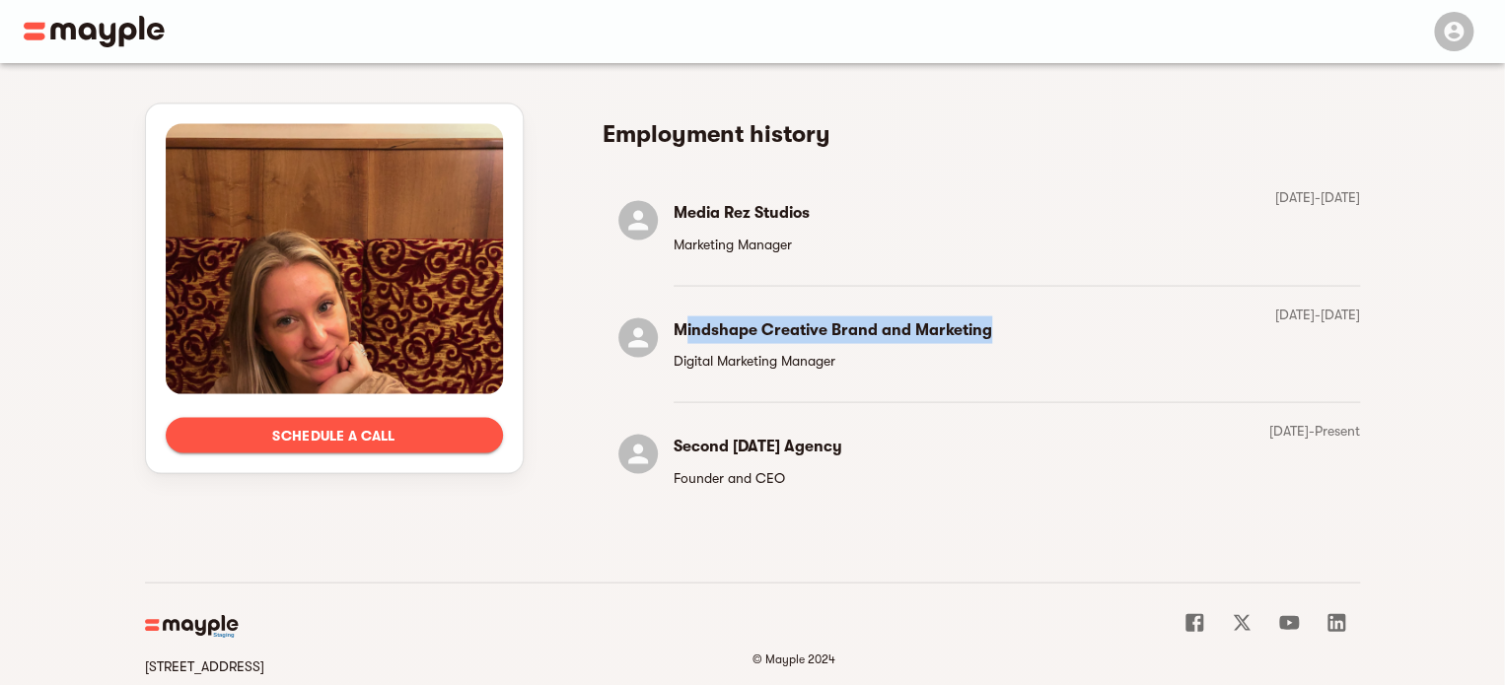
drag, startPoint x: 681, startPoint y: 323, endPoint x: 1043, endPoint y: 330, distance: 361.9
click at [1043, 330] on div "Mindshape Creative Brand and Marketing Digital Marketing Manager [DATE] - [DATE]" at bounding box center [980, 344] width 757 height 85
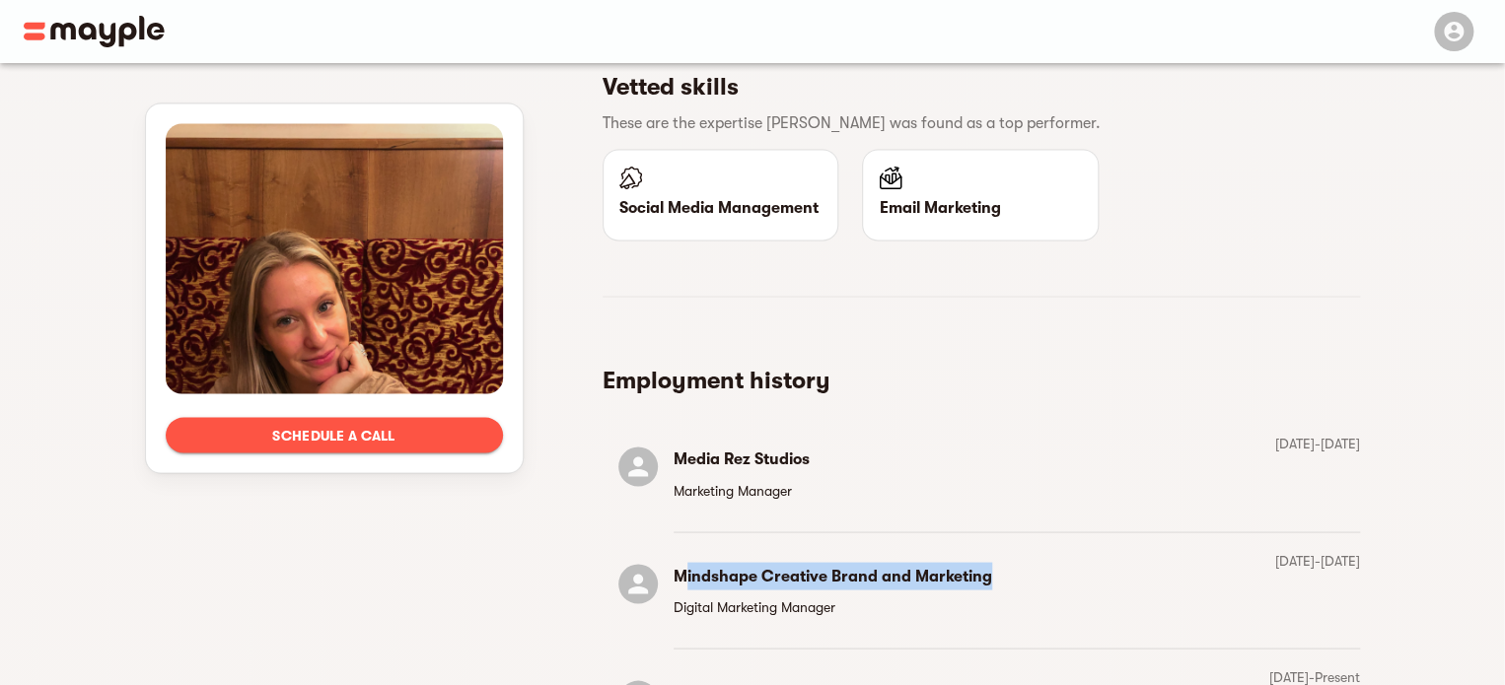
scroll to position [1858, 0]
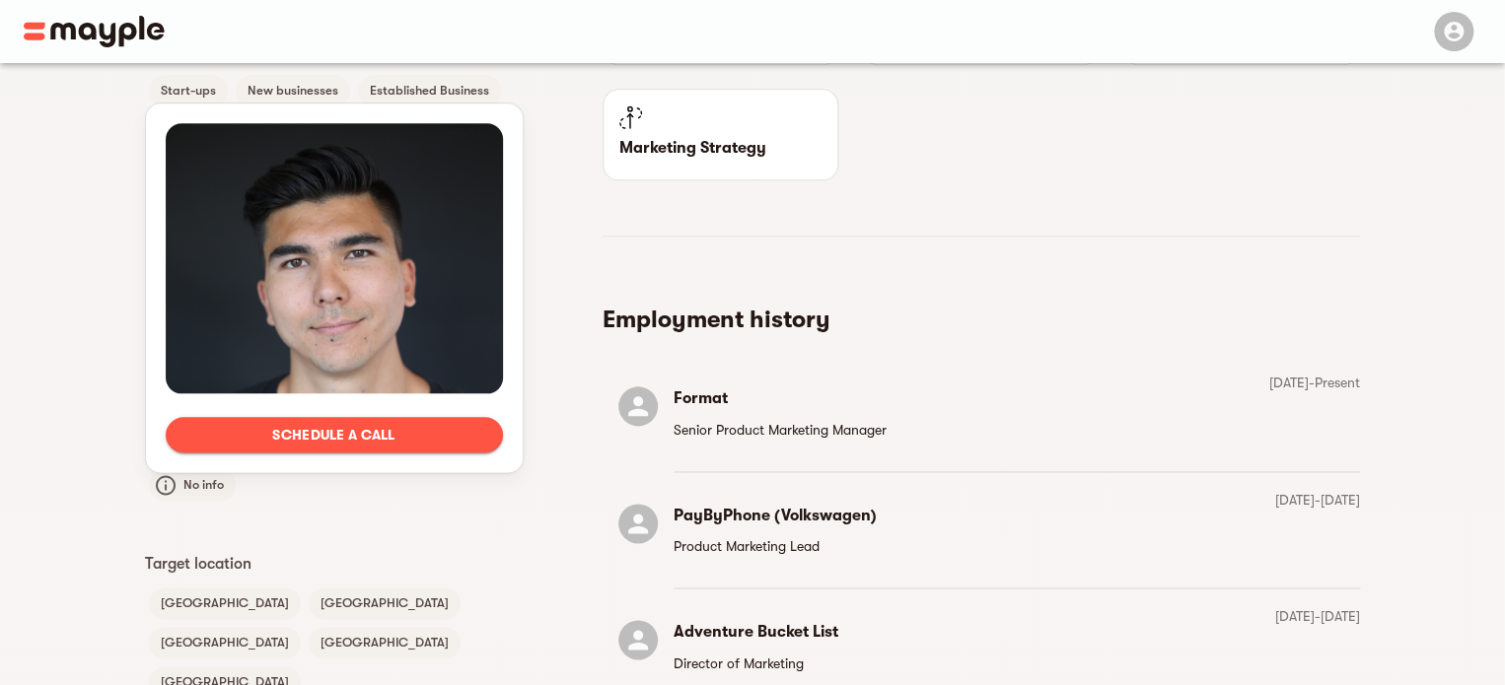
scroll to position [1085, 0]
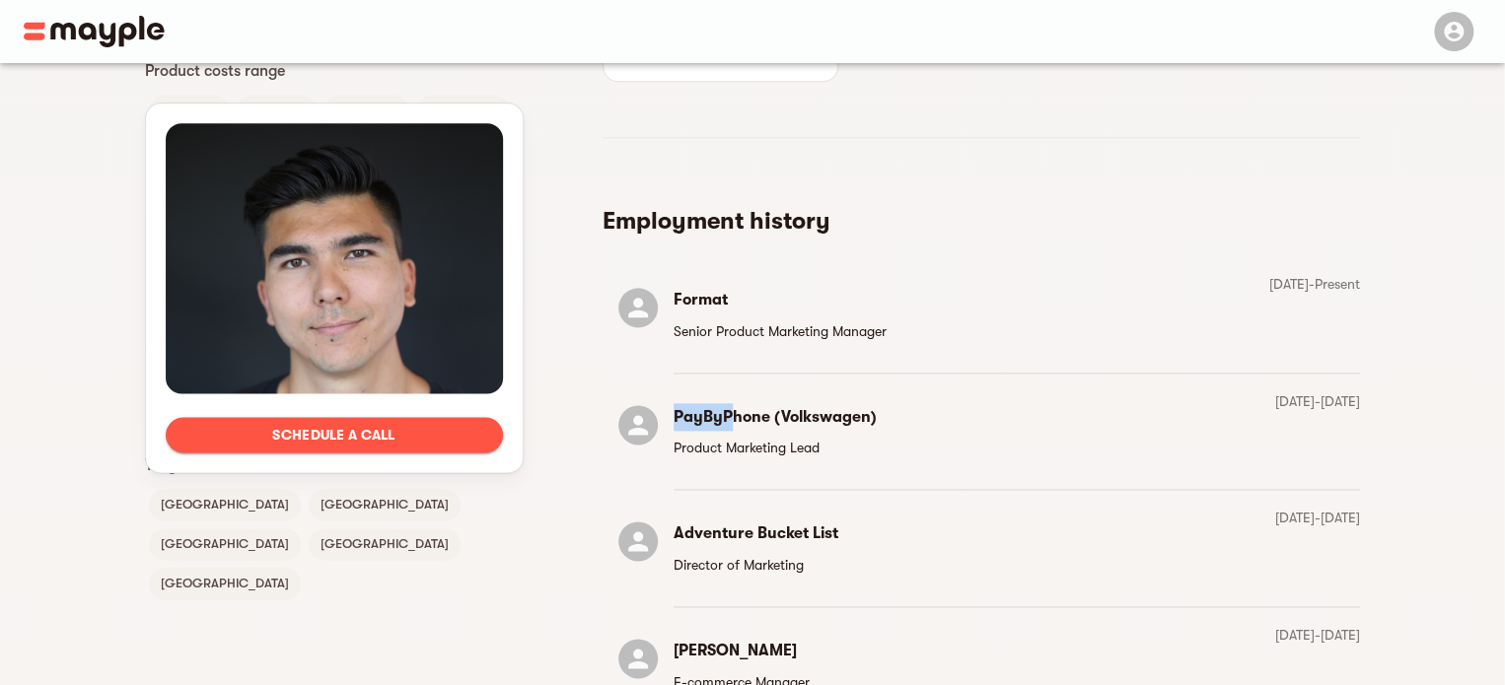
drag, startPoint x: 677, startPoint y: 415, endPoint x: 734, endPoint y: 414, distance: 56.2
click at [734, 414] on h6 "PayByPhone (Volkswagen)" at bounding box center [774, 417] width 203 height 28
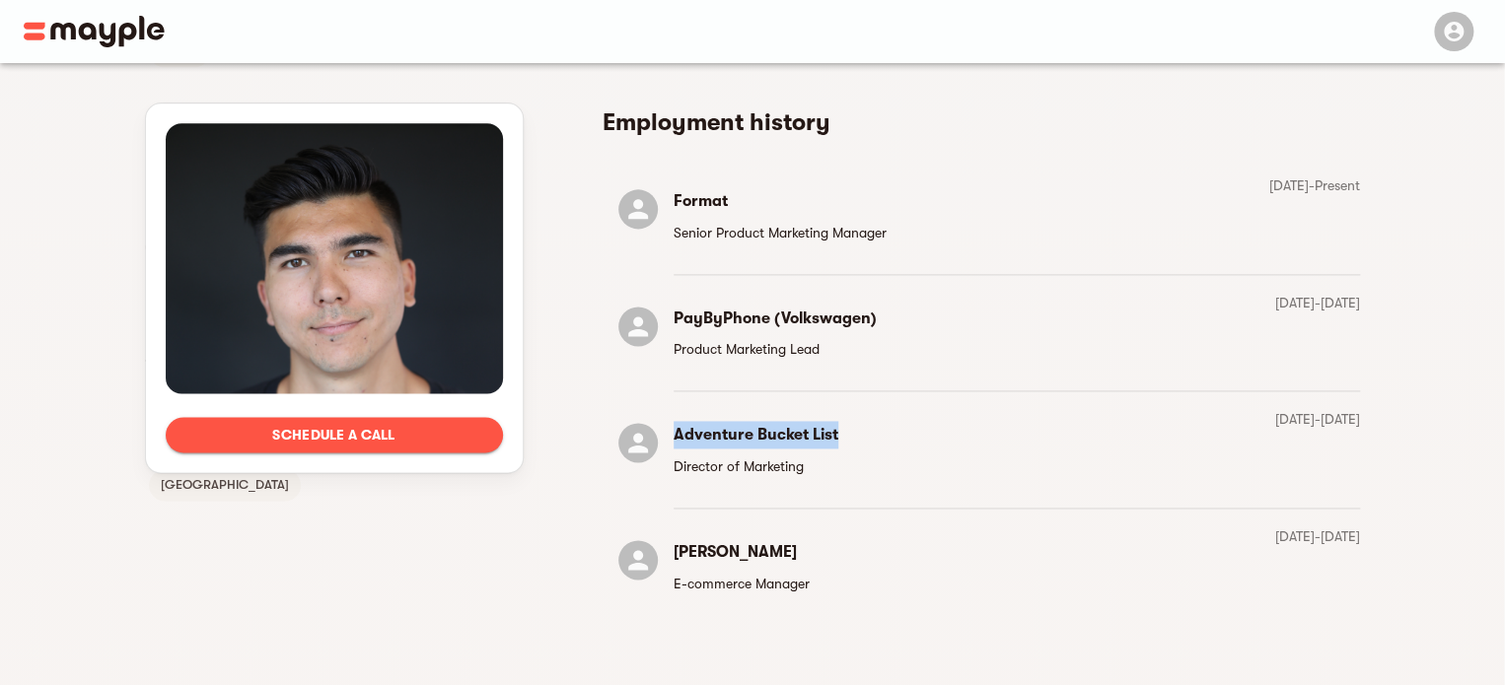
drag, startPoint x: 667, startPoint y: 432, endPoint x: 856, endPoint y: 428, distance: 189.4
click at [856, 428] on div "Adventure Bucket List Director of Marketing January 2015 - October 2018" at bounding box center [980, 449] width 757 height 85
click at [951, 439] on div "Adventure Bucket List Director of Marketing January 2015 - October 2018" at bounding box center [980, 449] width 757 height 85
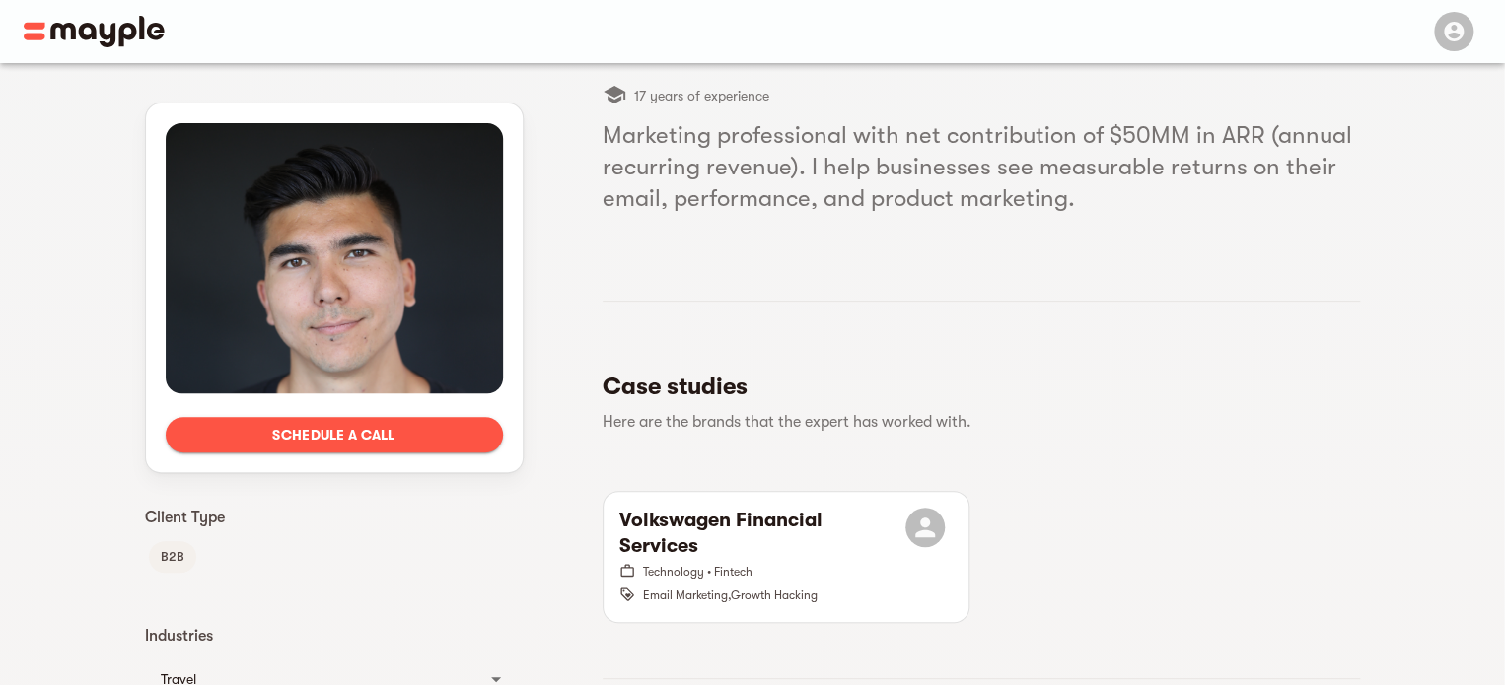
scroll to position [99, 0]
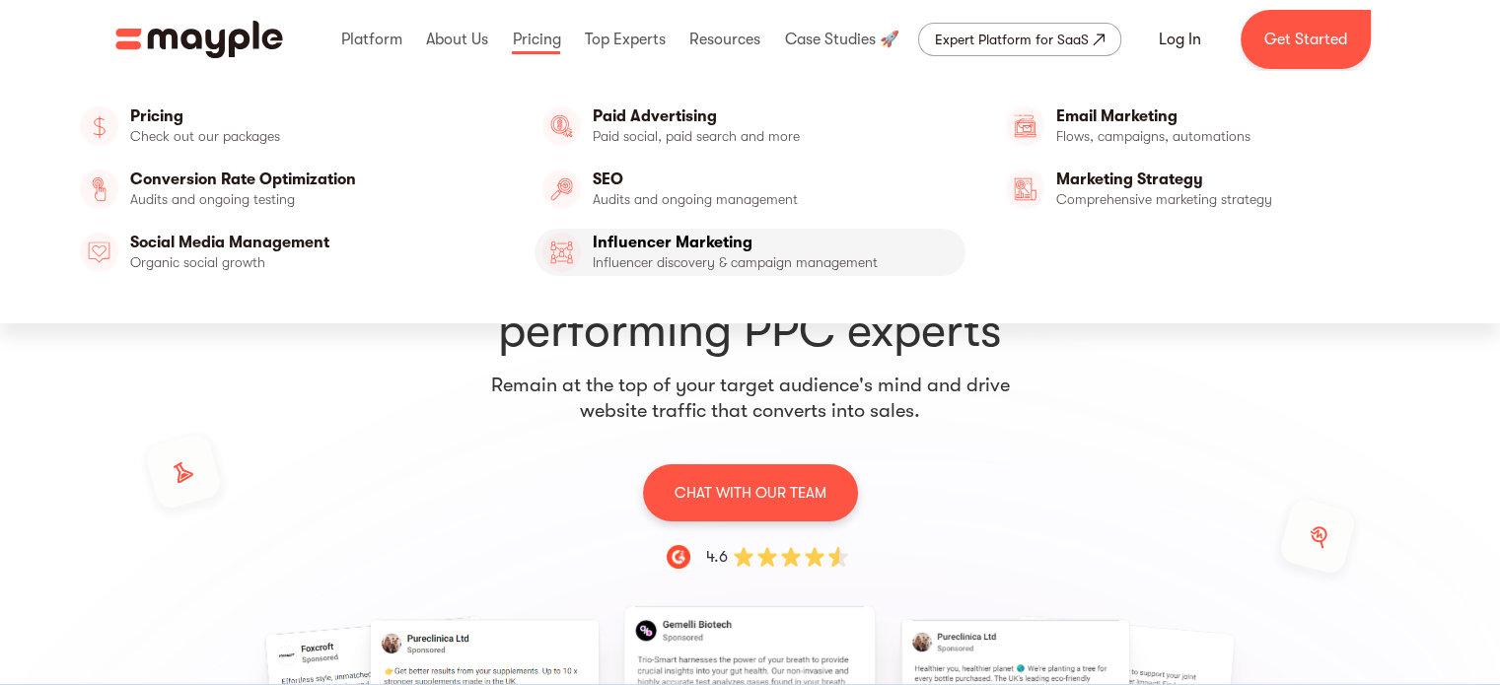
scroll to position [296, 0]
